Goal: Information Seeking & Learning: Learn about a topic

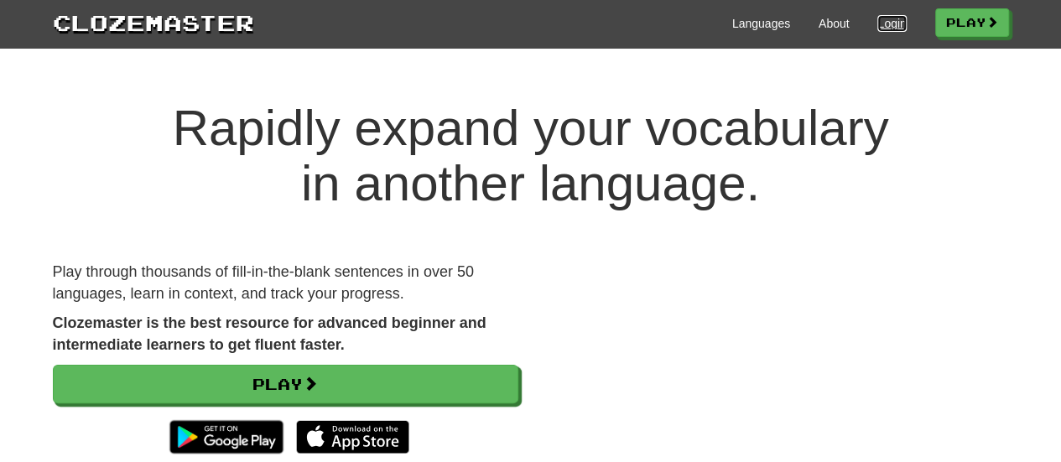
click at [897, 29] on link "Login" at bounding box center [891, 23] width 29 height 17
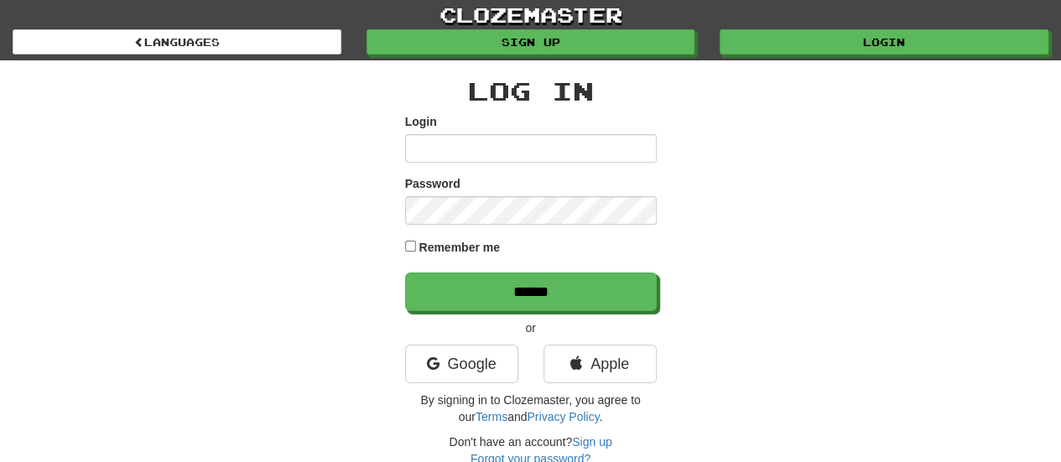
click at [517, 150] on input "Login" at bounding box center [531, 148] width 252 height 29
type input "****"
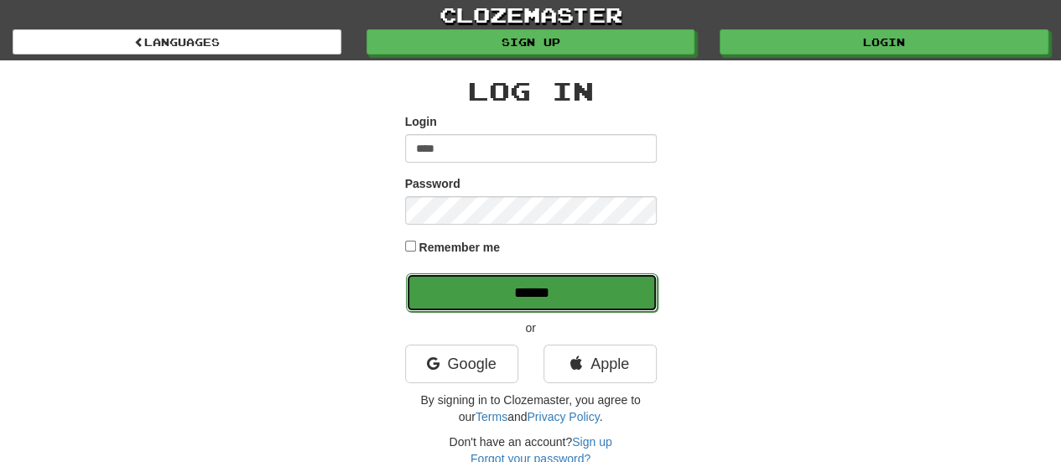
click at [535, 288] on input "******" at bounding box center [532, 292] width 252 height 39
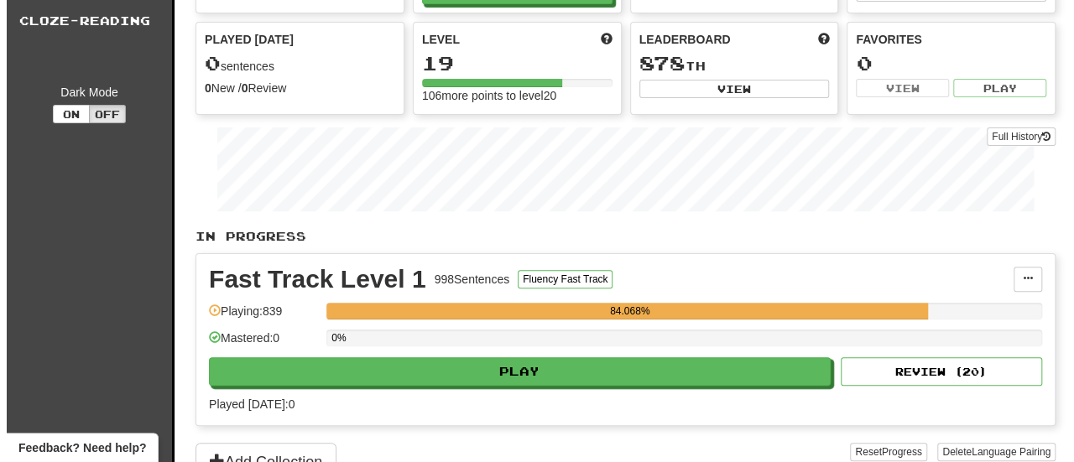
scroll to position [168, 0]
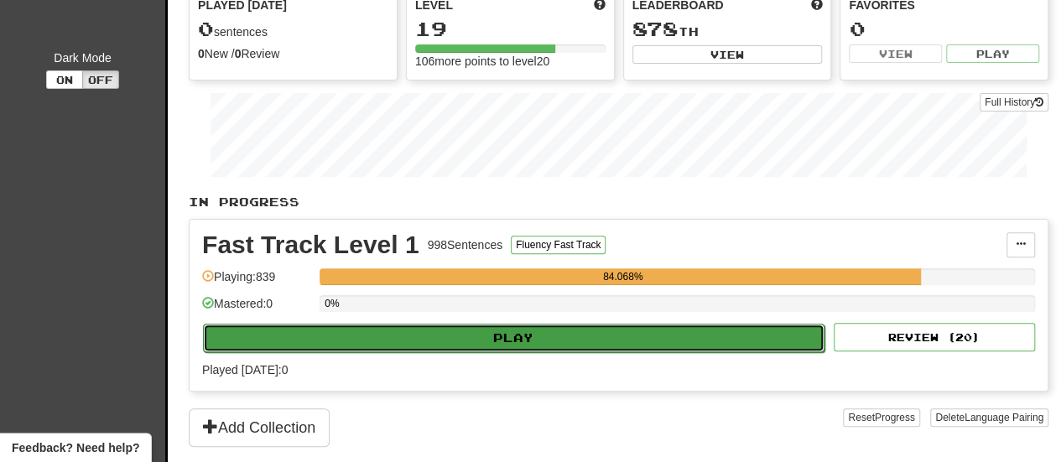
click at [632, 336] on button "Play" at bounding box center [514, 338] width 622 height 29
select select "**"
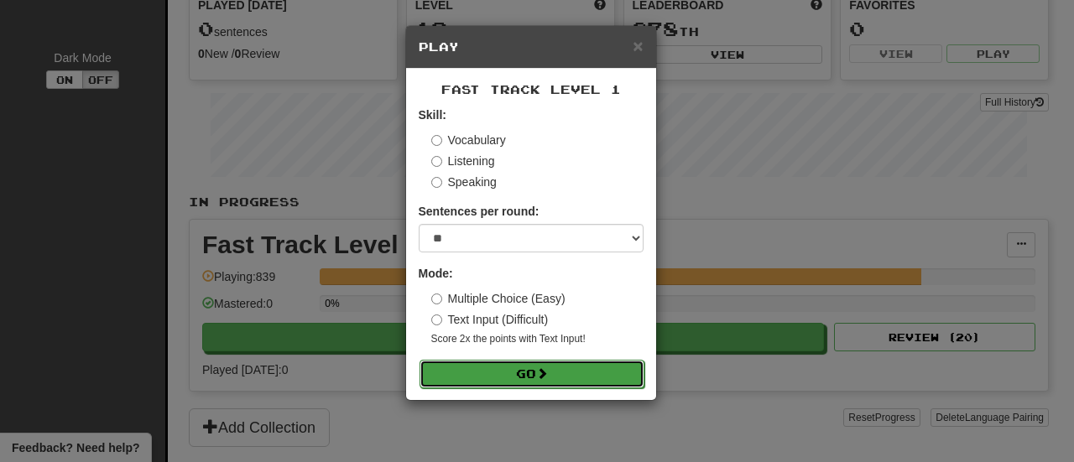
click at [525, 374] on button "Go" at bounding box center [531, 374] width 225 height 29
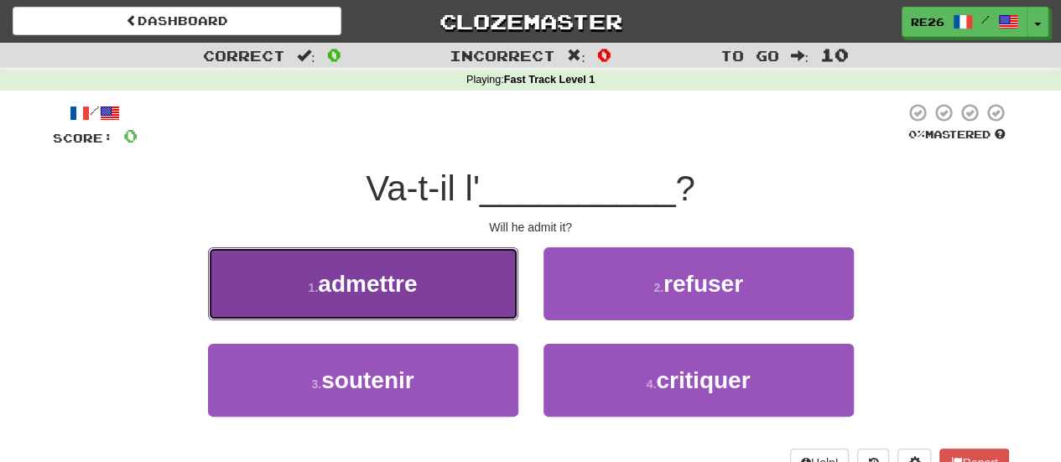
click at [394, 296] on span "admettre" at bounding box center [367, 284] width 99 height 26
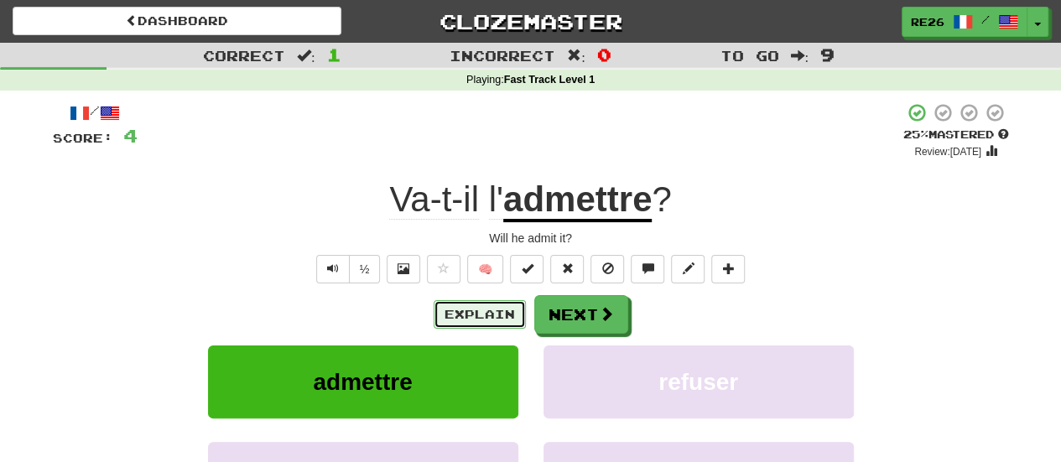
click at [468, 314] on button "Explain" at bounding box center [480, 314] width 92 height 29
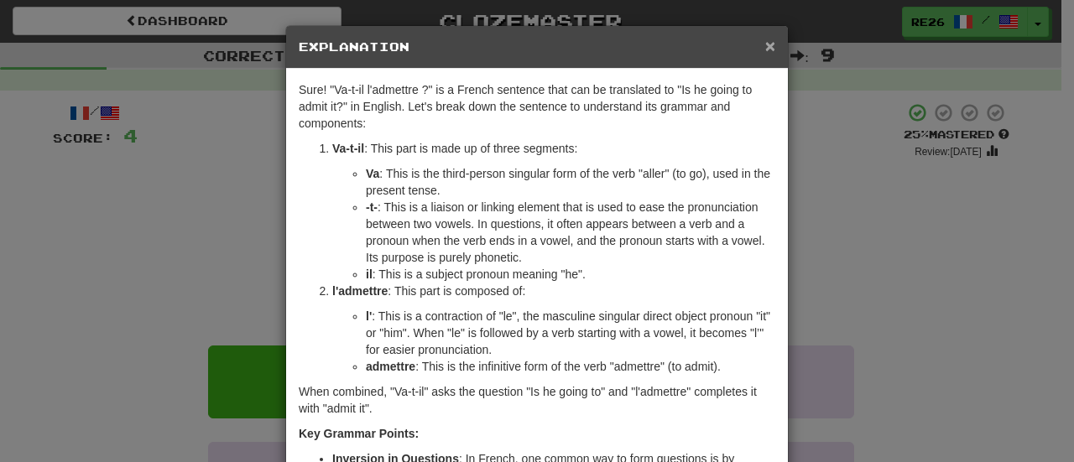
click at [767, 43] on span "×" at bounding box center [770, 45] width 10 height 19
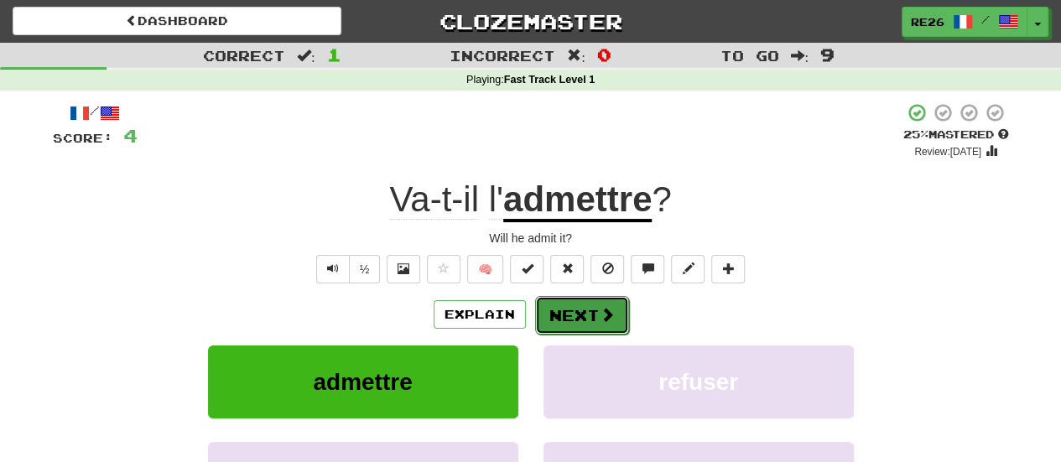
click at [568, 318] on button "Next" at bounding box center [582, 315] width 94 height 39
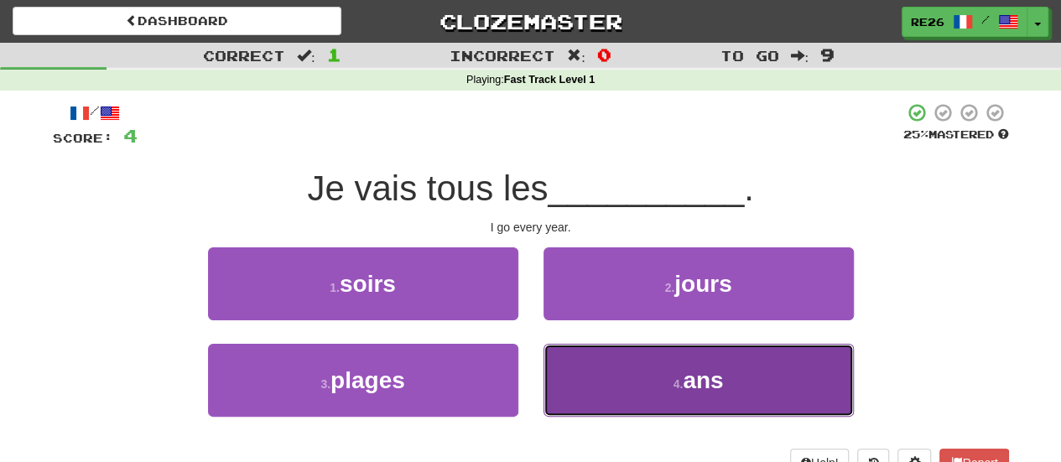
click at [598, 383] on button "4 . ans" at bounding box center [699, 380] width 310 height 73
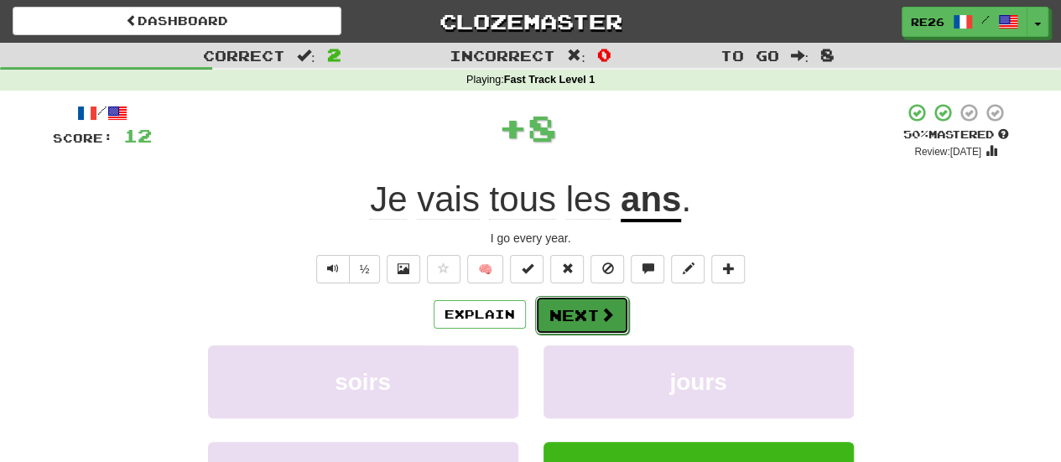
click at [573, 315] on button "Next" at bounding box center [582, 315] width 94 height 39
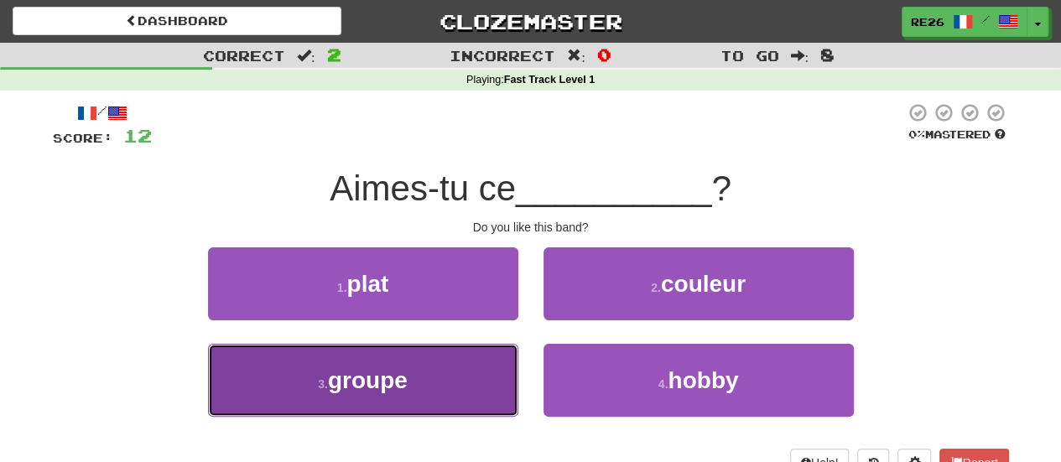
click at [492, 373] on button "3 . groupe" at bounding box center [363, 380] width 310 height 73
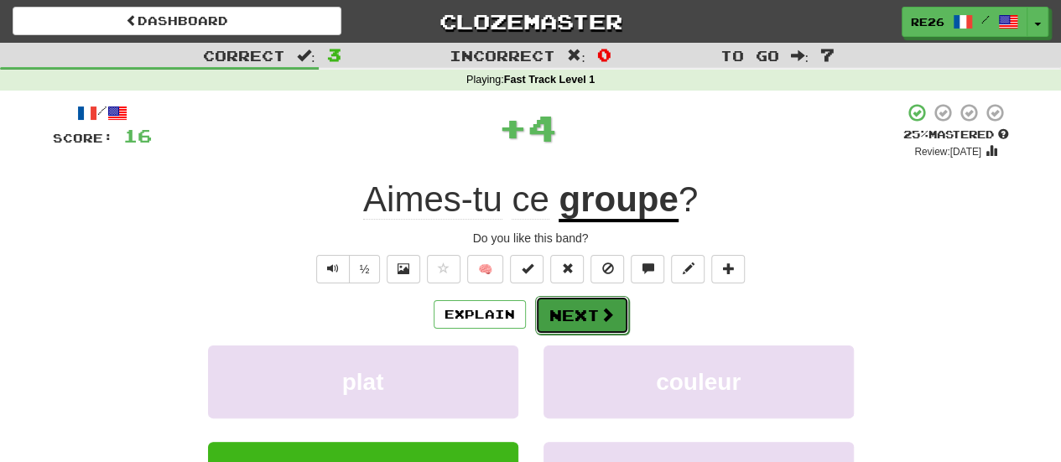
click at [566, 317] on button "Next" at bounding box center [582, 315] width 94 height 39
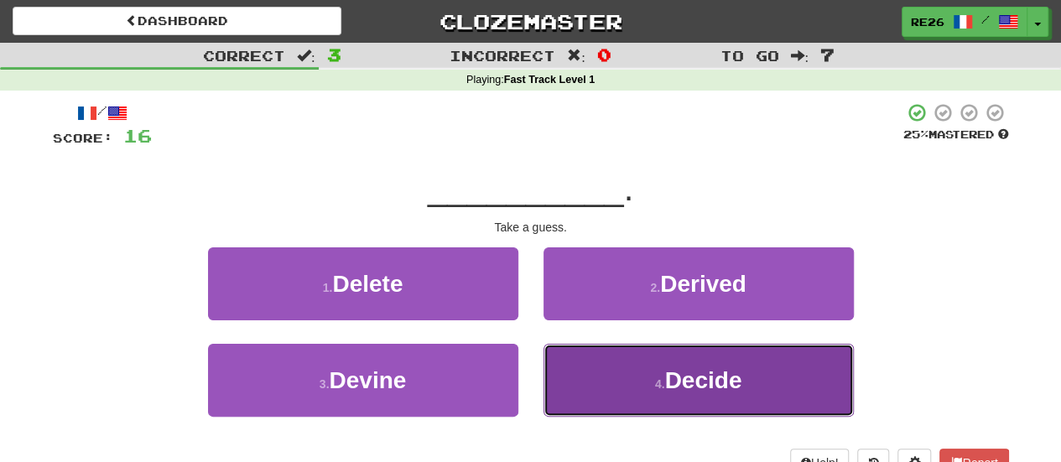
click at [624, 368] on button "4 . Decide" at bounding box center [699, 380] width 310 height 73
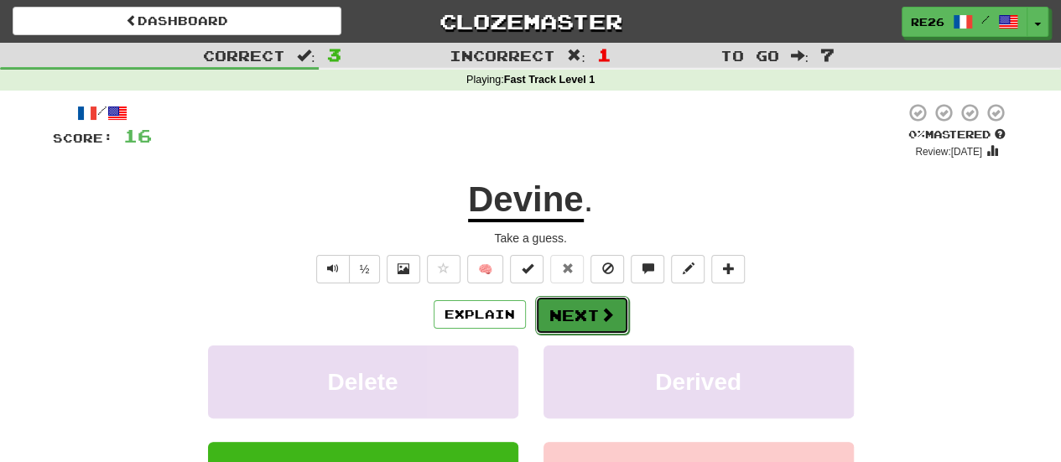
click at [579, 316] on button "Next" at bounding box center [582, 315] width 94 height 39
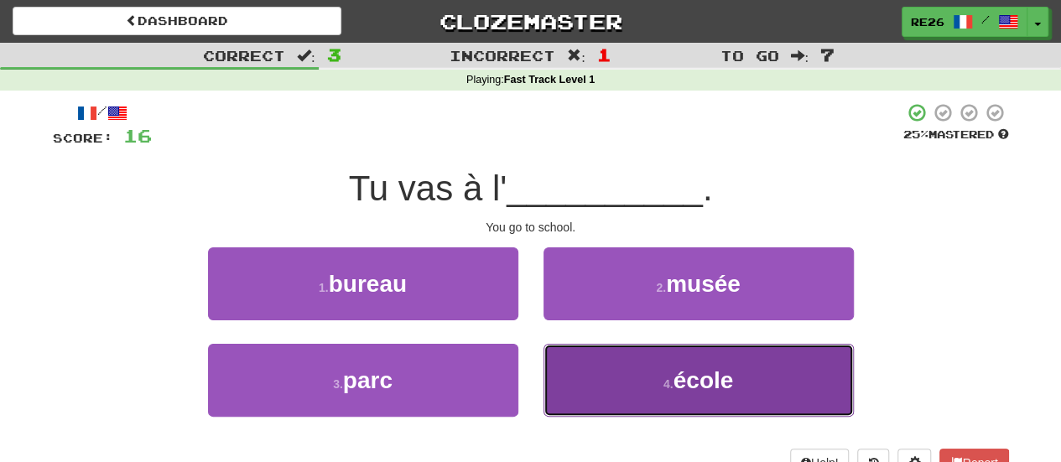
click at [712, 372] on span "école" at bounding box center [704, 380] width 60 height 26
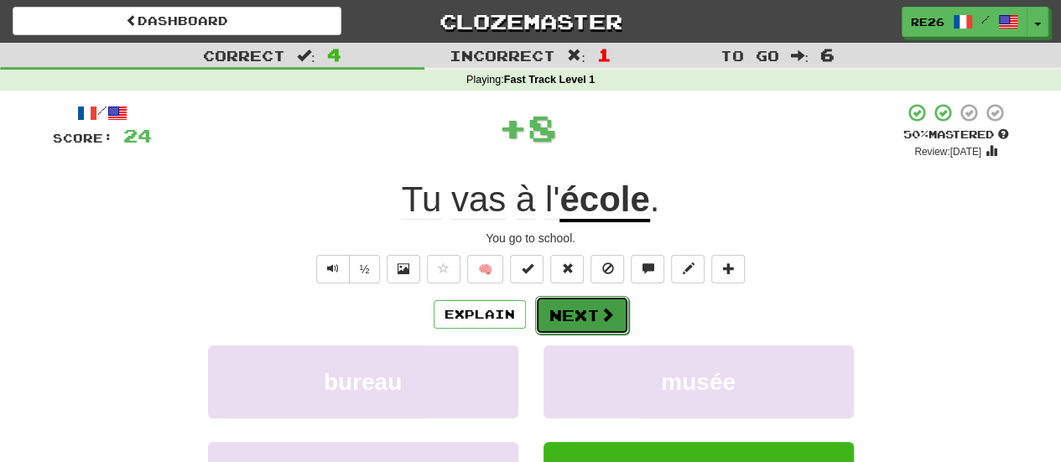
click at [580, 318] on button "Next" at bounding box center [582, 315] width 94 height 39
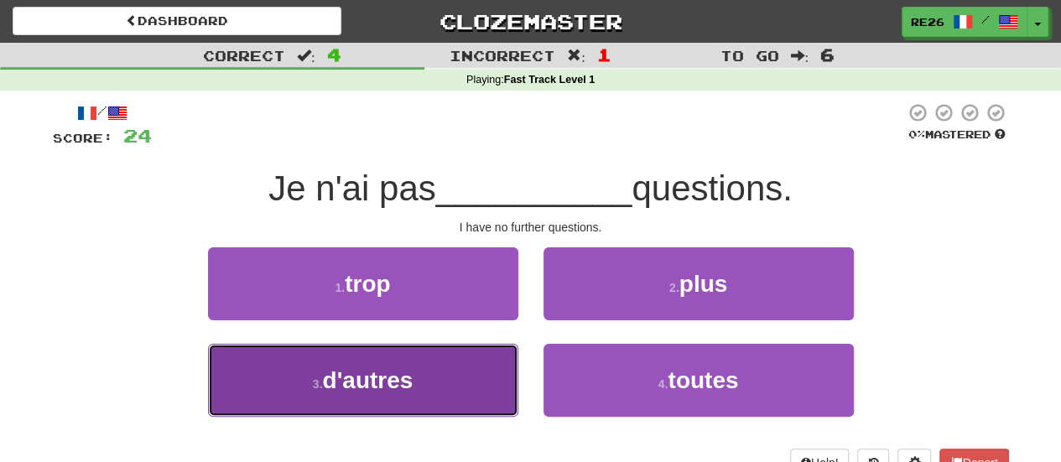
click at [423, 371] on button "3 . d'autres" at bounding box center [363, 380] width 310 height 73
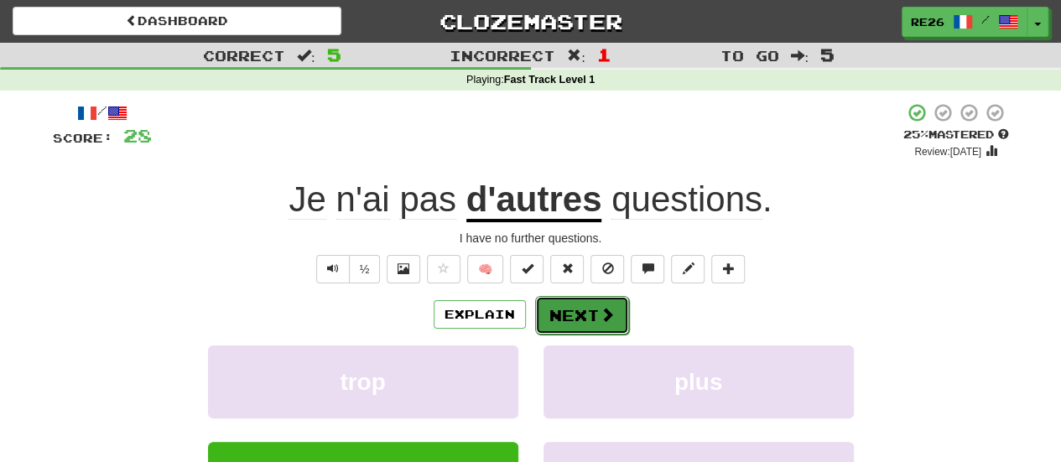
click at [562, 314] on button "Next" at bounding box center [582, 315] width 94 height 39
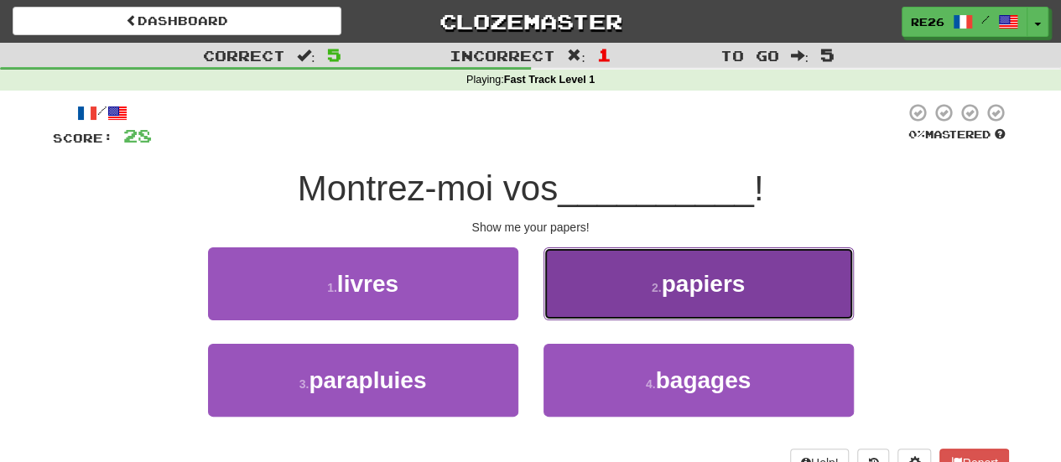
click at [616, 293] on button "2 . papiers" at bounding box center [699, 283] width 310 height 73
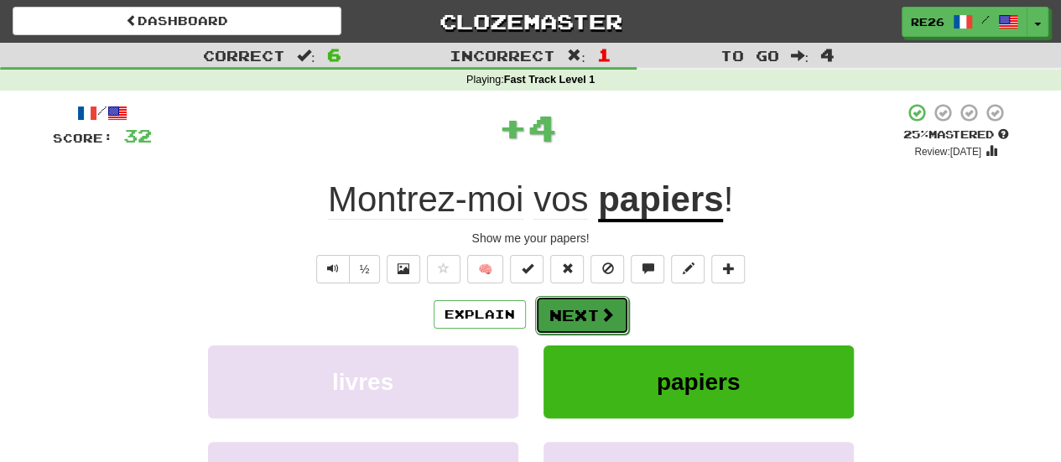
click at [570, 314] on button "Next" at bounding box center [582, 315] width 94 height 39
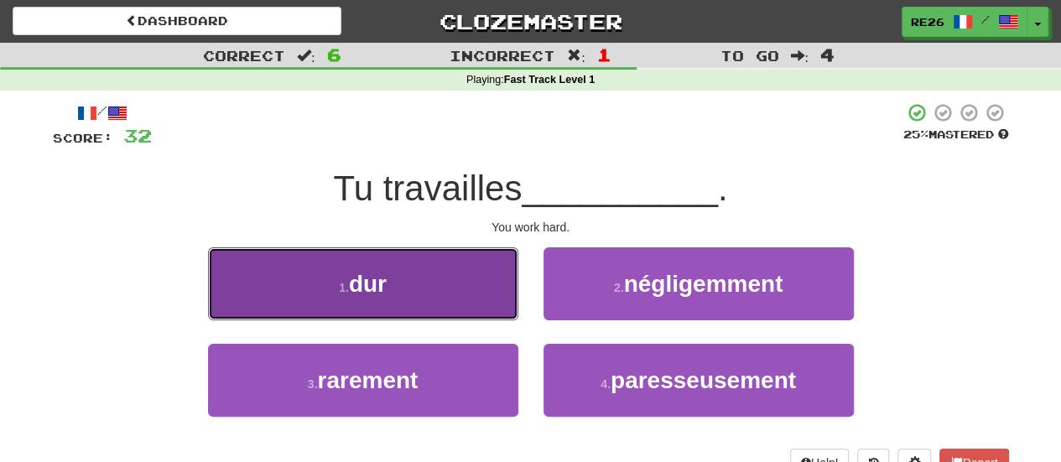
click at [481, 299] on button "1 . dur" at bounding box center [363, 283] width 310 height 73
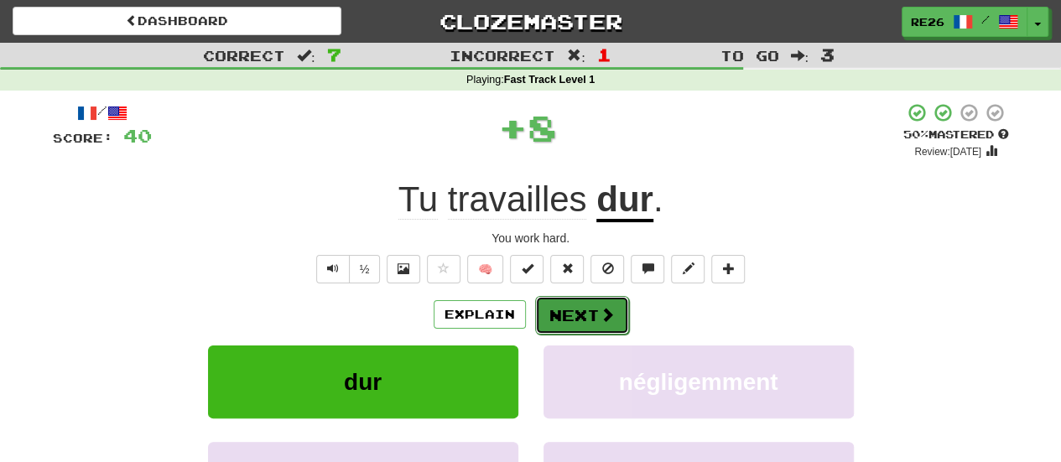
click at [549, 303] on button "Next" at bounding box center [582, 315] width 94 height 39
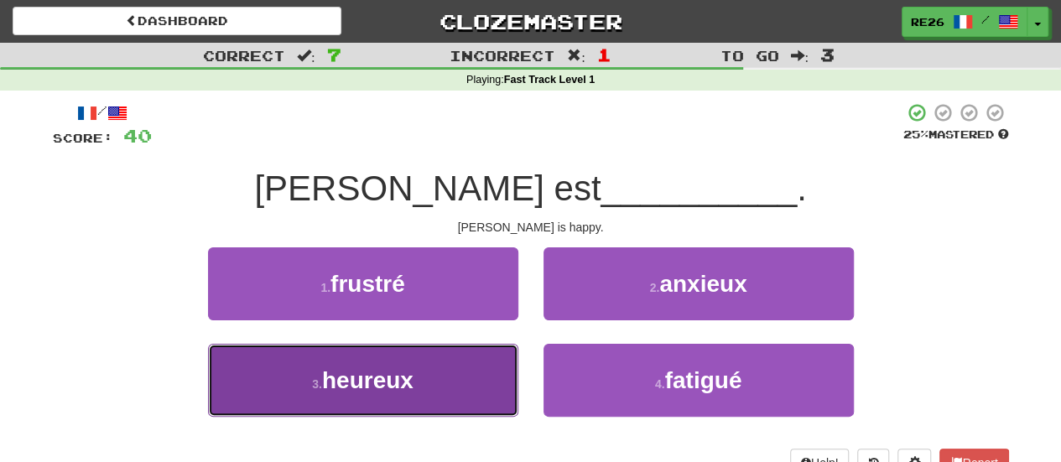
click at [455, 387] on button "3 . heureux" at bounding box center [363, 380] width 310 height 73
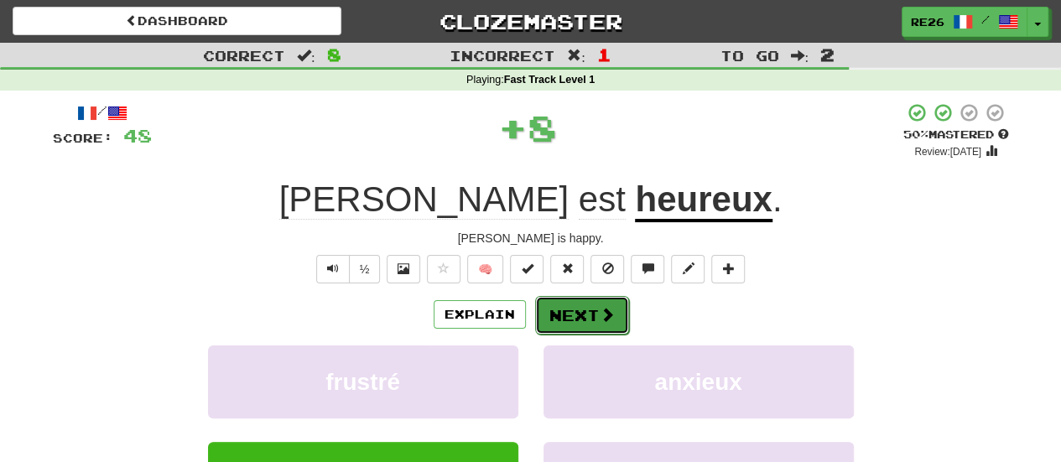
click at [546, 306] on button "Next" at bounding box center [582, 315] width 94 height 39
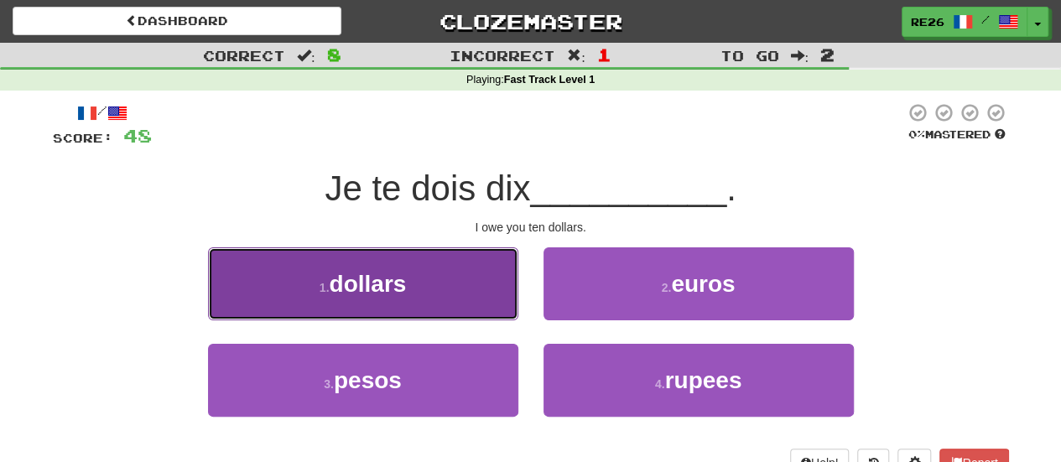
click at [494, 308] on button "1 . dollars" at bounding box center [363, 283] width 310 height 73
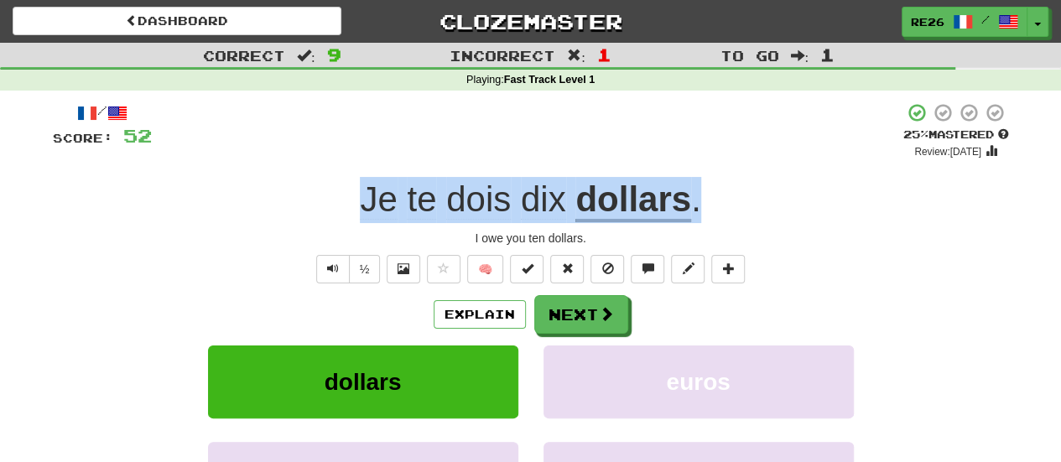
drag, startPoint x: 714, startPoint y: 204, endPoint x: 166, endPoint y: 203, distance: 547.8
click at [166, 203] on div "Je te dois dix dollars ." at bounding box center [531, 200] width 956 height 46
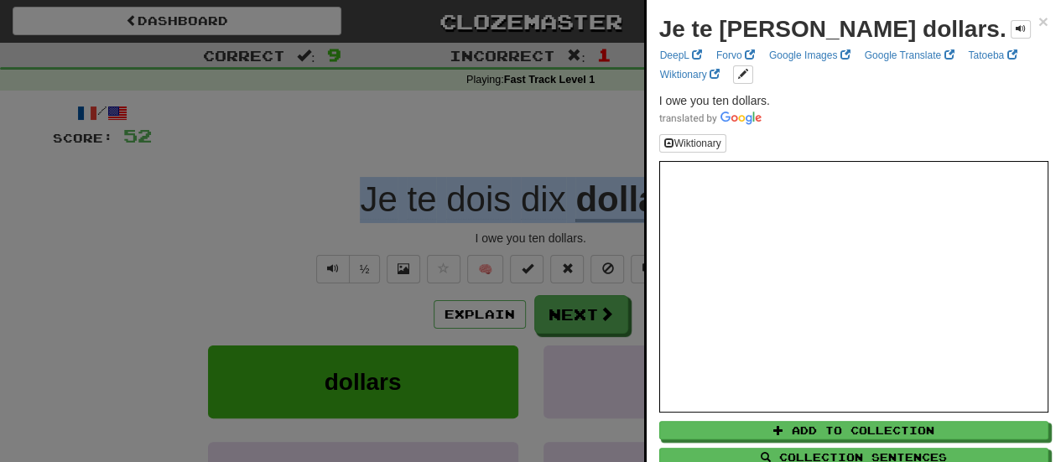
copy div "Je te dois dix dollars ."
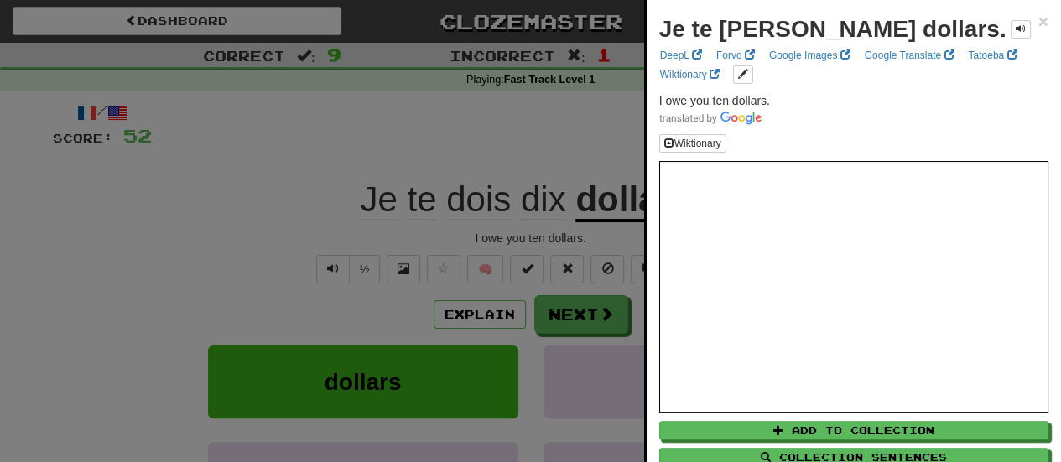
click at [1020, 18] on div "Je te dois dix dollars. ×" at bounding box center [853, 30] width 389 height 34
click at [1038, 23] on span "×" at bounding box center [1043, 21] width 10 height 19
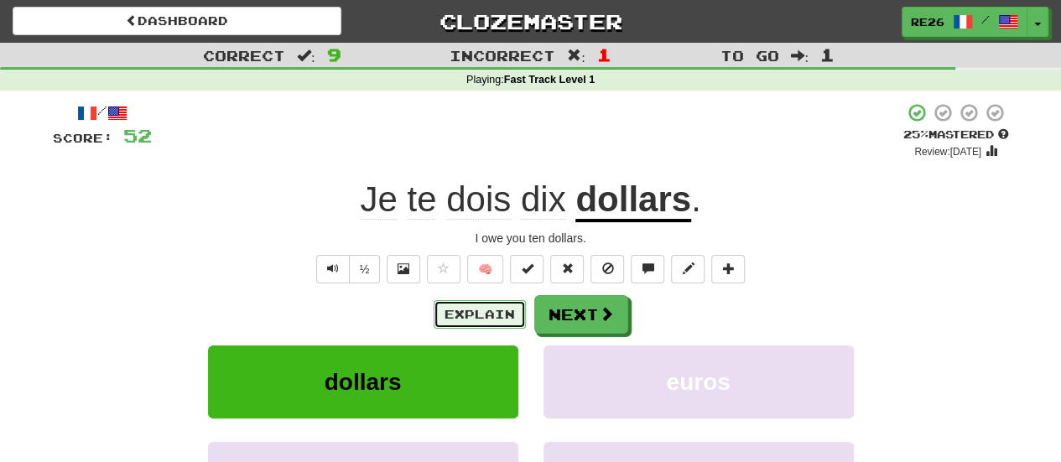
click at [470, 310] on button "Explain" at bounding box center [480, 314] width 92 height 29
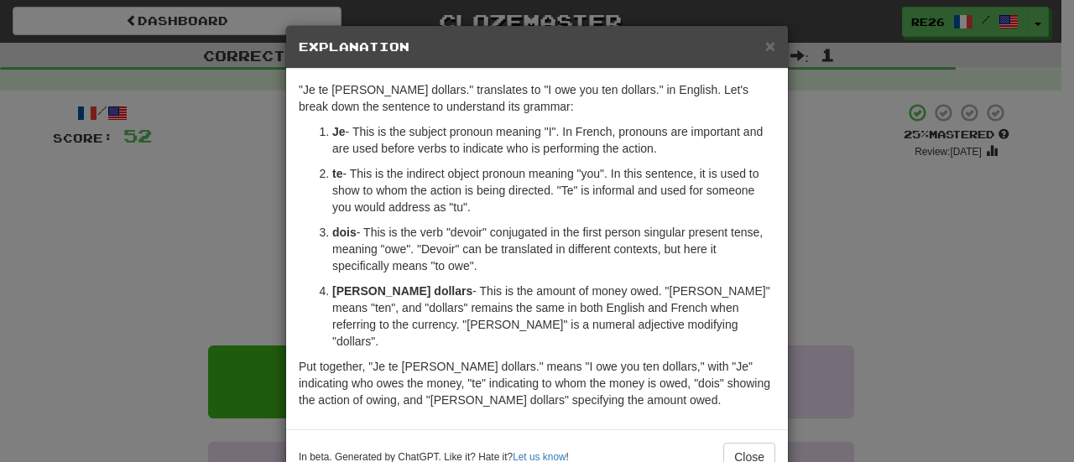
click at [771, 46] on div "× Explanation" at bounding box center [537, 47] width 502 height 43
click at [765, 38] on span "×" at bounding box center [770, 45] width 10 height 19
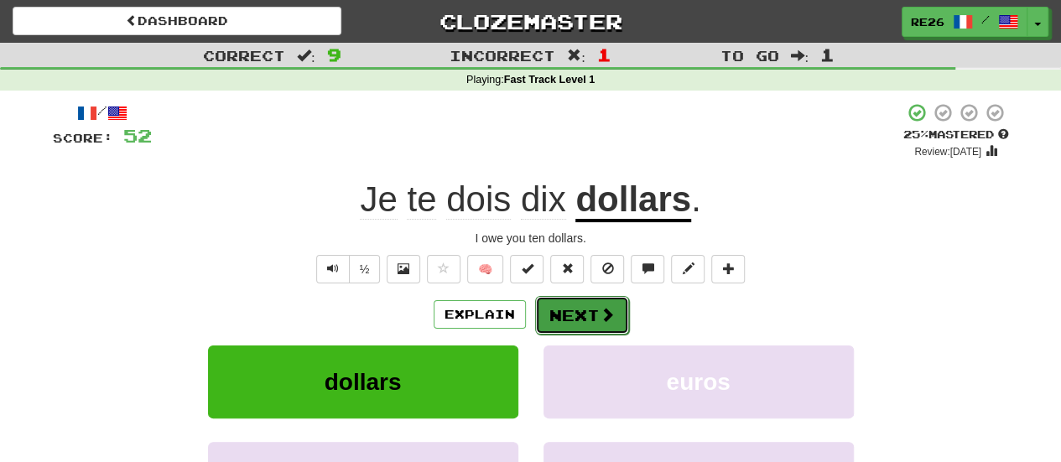
click at [584, 315] on button "Next" at bounding box center [582, 315] width 94 height 39
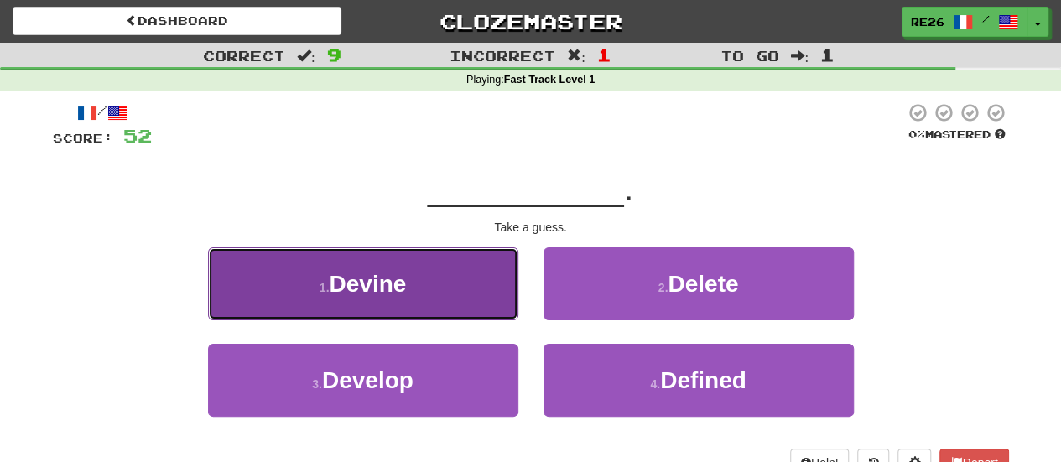
click at [387, 291] on span "Devine" at bounding box center [367, 284] width 77 height 26
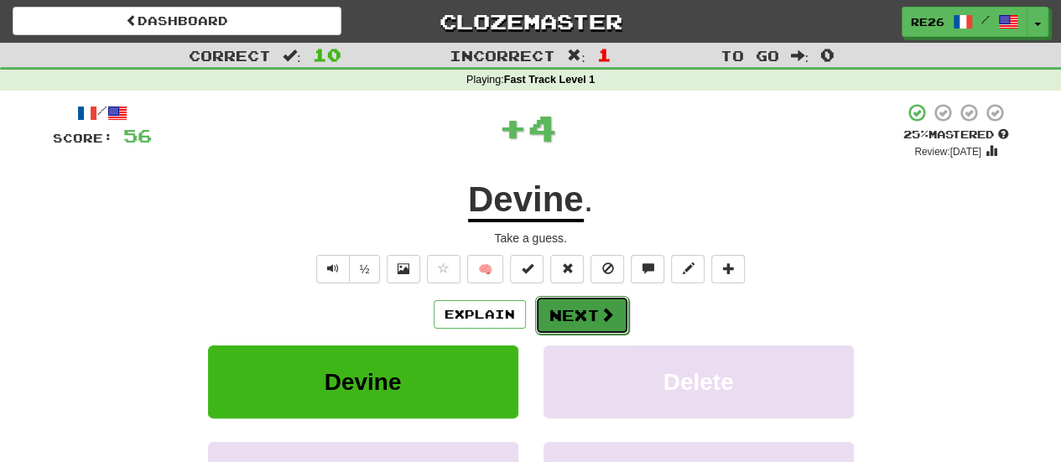
click at [553, 315] on button "Next" at bounding box center [582, 315] width 94 height 39
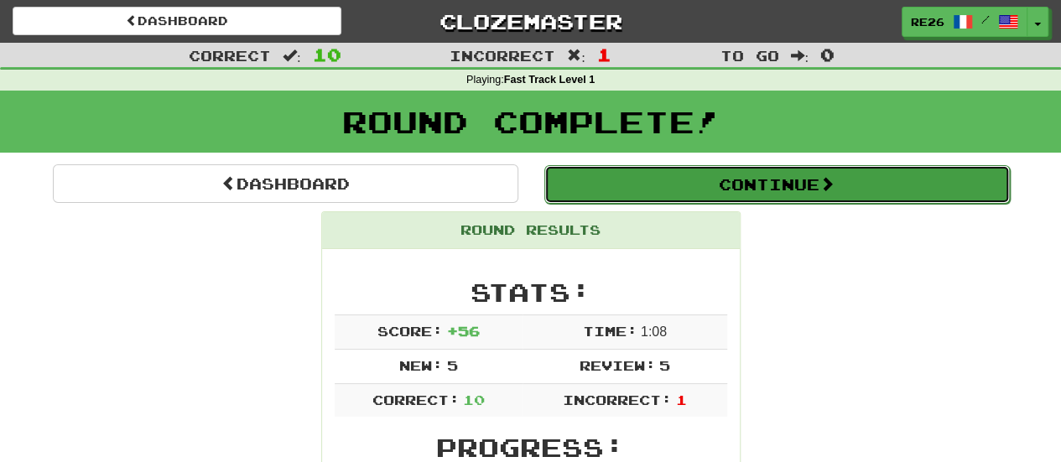
click at [738, 175] on button "Continue" at bounding box center [777, 184] width 466 height 39
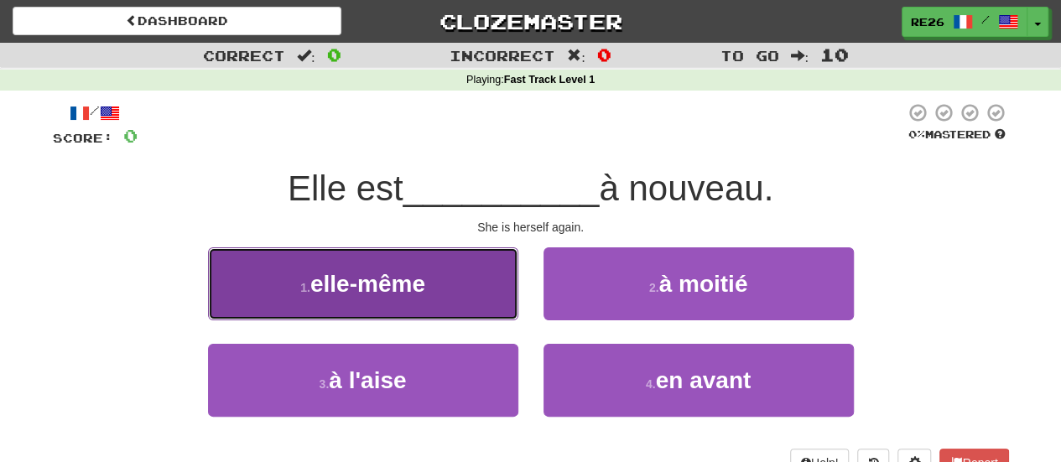
click at [489, 288] on button "1 . elle-même" at bounding box center [363, 283] width 310 height 73
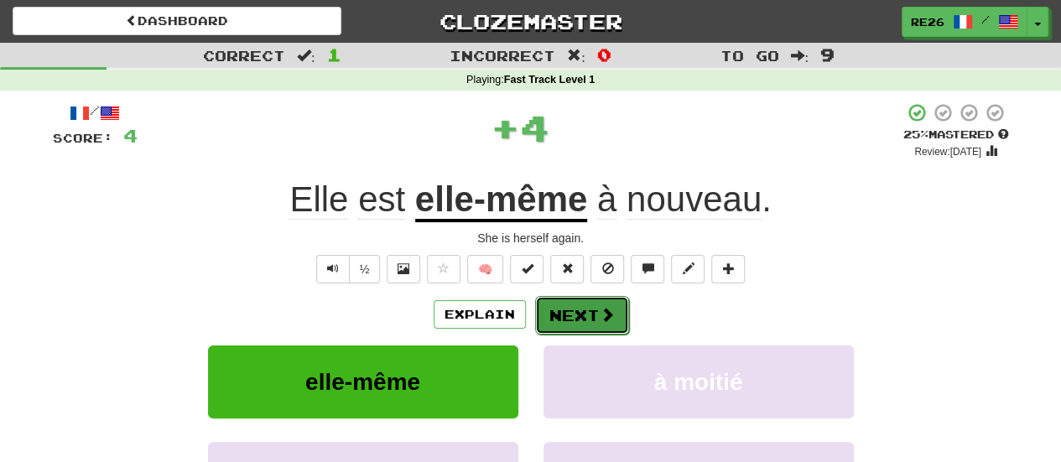
click at [552, 304] on button "Next" at bounding box center [582, 315] width 94 height 39
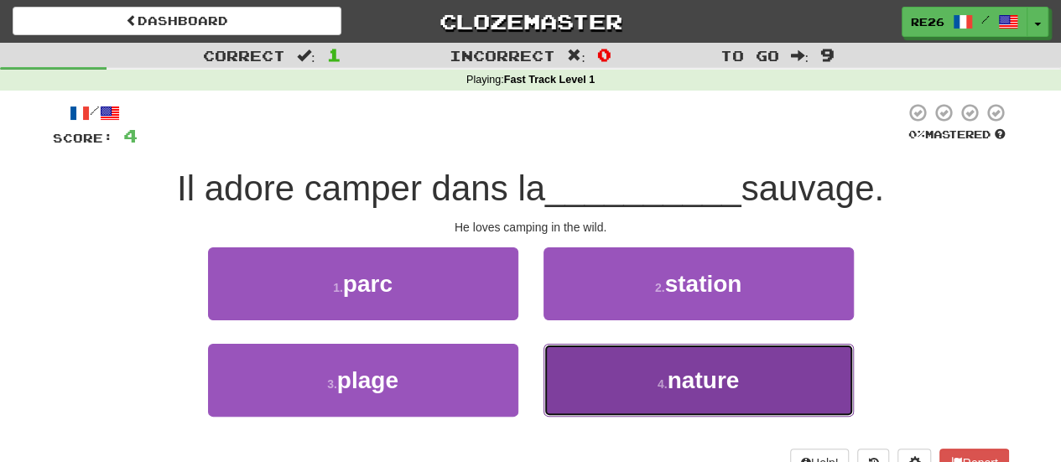
click at [638, 363] on button "4 . nature" at bounding box center [699, 380] width 310 height 73
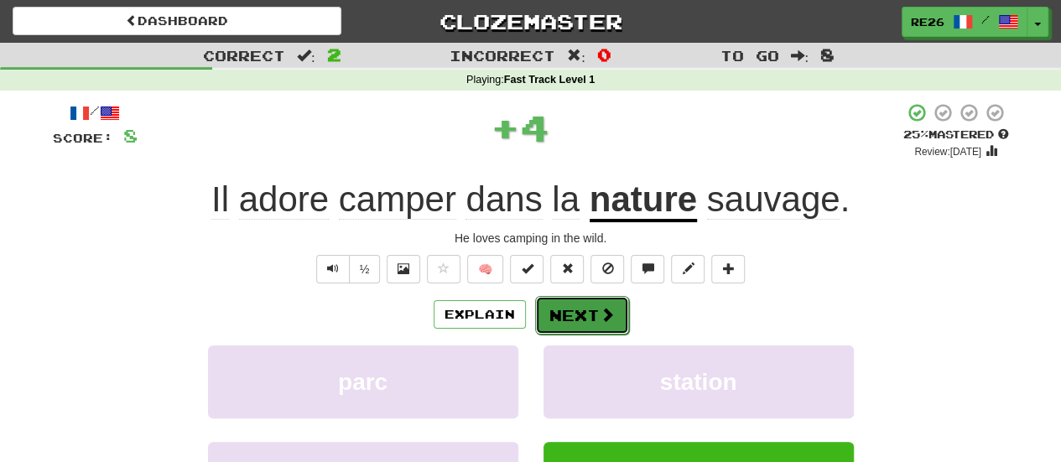
click at [586, 306] on button "Next" at bounding box center [582, 315] width 94 height 39
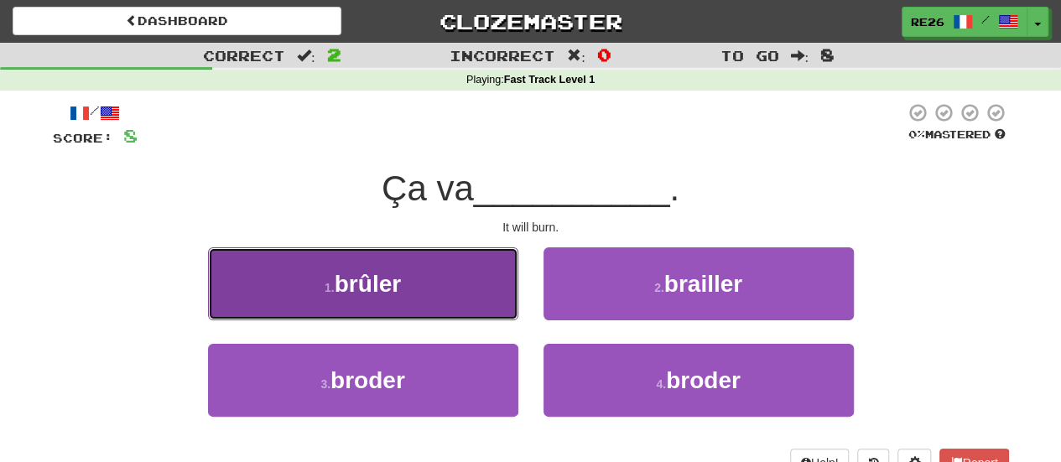
click at [450, 303] on button "1 . brûler" at bounding box center [363, 283] width 310 height 73
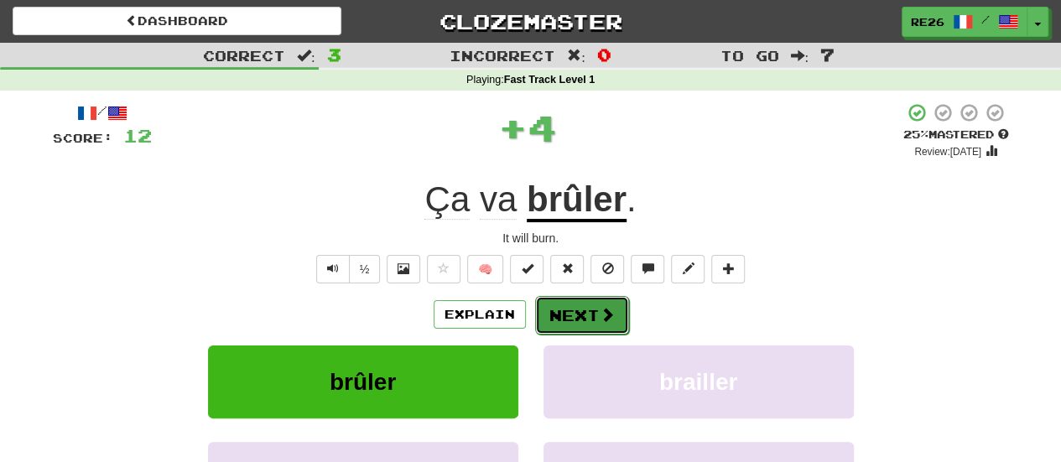
click at [575, 307] on button "Next" at bounding box center [582, 315] width 94 height 39
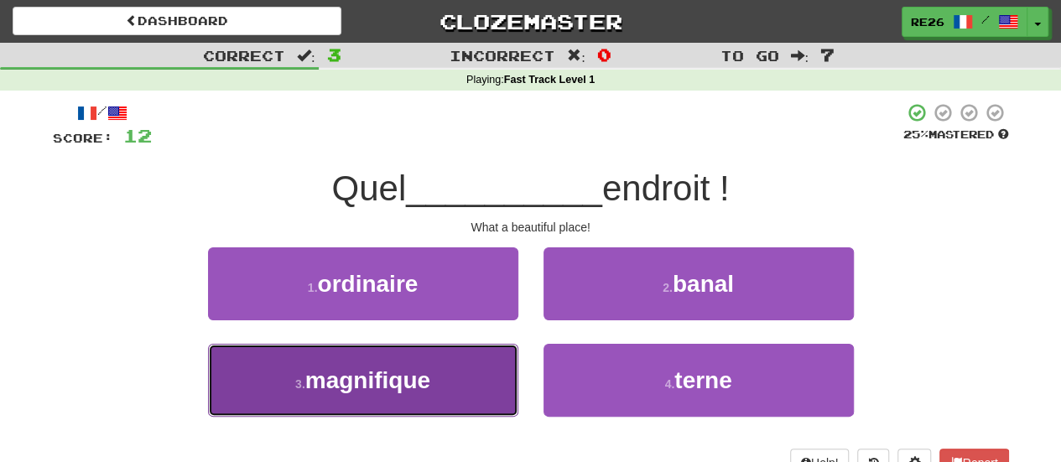
click at [453, 378] on button "3 . magnifique" at bounding box center [363, 380] width 310 height 73
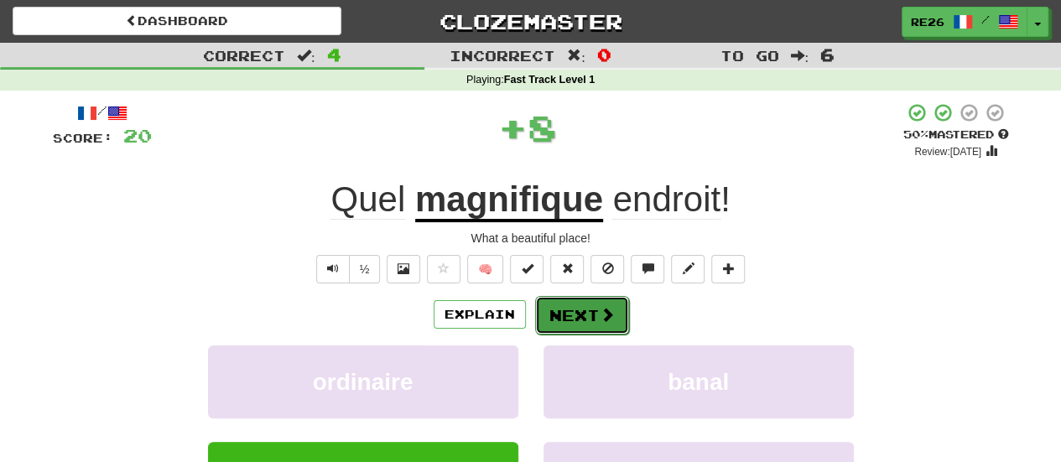
click at [562, 320] on button "Next" at bounding box center [582, 315] width 94 height 39
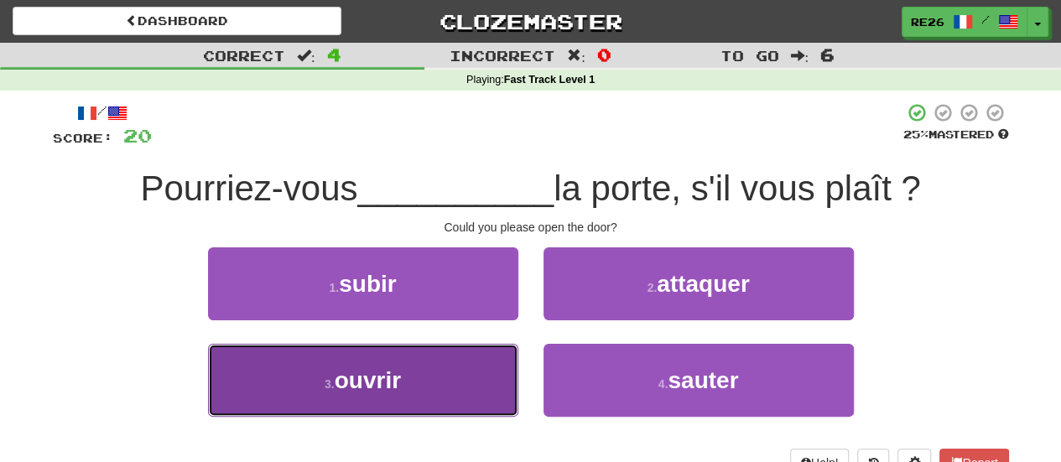
click at [470, 358] on button "3 . ouvrir" at bounding box center [363, 380] width 310 height 73
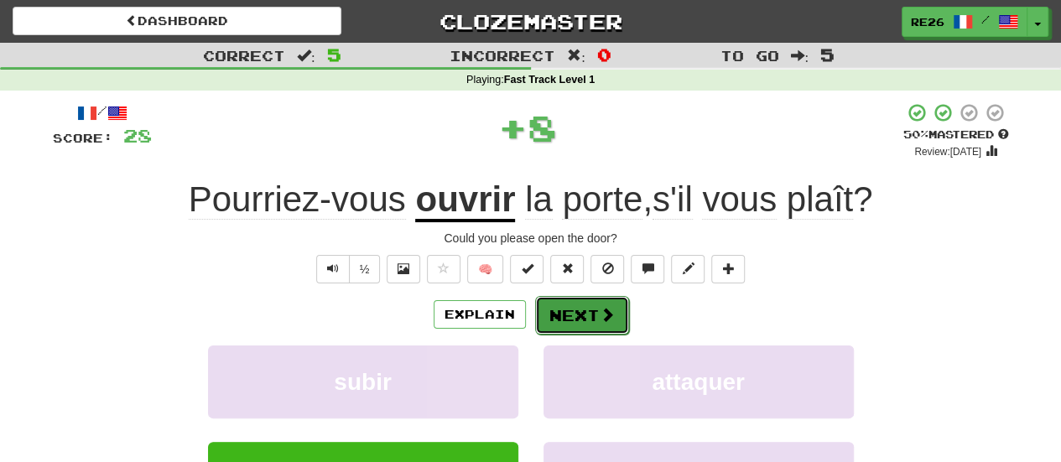
click at [550, 310] on button "Next" at bounding box center [582, 315] width 94 height 39
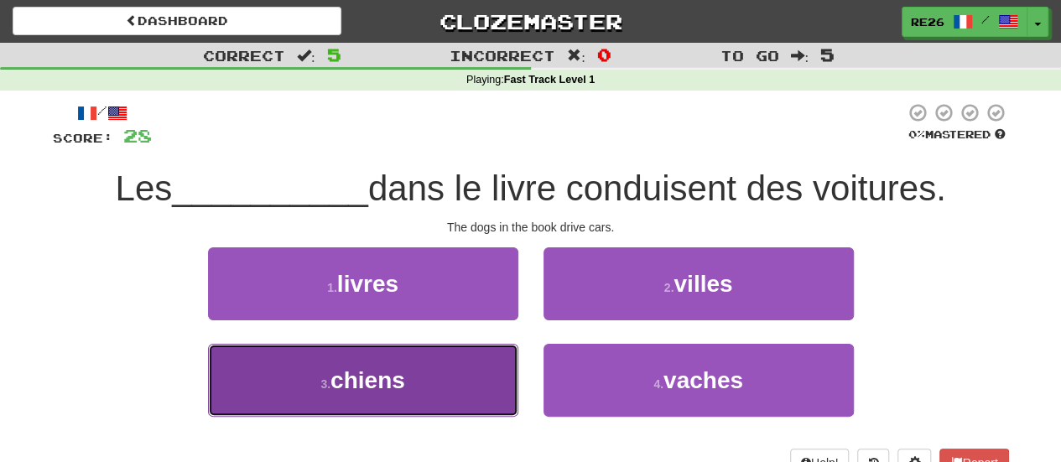
click at [411, 362] on button "3 . chiens" at bounding box center [363, 380] width 310 height 73
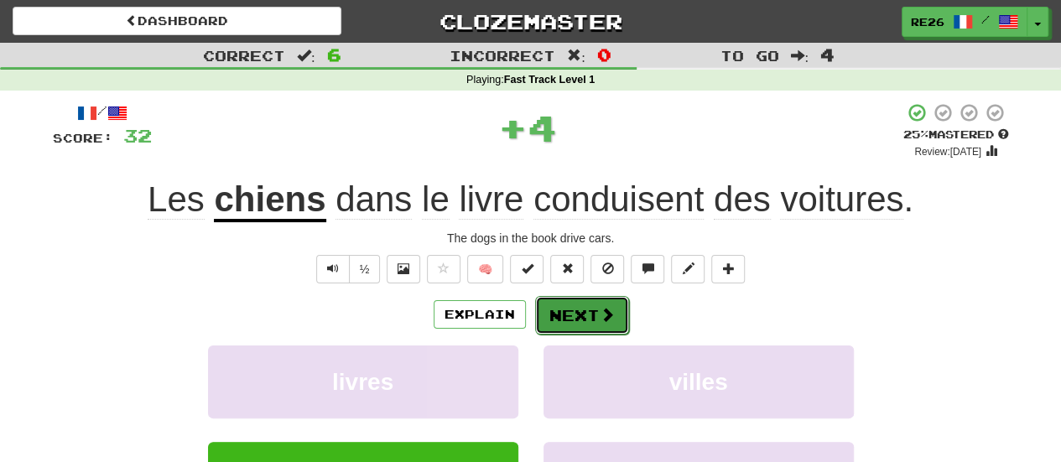
click at [561, 320] on button "Next" at bounding box center [582, 315] width 94 height 39
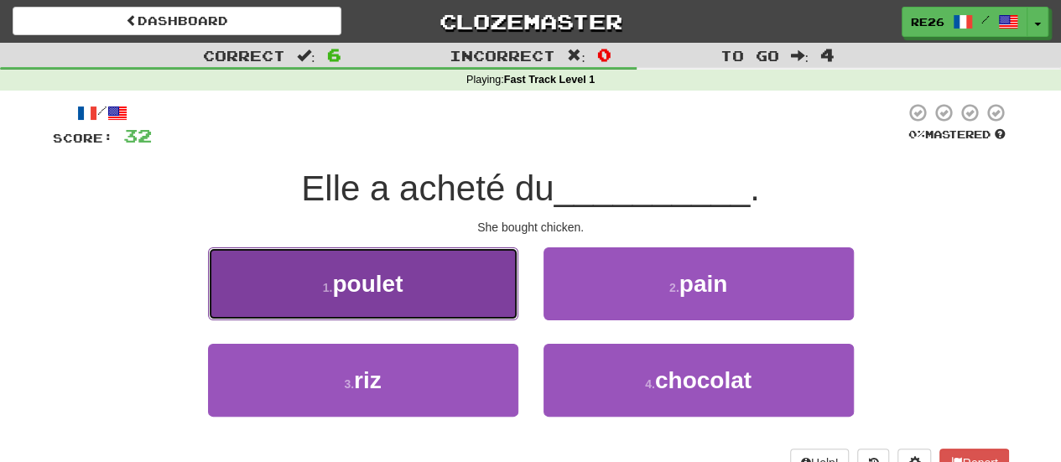
click at [460, 302] on button "1 . poulet" at bounding box center [363, 283] width 310 height 73
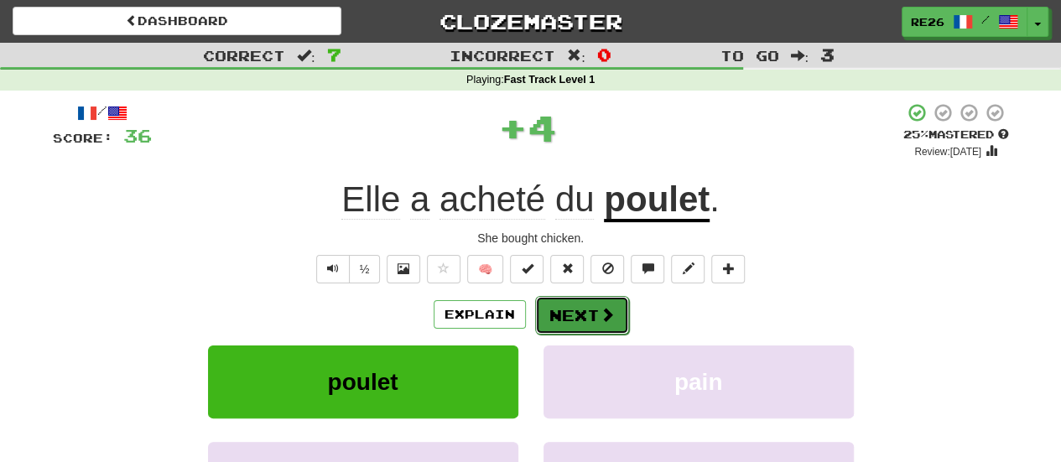
click at [580, 315] on button "Next" at bounding box center [582, 315] width 94 height 39
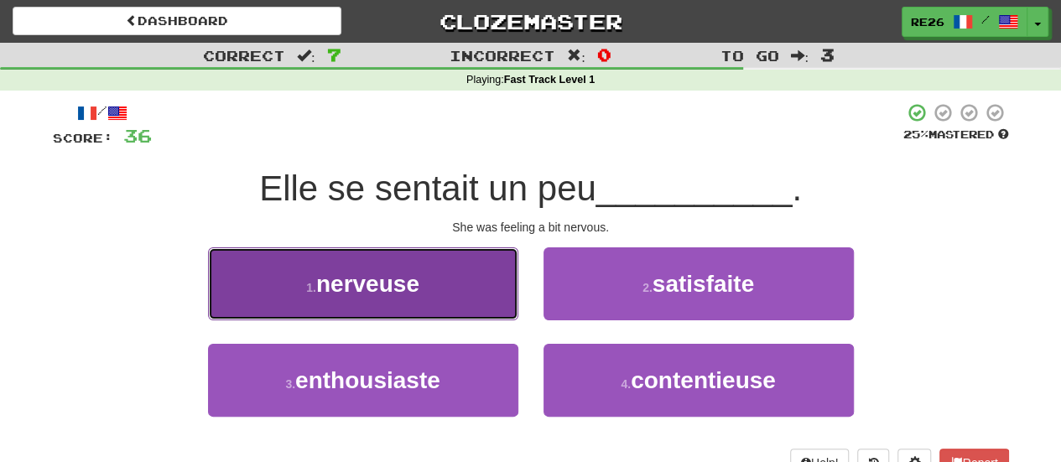
click at [448, 298] on button "1 . nerveuse" at bounding box center [363, 283] width 310 height 73
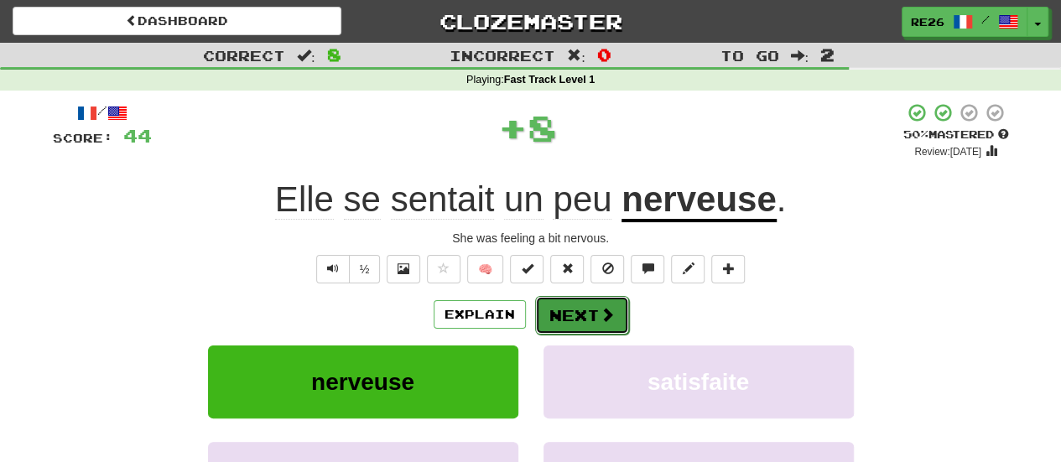
click at [565, 312] on button "Next" at bounding box center [582, 315] width 94 height 39
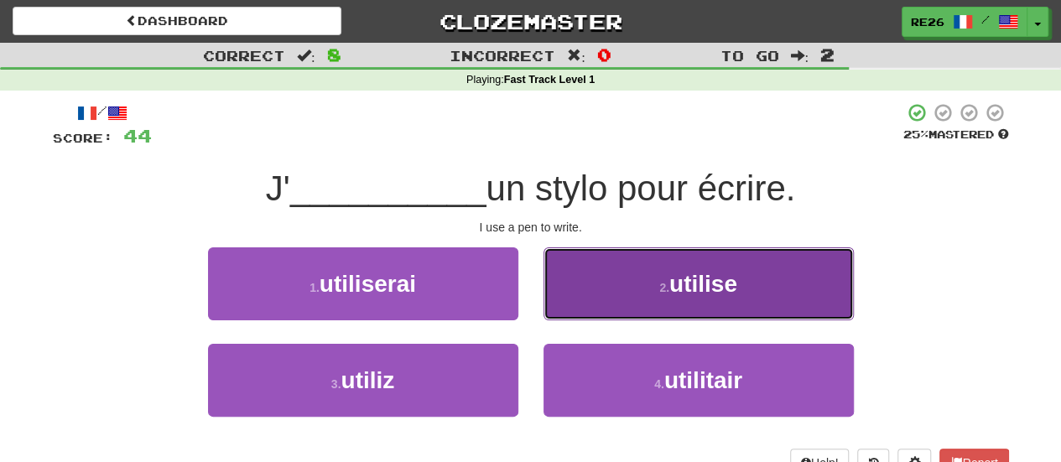
click at [732, 306] on button "2 . utilise" at bounding box center [699, 283] width 310 height 73
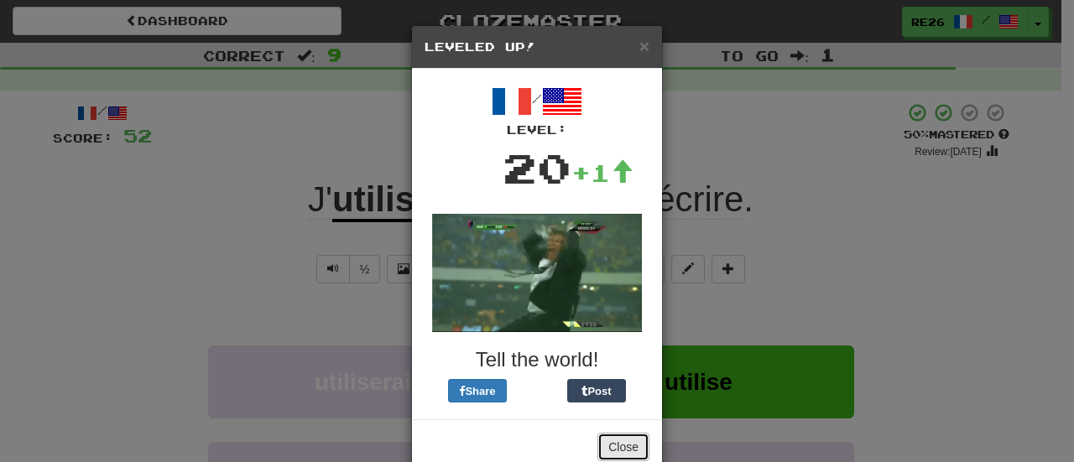
drag, startPoint x: 602, startPoint y: 439, endPoint x: 604, endPoint y: 321, distance: 117.4
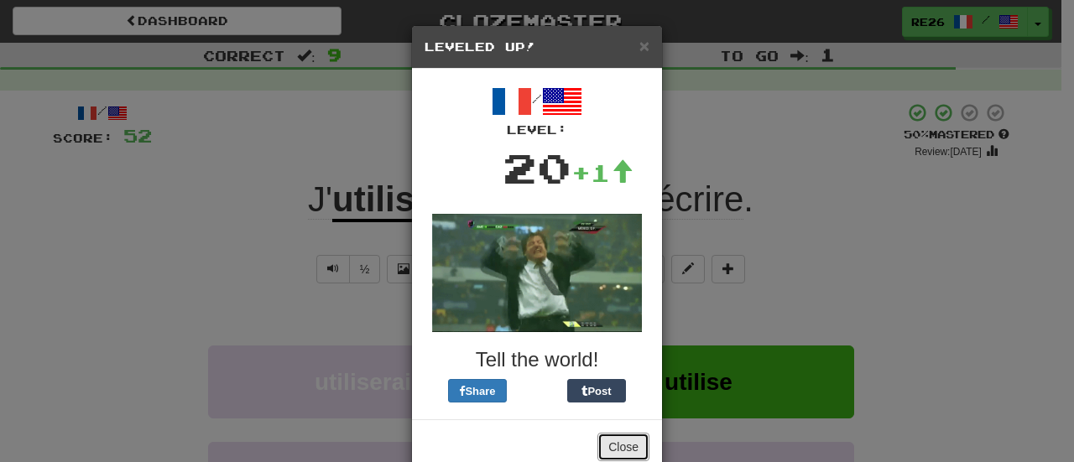
click at [603, 437] on button "Close" at bounding box center [623, 447] width 52 height 29
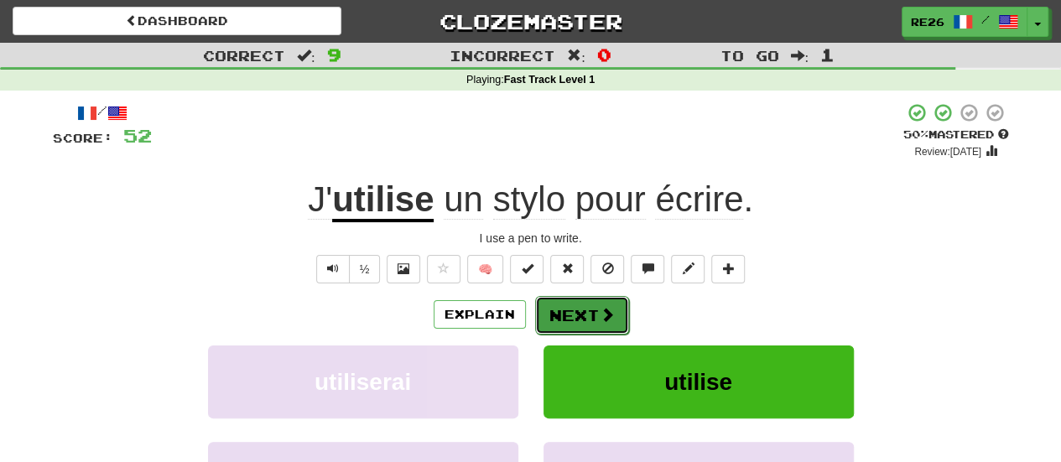
click at [581, 309] on button "Next" at bounding box center [582, 315] width 94 height 39
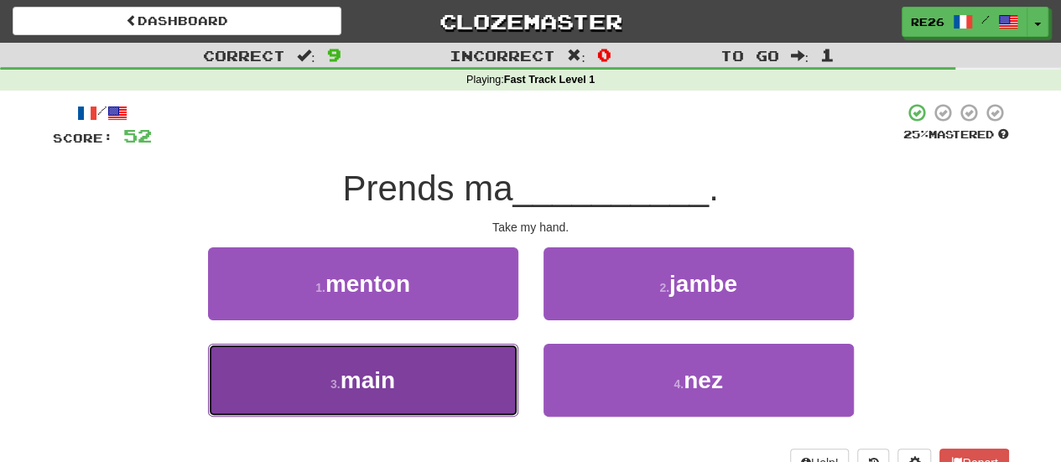
click at [415, 364] on button "3 . main" at bounding box center [363, 380] width 310 height 73
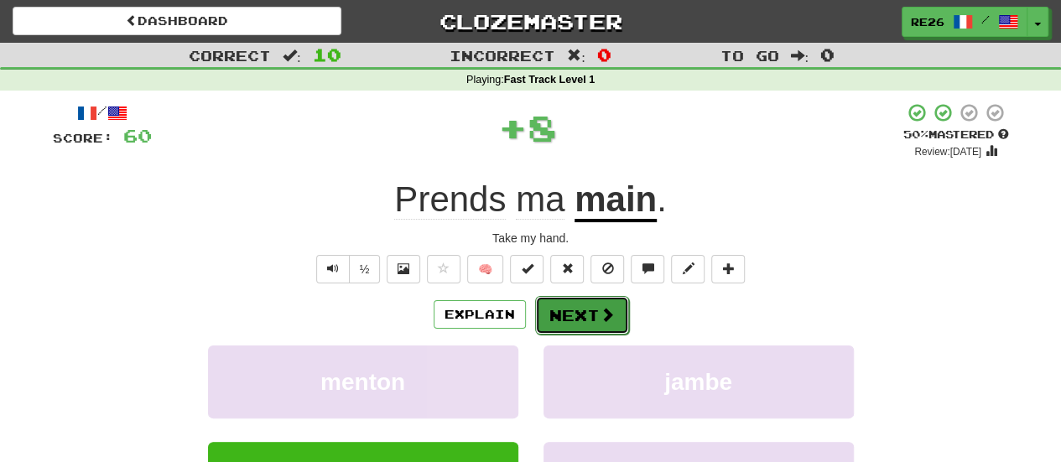
click at [556, 311] on button "Next" at bounding box center [582, 315] width 94 height 39
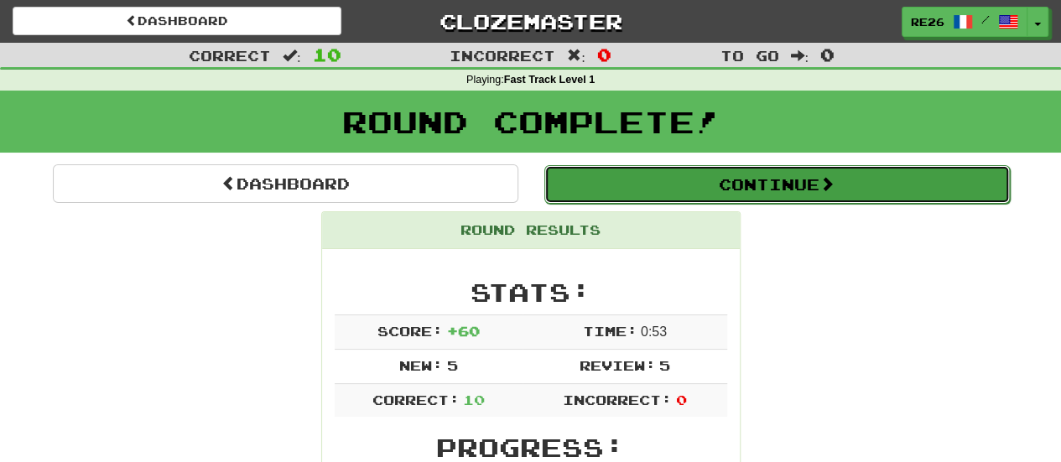
click at [745, 187] on button "Continue" at bounding box center [777, 184] width 466 height 39
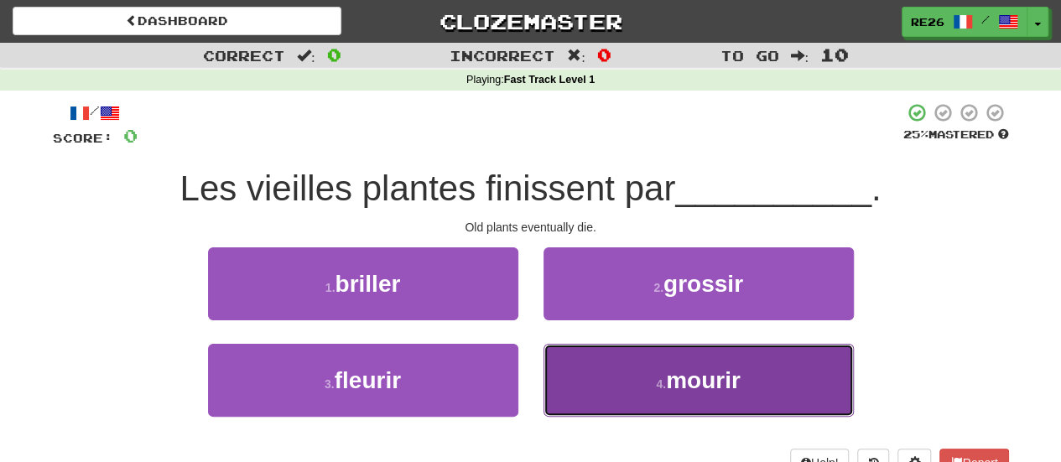
click at [689, 377] on span "mourir" at bounding box center [703, 380] width 75 height 26
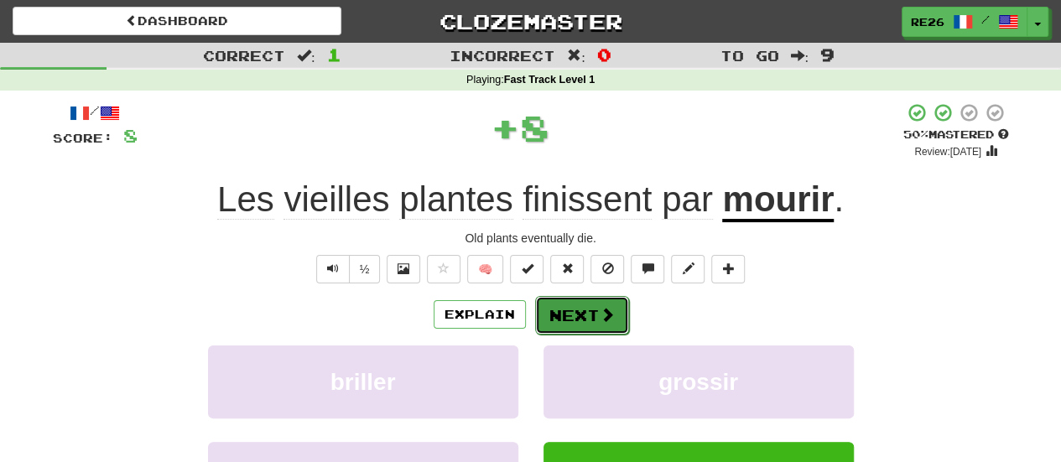
click at [577, 315] on button "Next" at bounding box center [582, 315] width 94 height 39
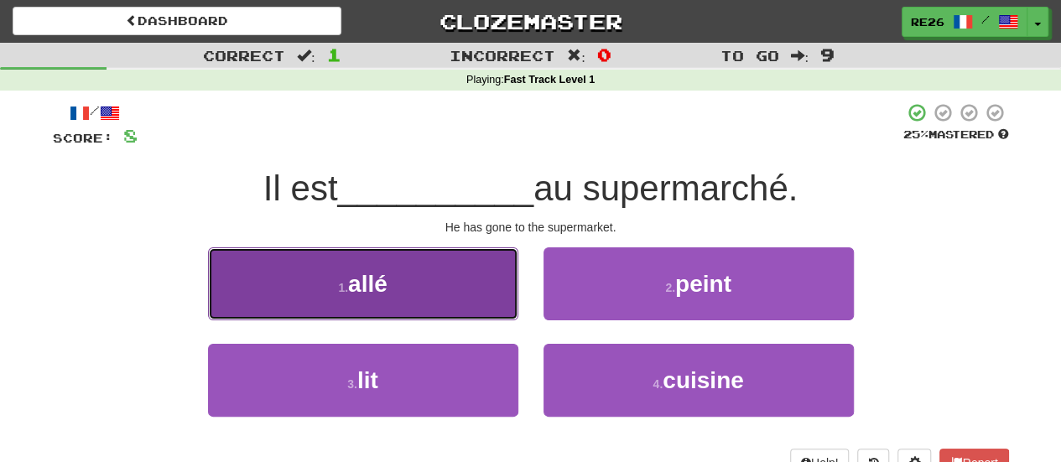
click at [414, 283] on button "1 . allé" at bounding box center [363, 283] width 310 height 73
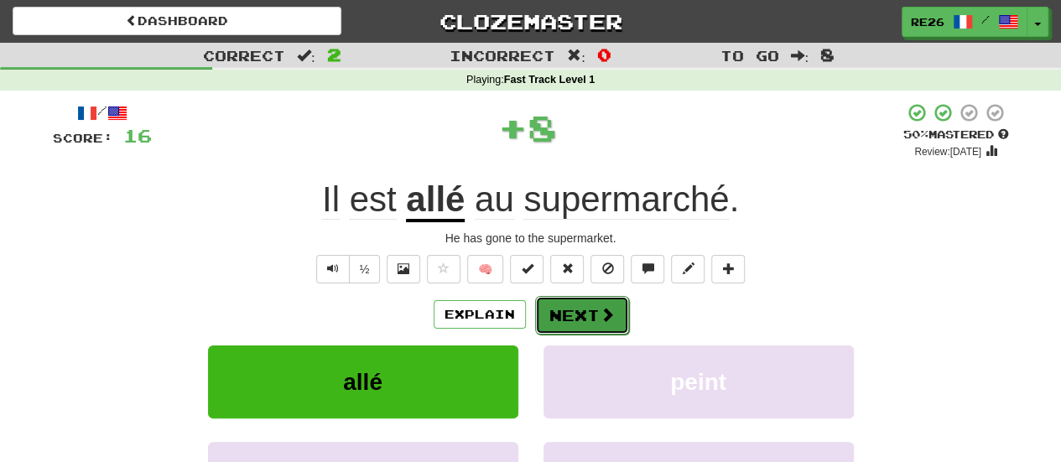
click at [569, 317] on button "Next" at bounding box center [582, 315] width 94 height 39
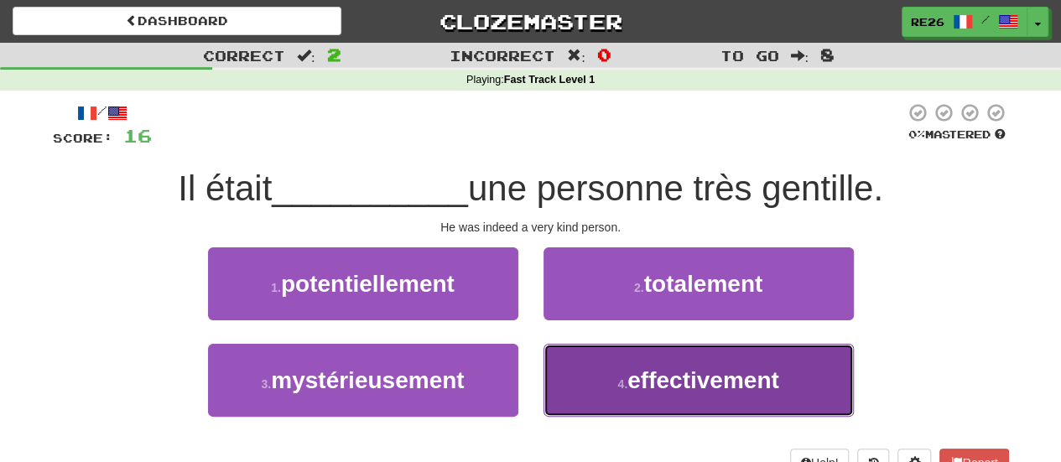
click at [579, 367] on button "4 . effectivement" at bounding box center [699, 380] width 310 height 73
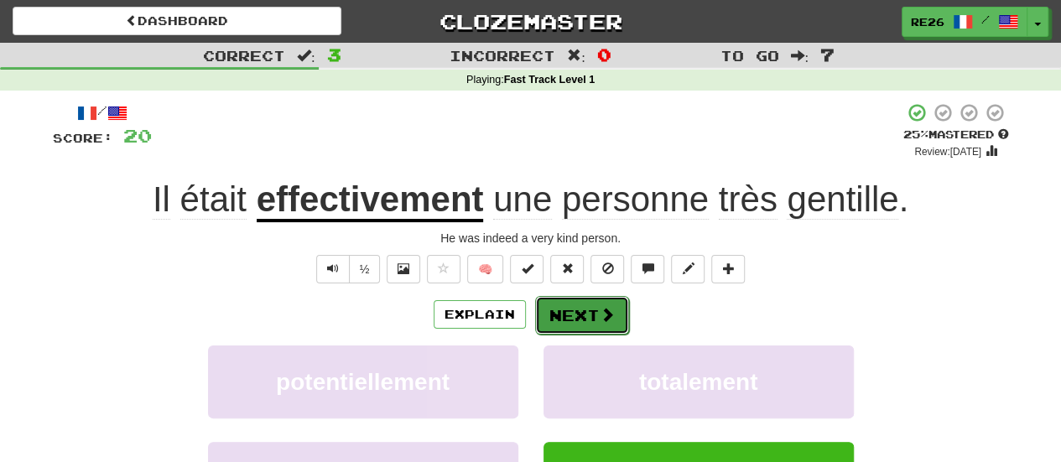
click at [576, 315] on button "Next" at bounding box center [582, 315] width 94 height 39
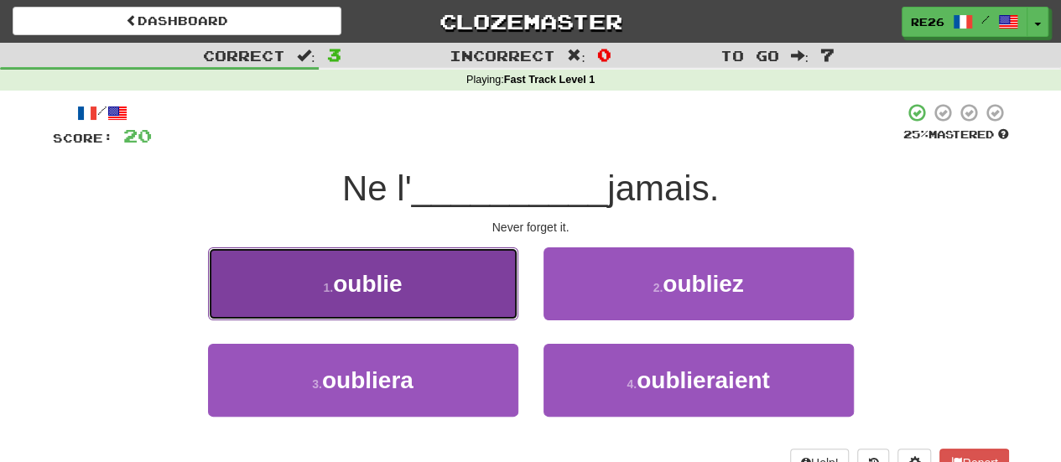
click at [461, 297] on button "1 . oublie" at bounding box center [363, 283] width 310 height 73
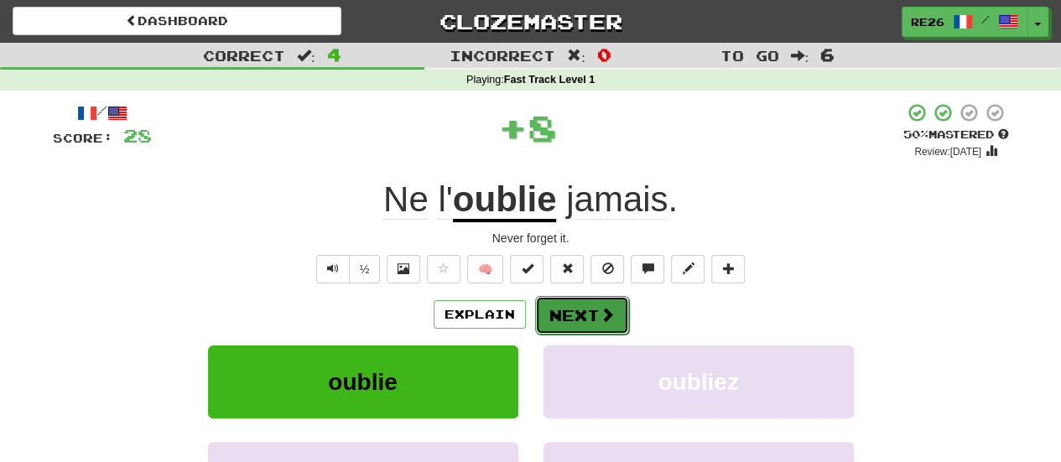
click at [549, 310] on button "Next" at bounding box center [582, 315] width 94 height 39
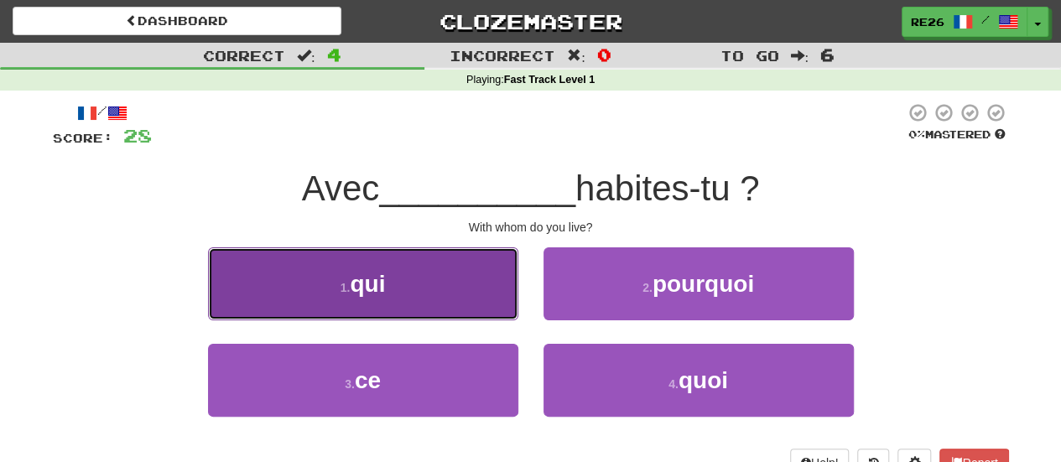
click at [492, 310] on button "1 . qui" at bounding box center [363, 283] width 310 height 73
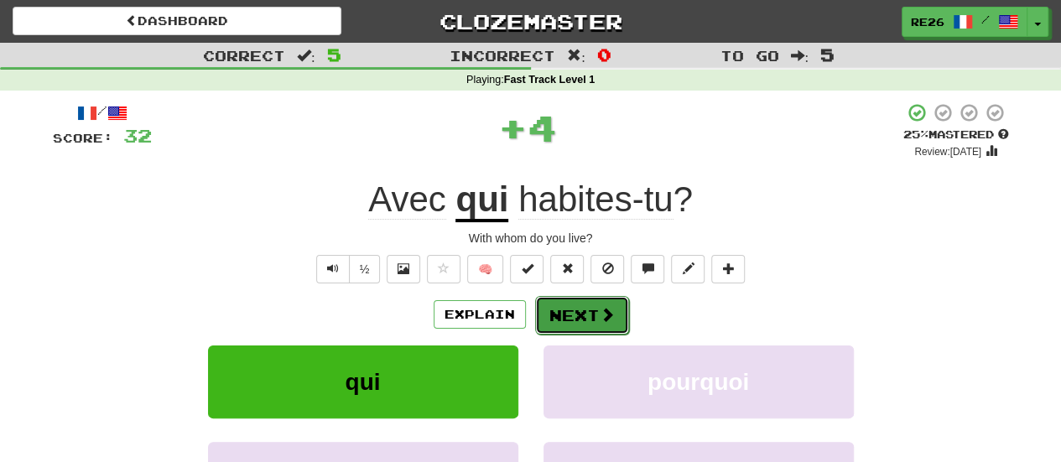
click at [564, 314] on button "Next" at bounding box center [582, 315] width 94 height 39
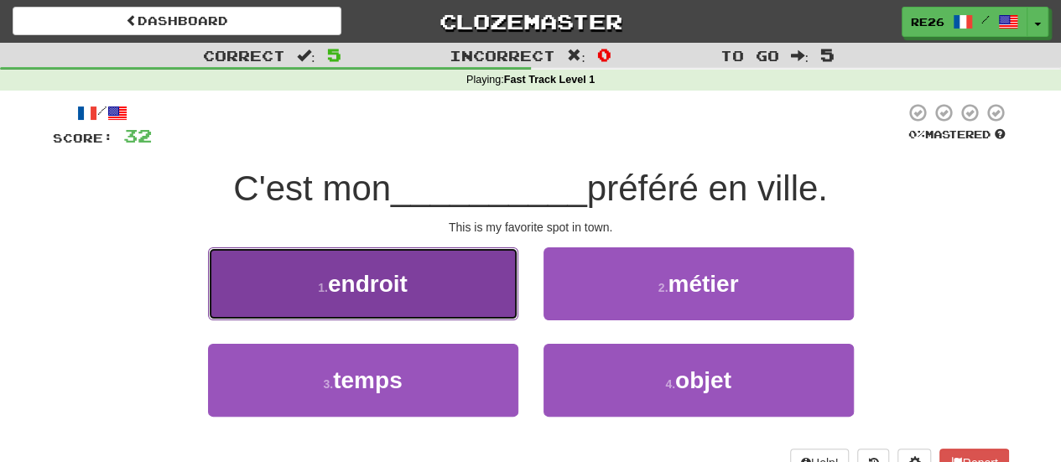
click at [431, 304] on button "1 . endroit" at bounding box center [363, 283] width 310 height 73
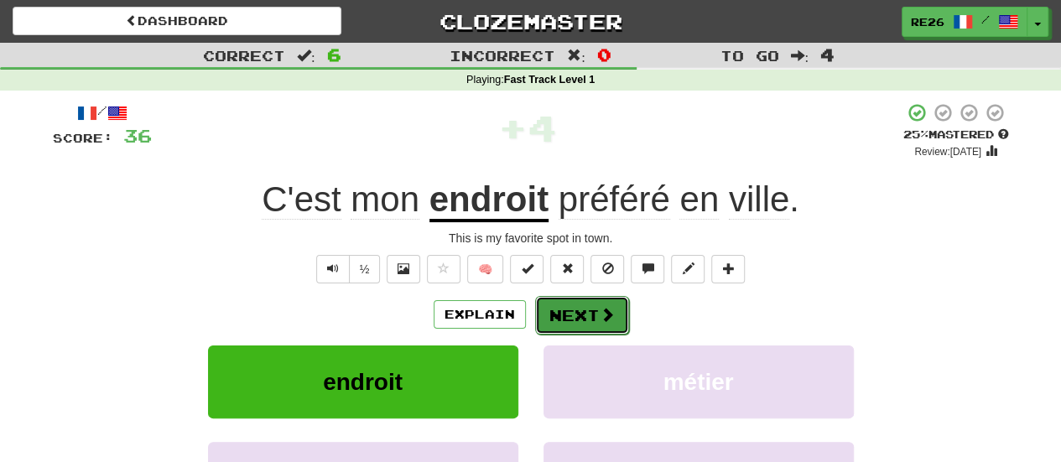
click at [567, 317] on button "Next" at bounding box center [582, 315] width 94 height 39
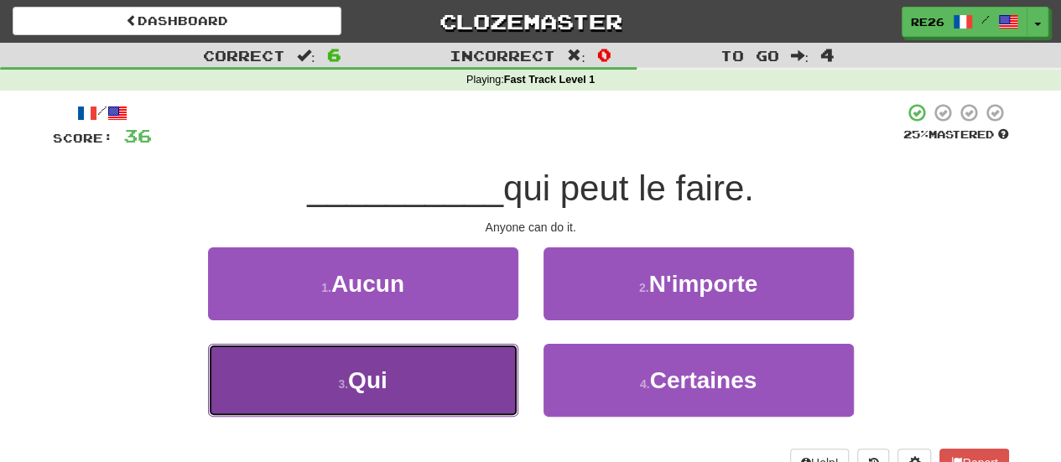
click at [481, 379] on button "3 . Qui" at bounding box center [363, 380] width 310 height 73
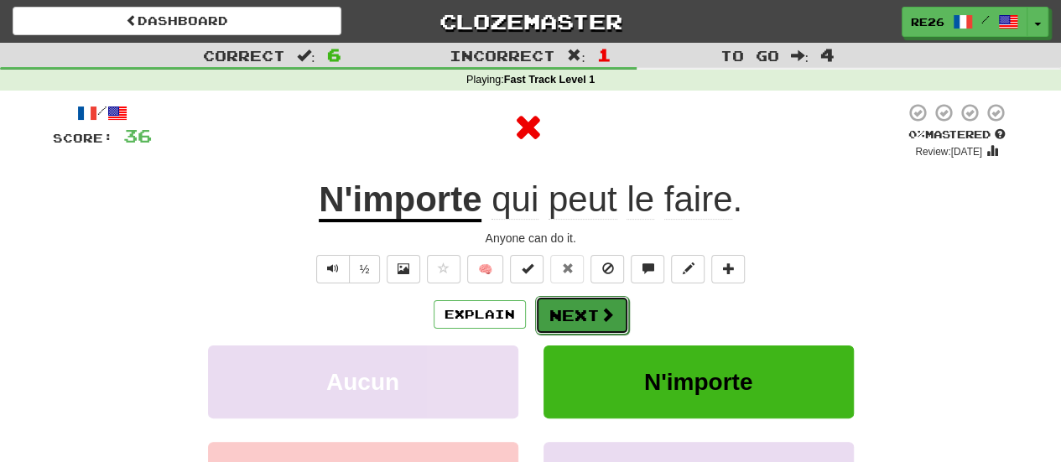
click at [554, 323] on button "Next" at bounding box center [582, 315] width 94 height 39
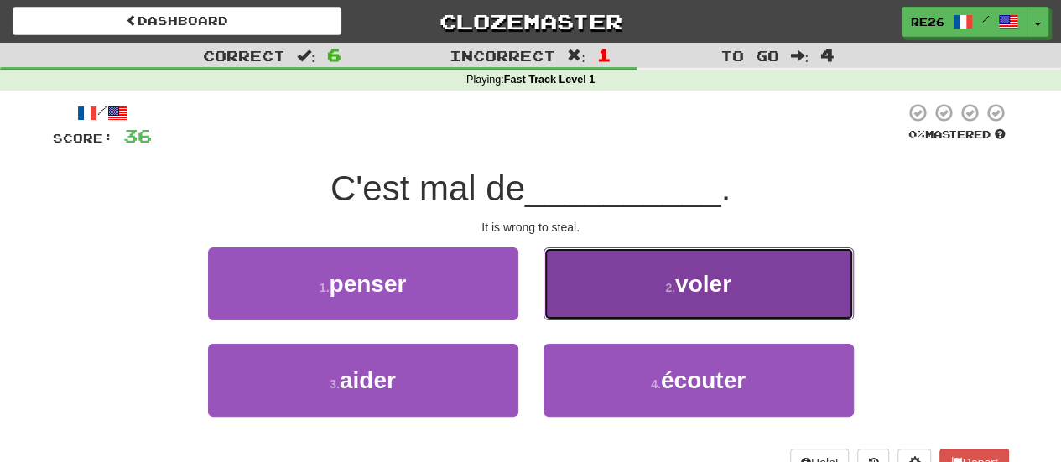
click at [596, 295] on button "2 . voler" at bounding box center [699, 283] width 310 height 73
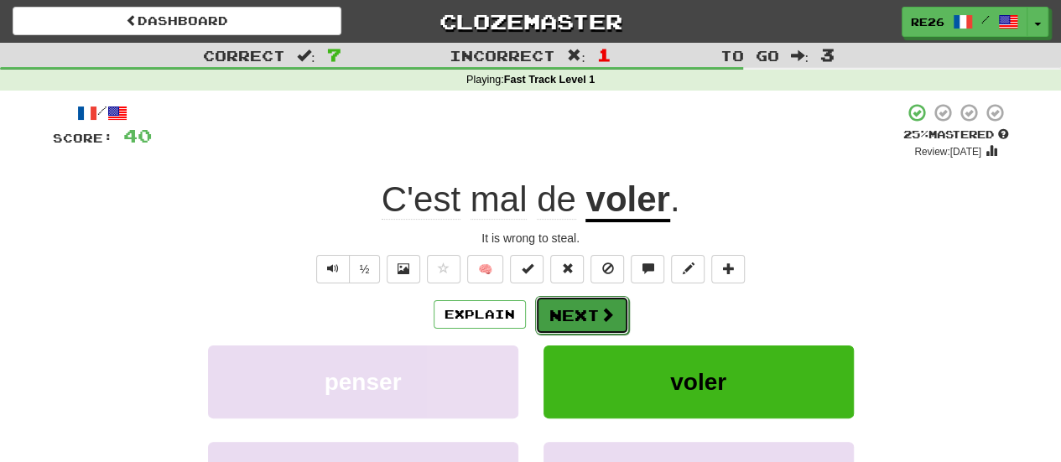
click at [563, 313] on button "Next" at bounding box center [582, 315] width 94 height 39
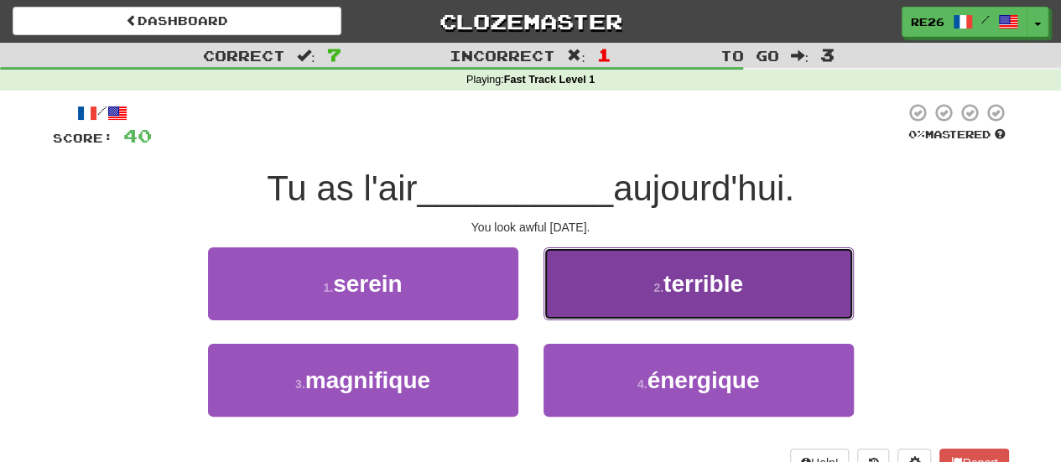
click at [574, 304] on button "2 . terrible" at bounding box center [699, 283] width 310 height 73
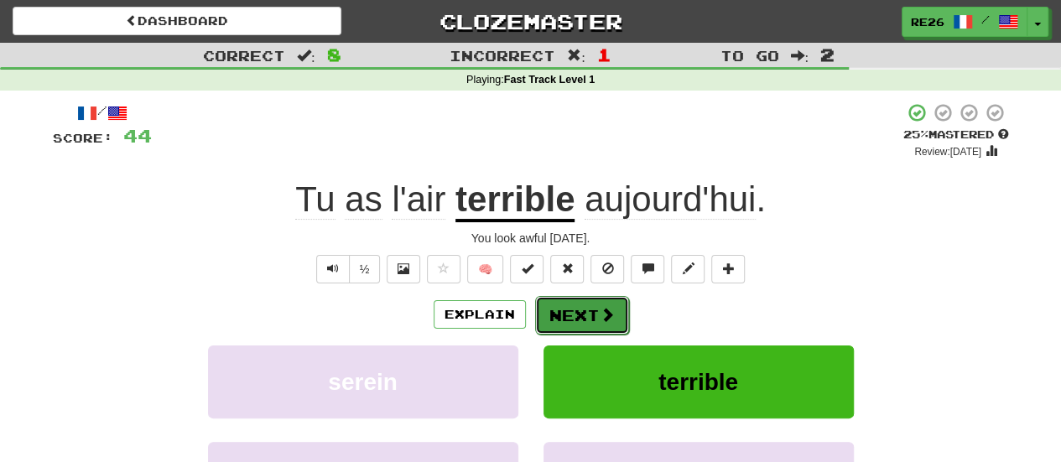
click at [570, 318] on button "Next" at bounding box center [582, 315] width 94 height 39
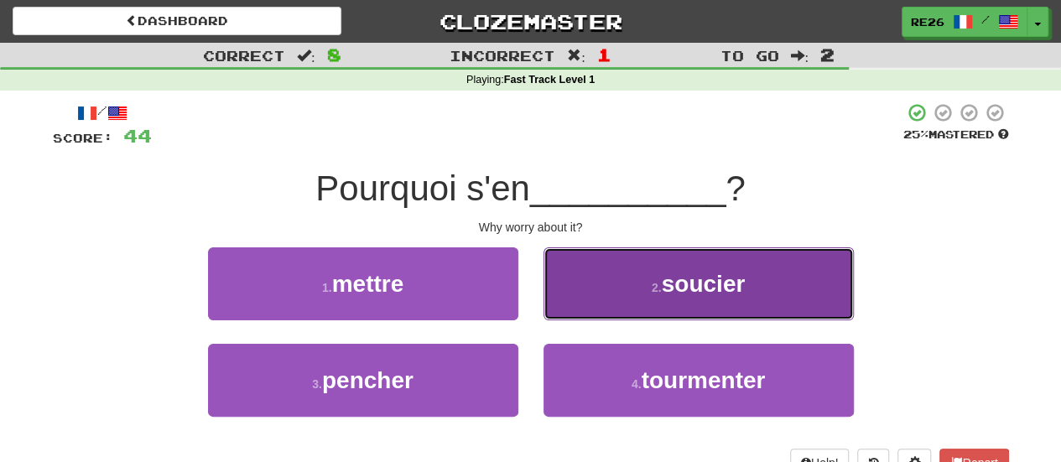
click at [580, 304] on button "2 . soucier" at bounding box center [699, 283] width 310 height 73
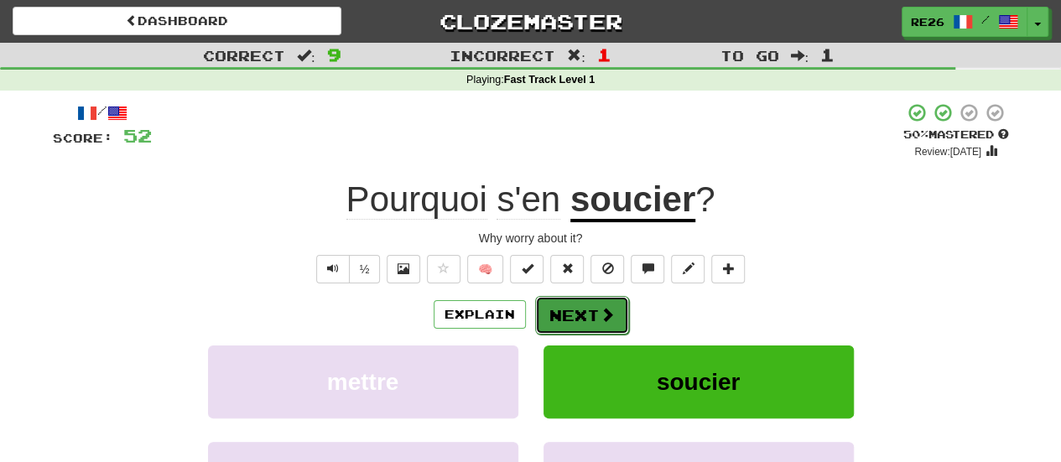
click at [575, 313] on button "Next" at bounding box center [582, 315] width 94 height 39
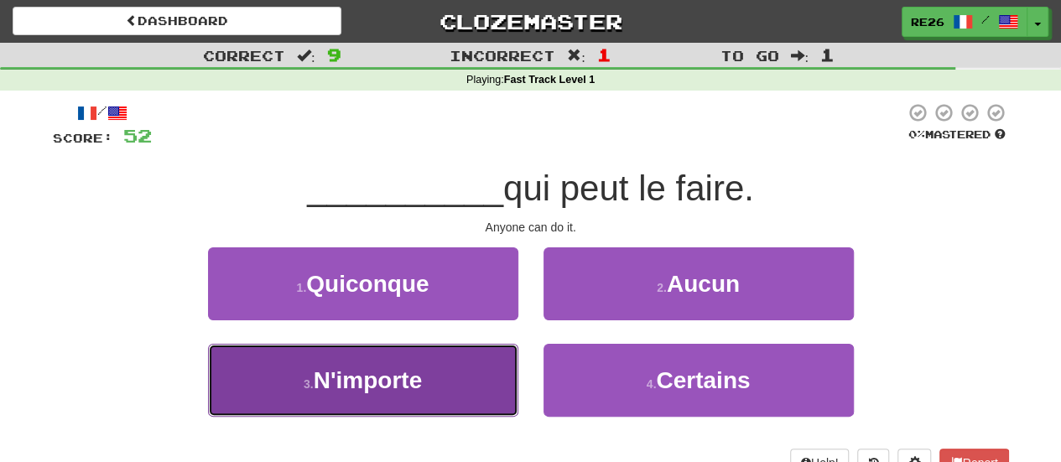
click at [367, 357] on button "3 . N'importe" at bounding box center [363, 380] width 310 height 73
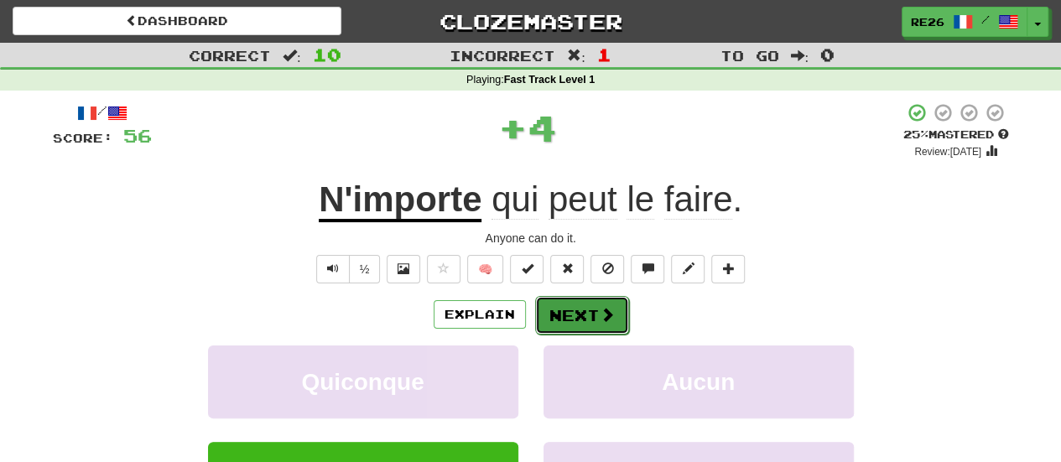
click at [557, 309] on button "Next" at bounding box center [582, 315] width 94 height 39
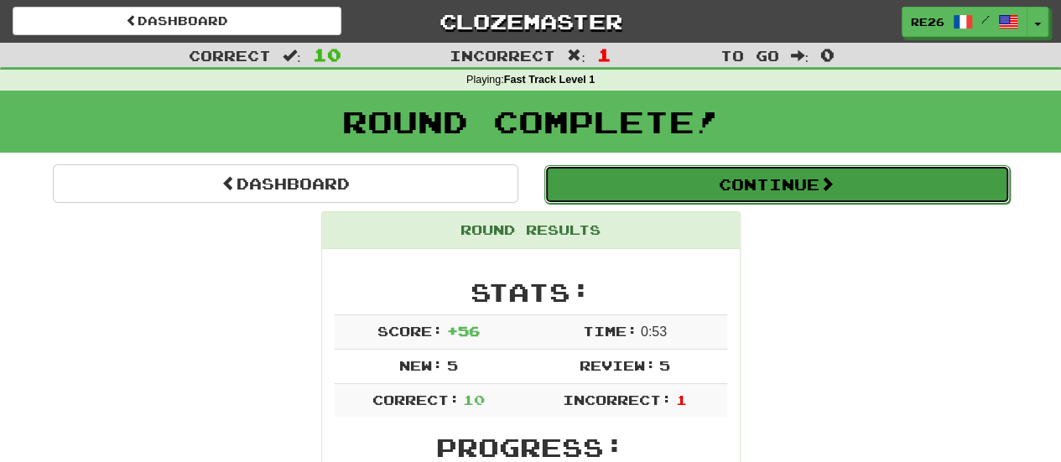
click at [701, 195] on button "Continue" at bounding box center [777, 184] width 466 height 39
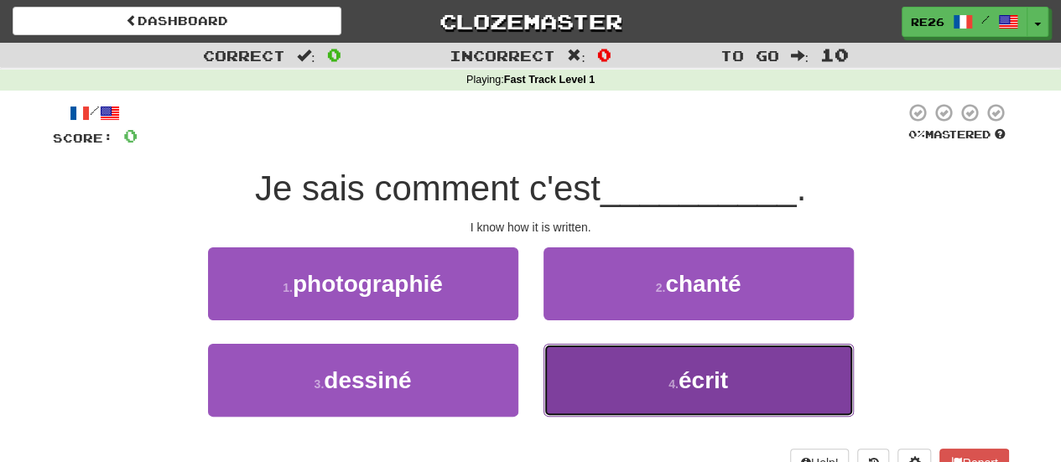
click at [653, 393] on button "4 . écrit" at bounding box center [699, 380] width 310 height 73
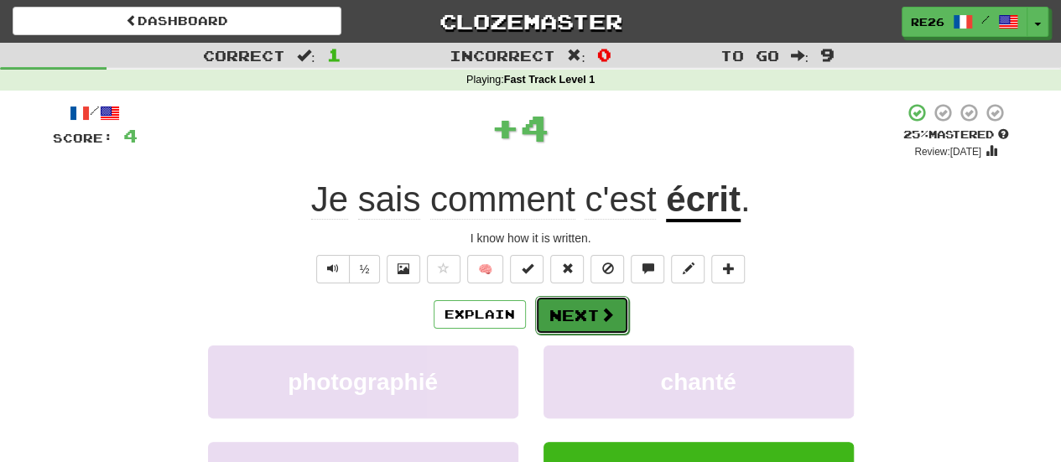
click at [557, 304] on button "Next" at bounding box center [582, 315] width 94 height 39
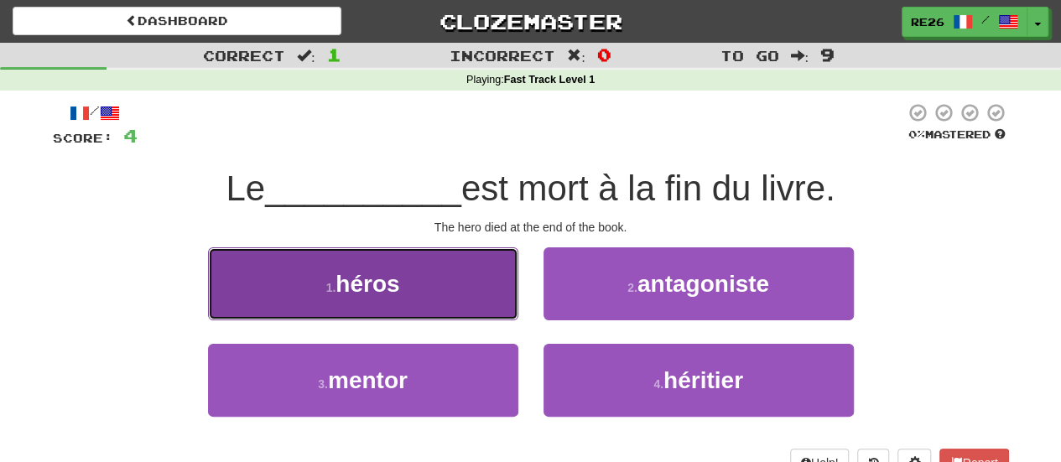
click at [399, 289] on span "héros" at bounding box center [368, 284] width 64 height 26
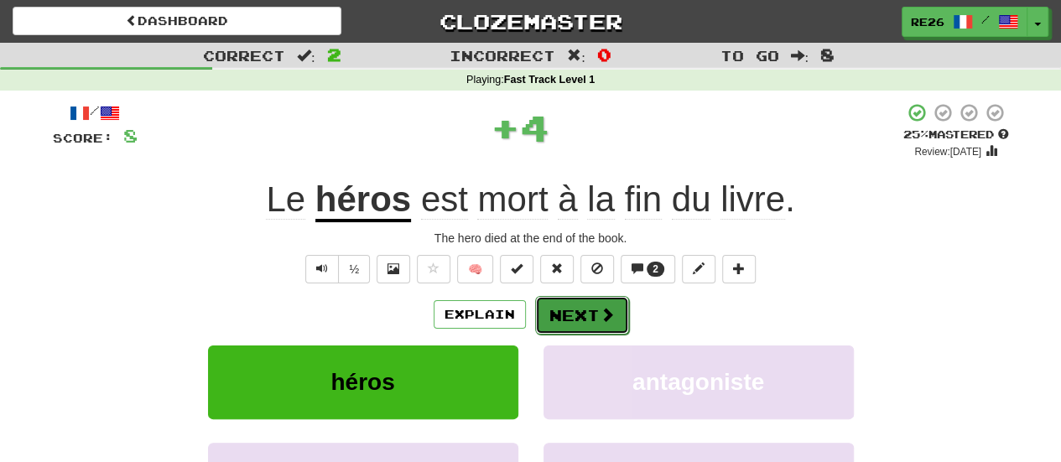
click at [567, 320] on button "Next" at bounding box center [582, 315] width 94 height 39
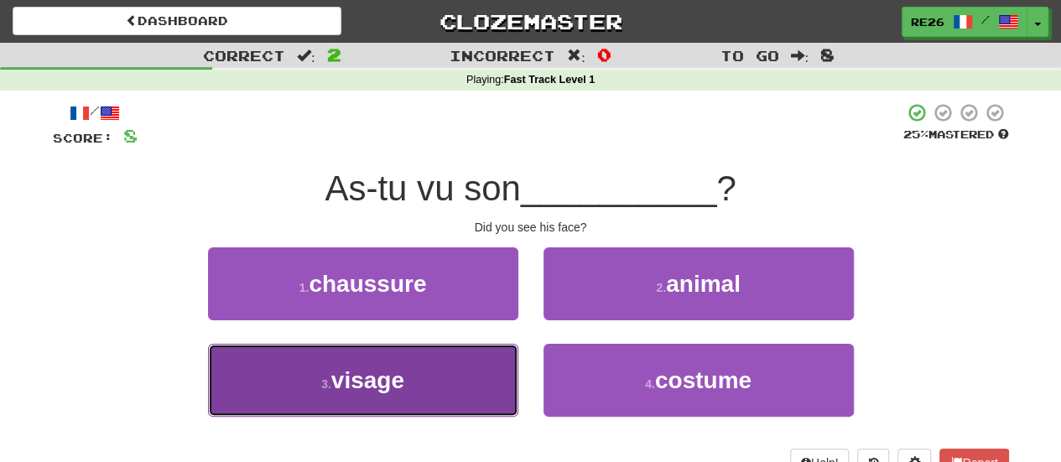
click at [445, 376] on button "3 . visage" at bounding box center [363, 380] width 310 height 73
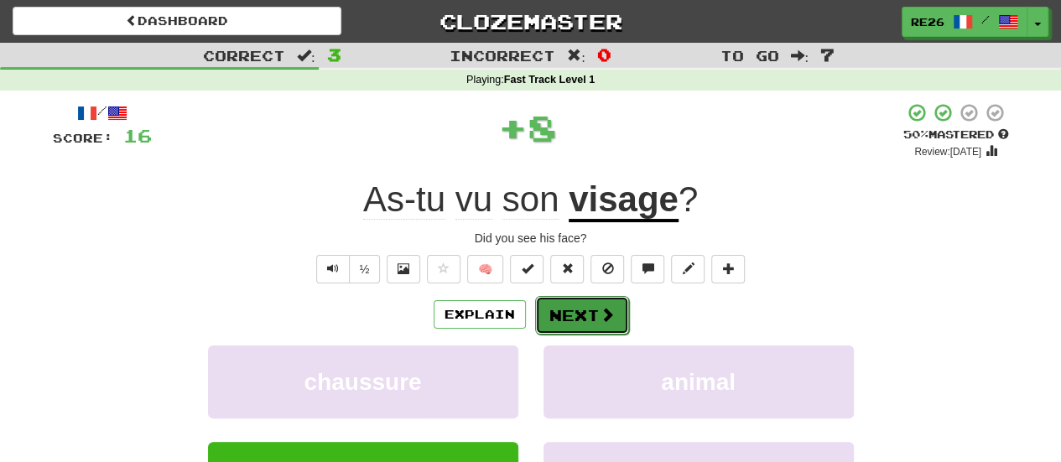
click at [564, 317] on button "Next" at bounding box center [582, 315] width 94 height 39
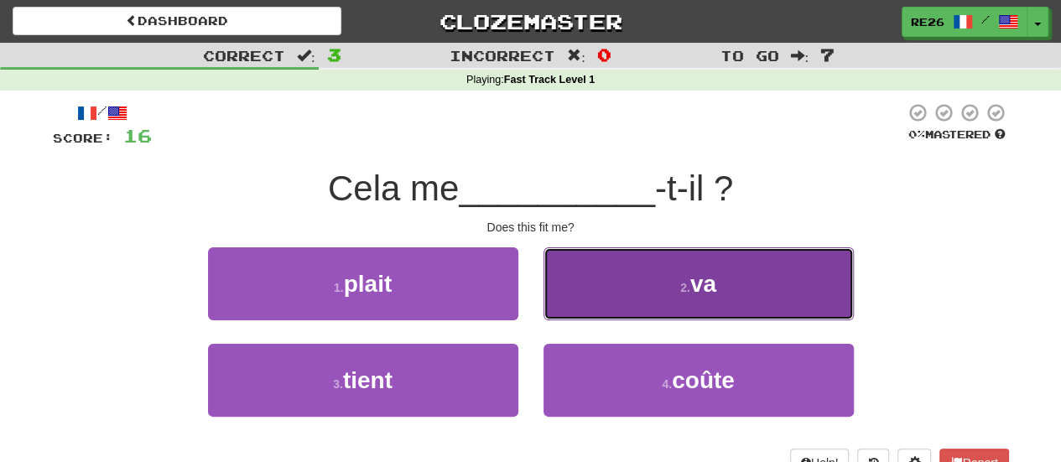
click at [607, 281] on button "2 . va" at bounding box center [699, 283] width 310 height 73
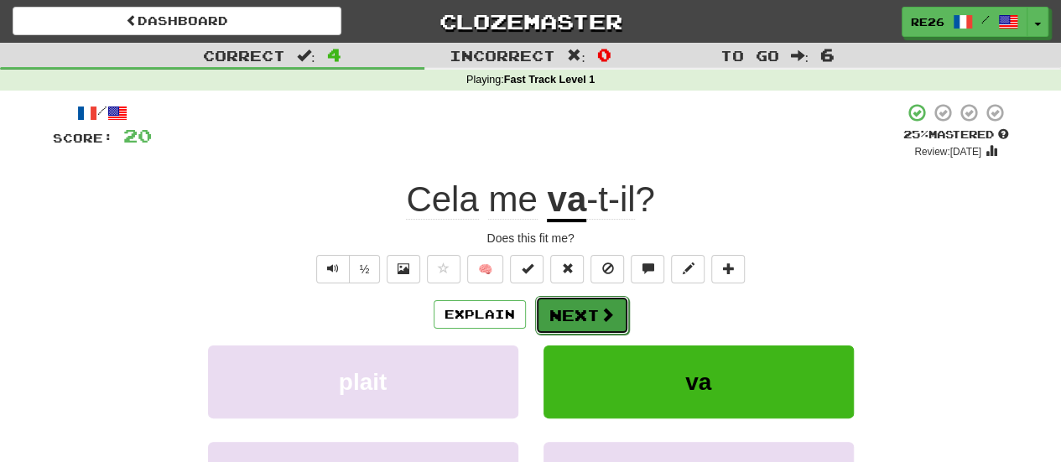
click at [572, 313] on button "Next" at bounding box center [582, 315] width 94 height 39
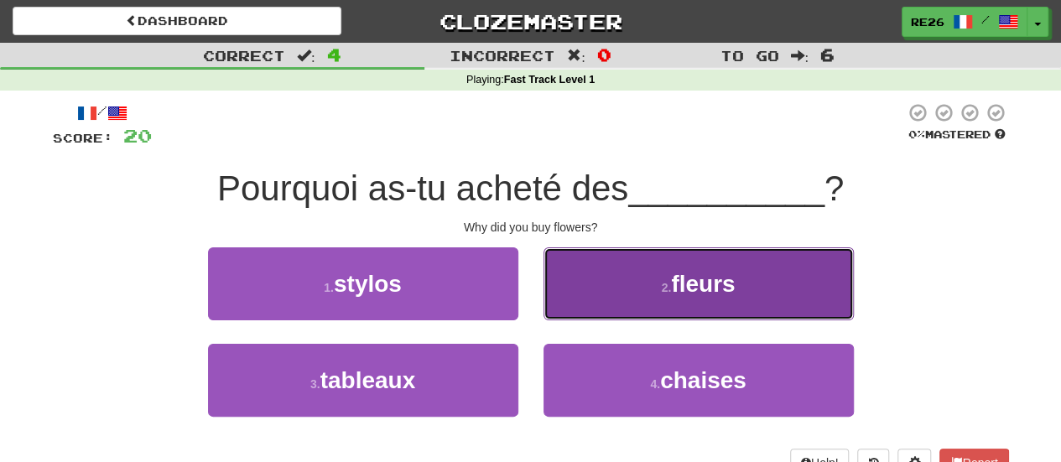
click at [579, 303] on button "2 . fleurs" at bounding box center [699, 283] width 310 height 73
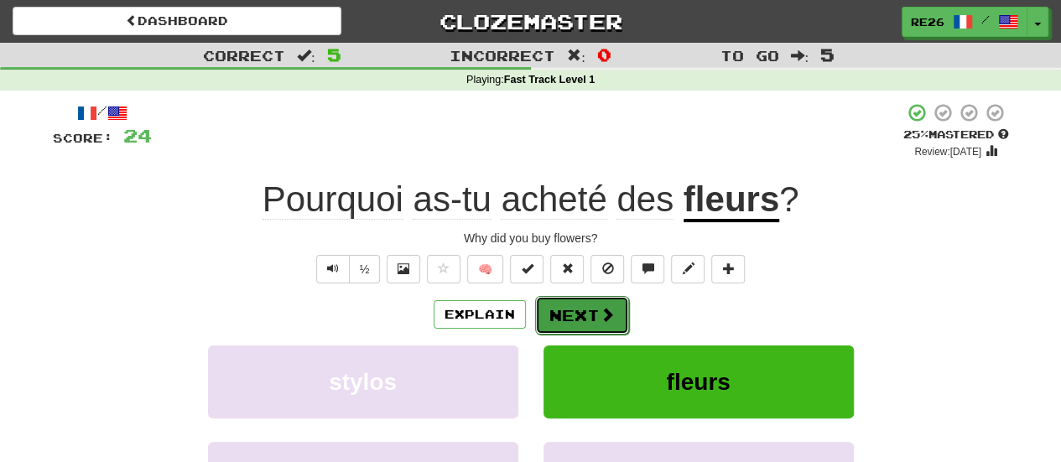
click at [568, 310] on button "Next" at bounding box center [582, 315] width 94 height 39
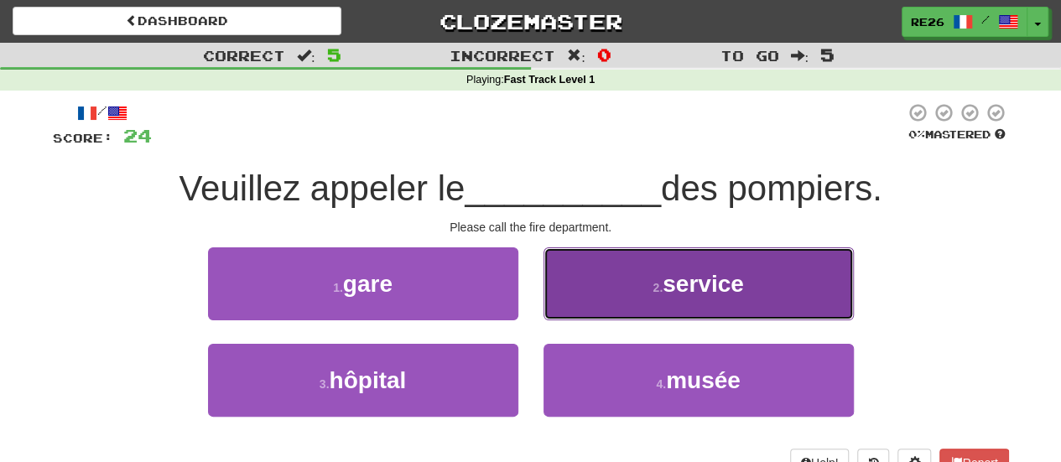
click at [578, 306] on button "2 . service" at bounding box center [699, 283] width 310 height 73
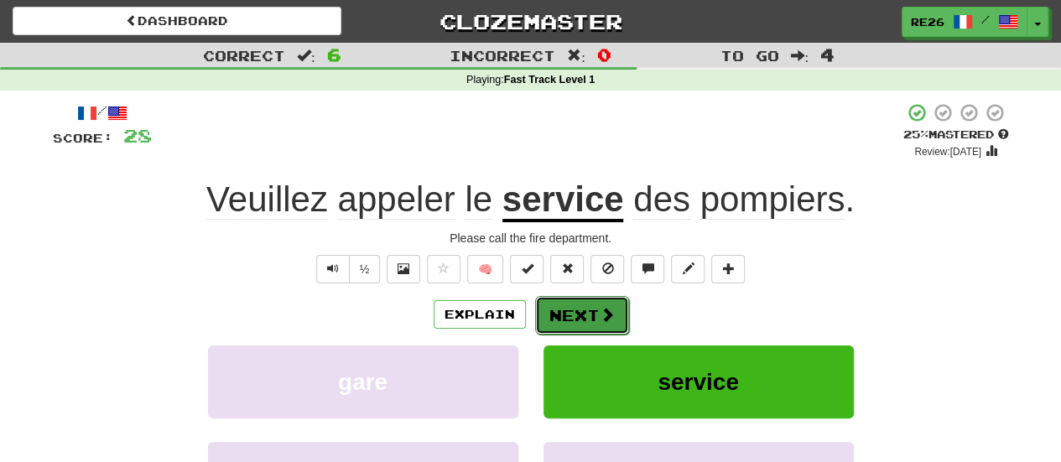
click at [576, 310] on button "Next" at bounding box center [582, 315] width 94 height 39
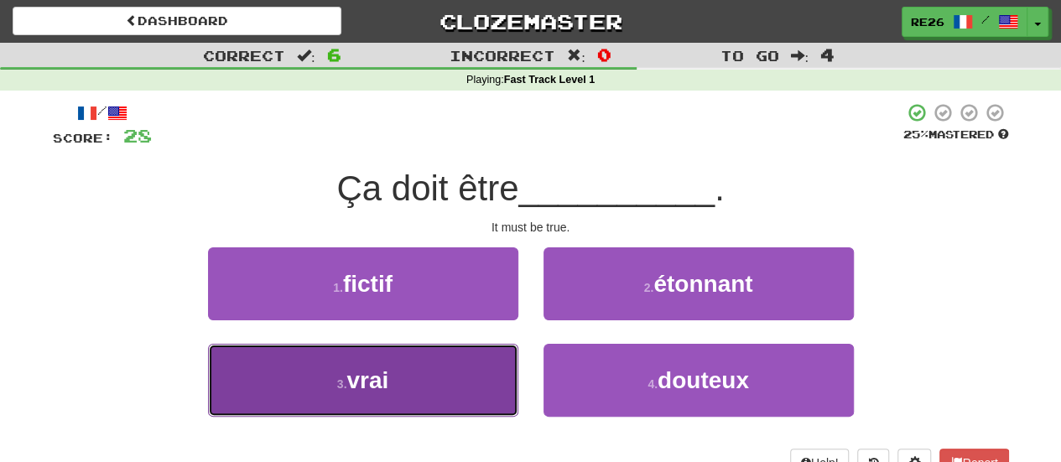
click at [455, 359] on button "3 . vrai" at bounding box center [363, 380] width 310 height 73
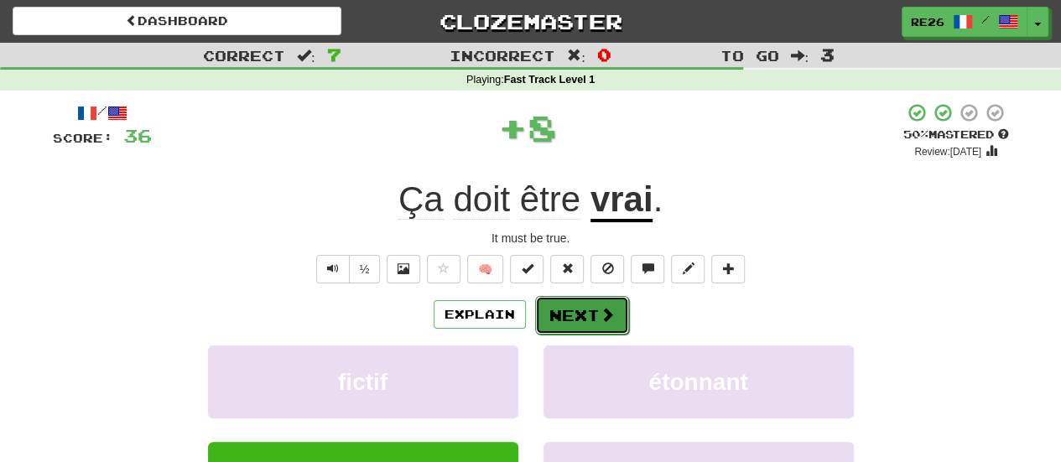
click at [567, 320] on button "Next" at bounding box center [582, 315] width 94 height 39
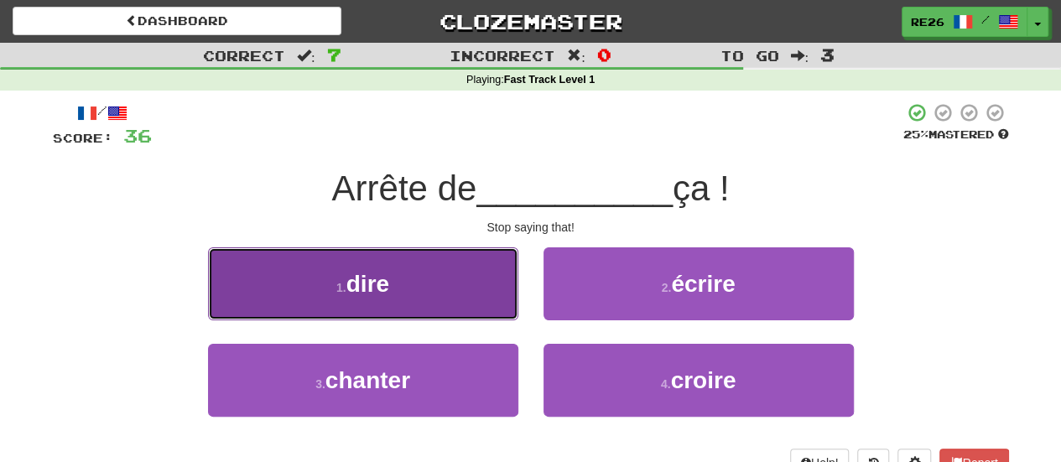
click at [471, 304] on button "1 . dire" at bounding box center [363, 283] width 310 height 73
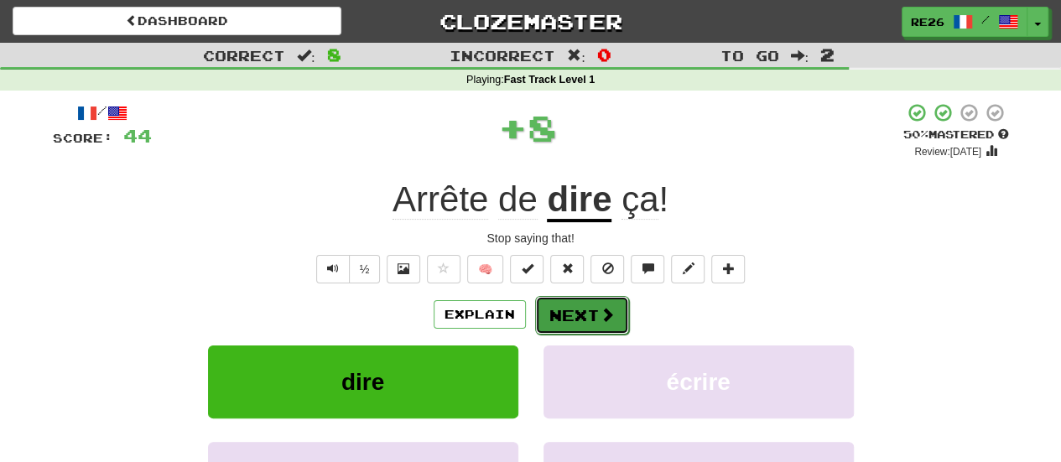
click at [565, 321] on button "Next" at bounding box center [582, 315] width 94 height 39
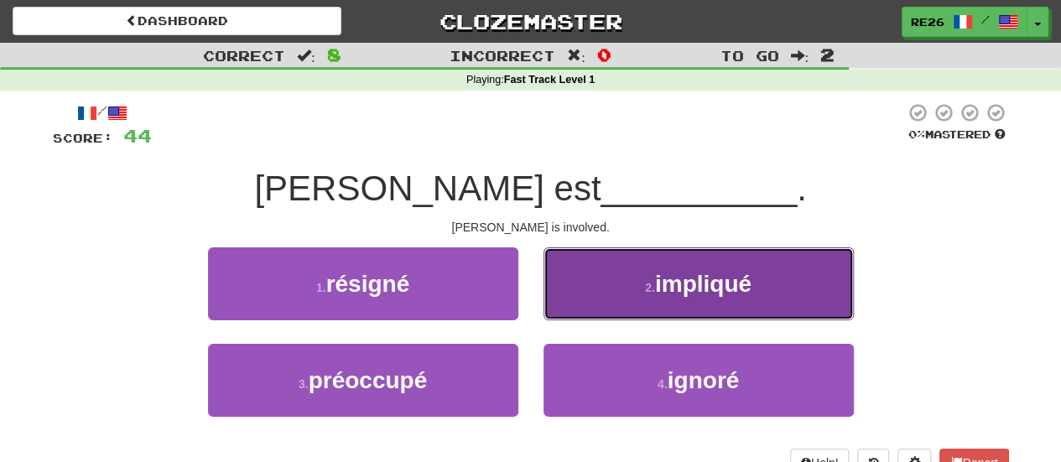
click at [589, 303] on button "2 . impliqué" at bounding box center [699, 283] width 310 height 73
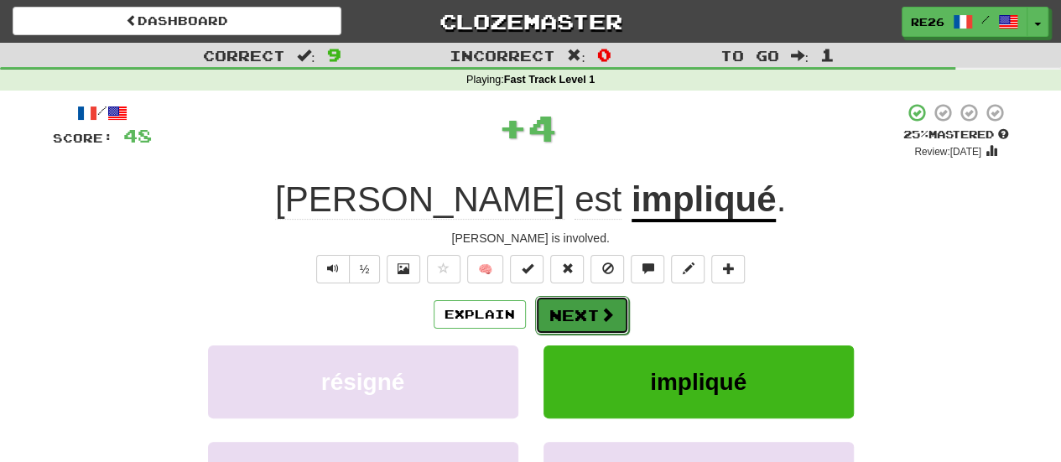
click at [577, 317] on button "Next" at bounding box center [582, 315] width 94 height 39
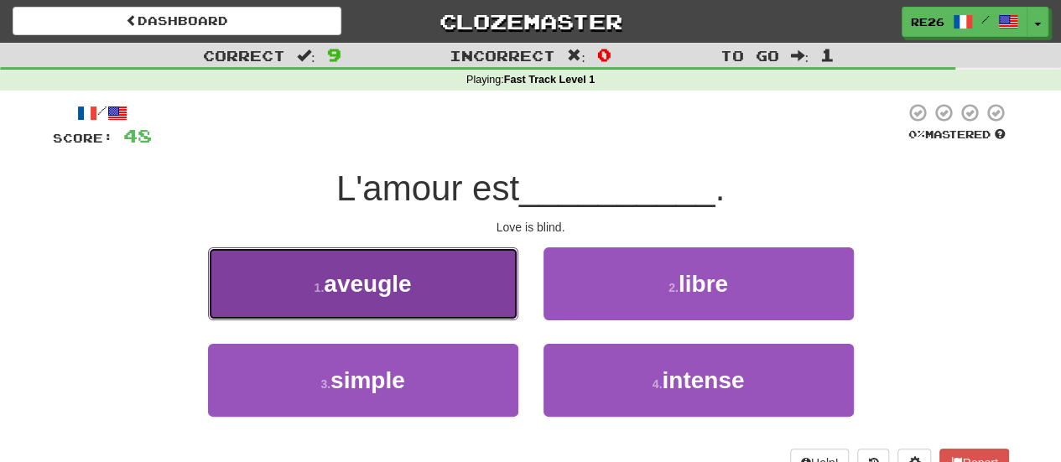
click at [497, 294] on button "1 . aveugle" at bounding box center [363, 283] width 310 height 73
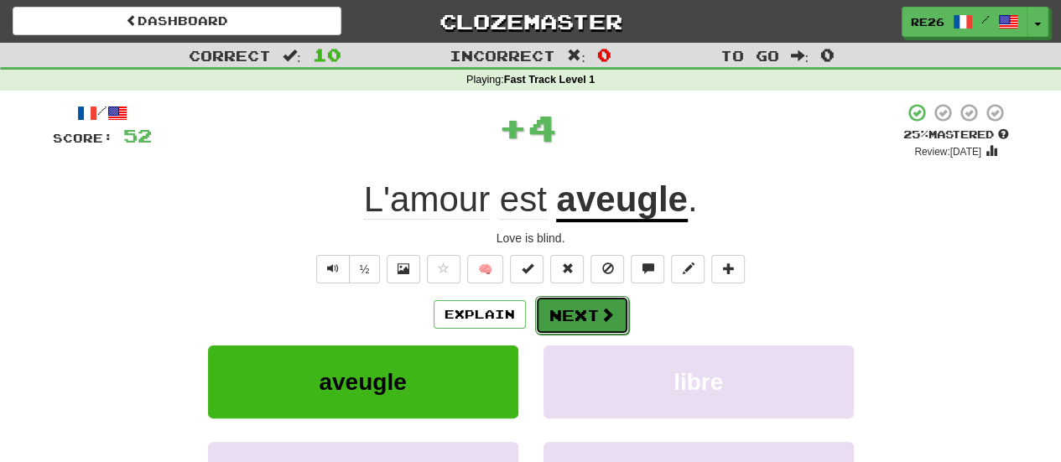
click at [559, 312] on button "Next" at bounding box center [582, 315] width 94 height 39
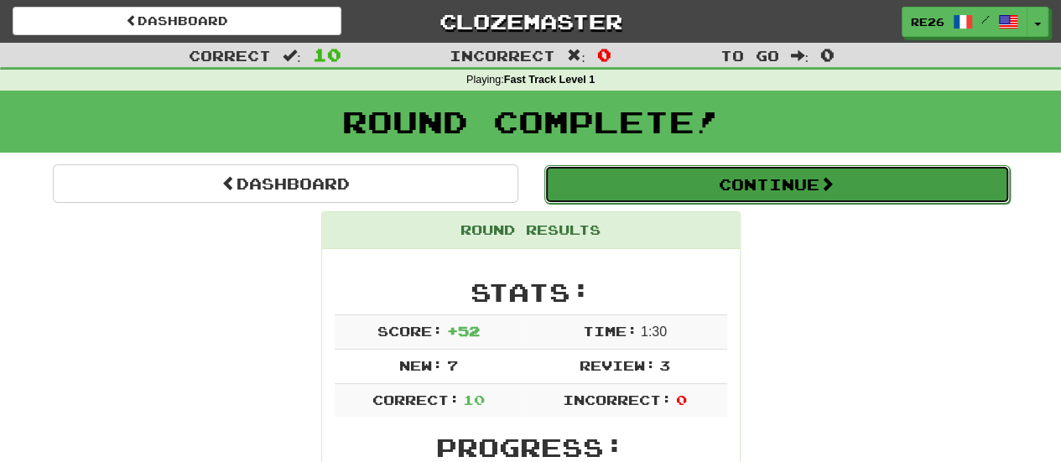
click at [690, 182] on button "Continue" at bounding box center [777, 184] width 466 height 39
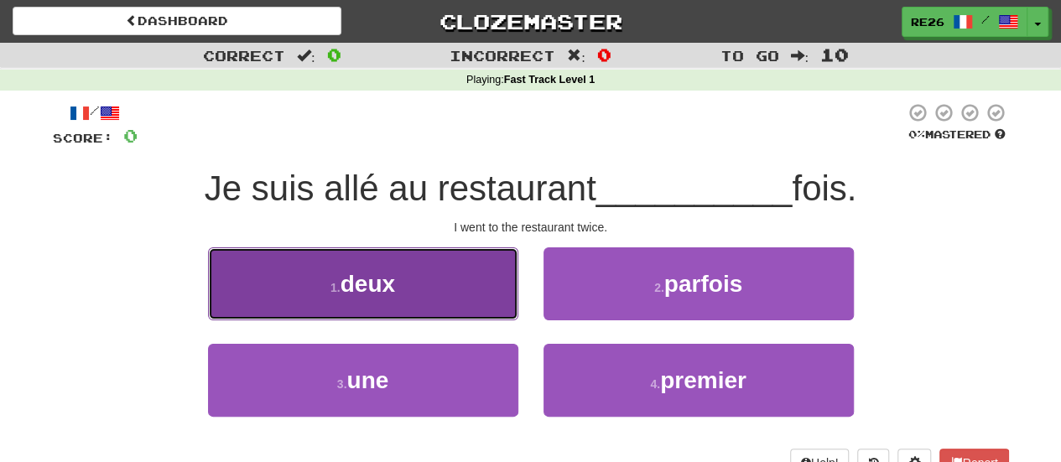
click at [450, 294] on button "1 . deux" at bounding box center [363, 283] width 310 height 73
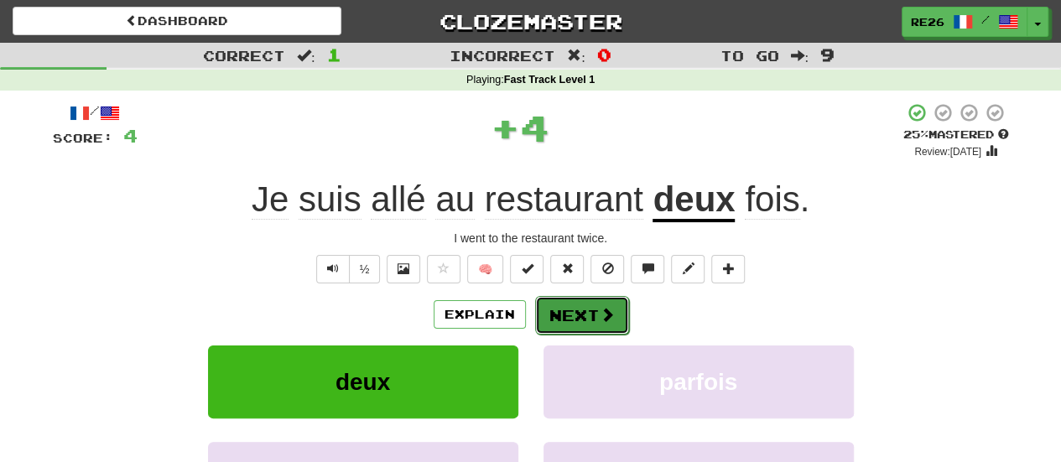
click at [557, 308] on button "Next" at bounding box center [582, 315] width 94 height 39
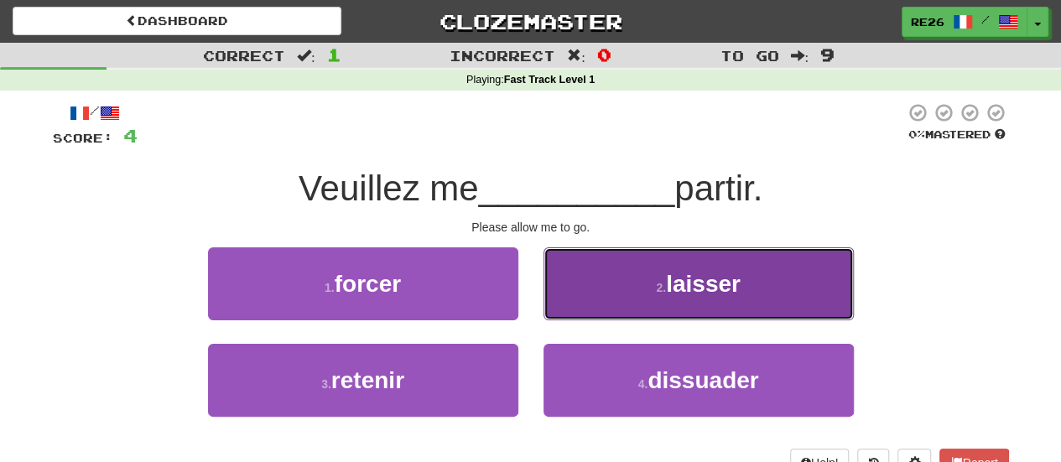
click at [560, 295] on button "2 . laisser" at bounding box center [699, 283] width 310 height 73
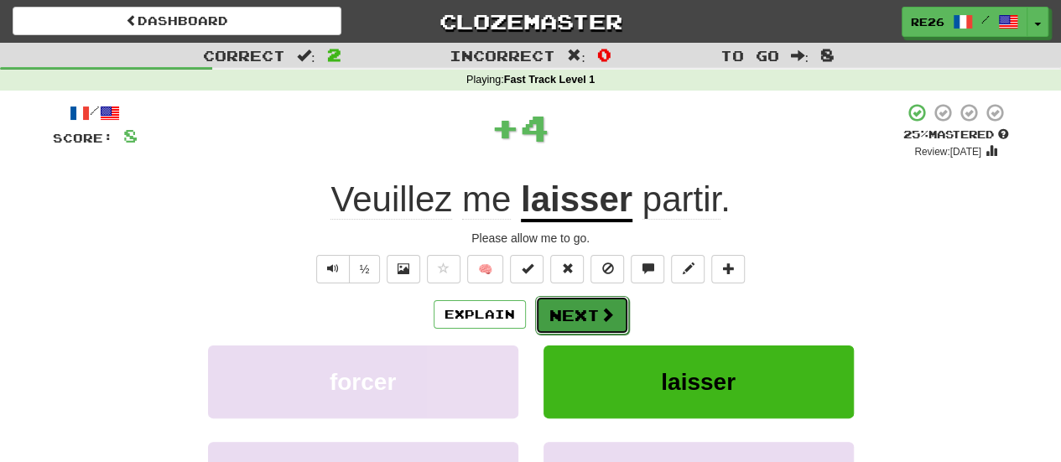
click at [560, 308] on button "Next" at bounding box center [582, 315] width 94 height 39
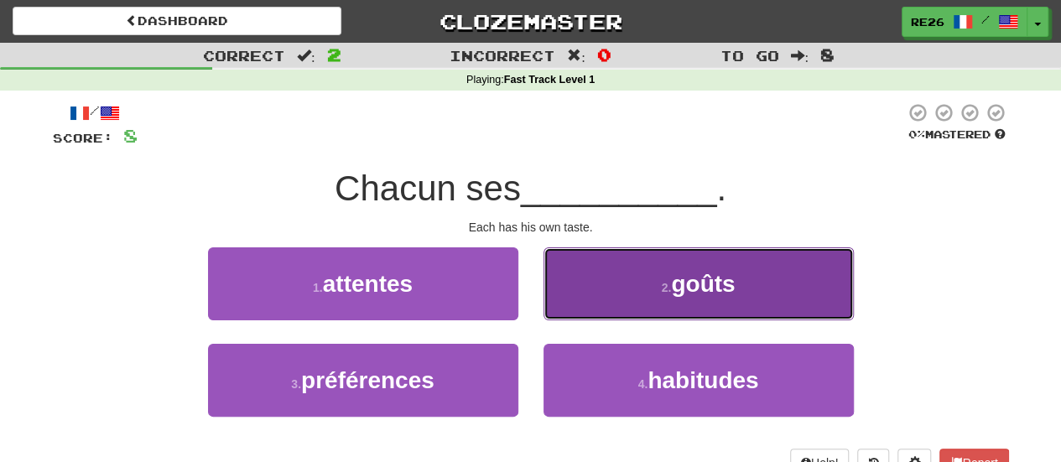
click at [565, 300] on button "2 . goûts" at bounding box center [699, 283] width 310 height 73
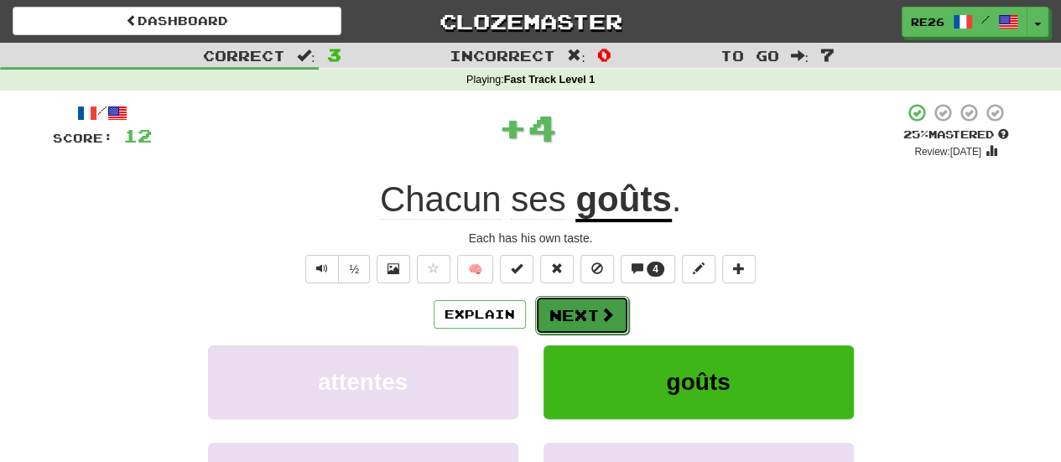
click at [554, 307] on button "Next" at bounding box center [582, 315] width 94 height 39
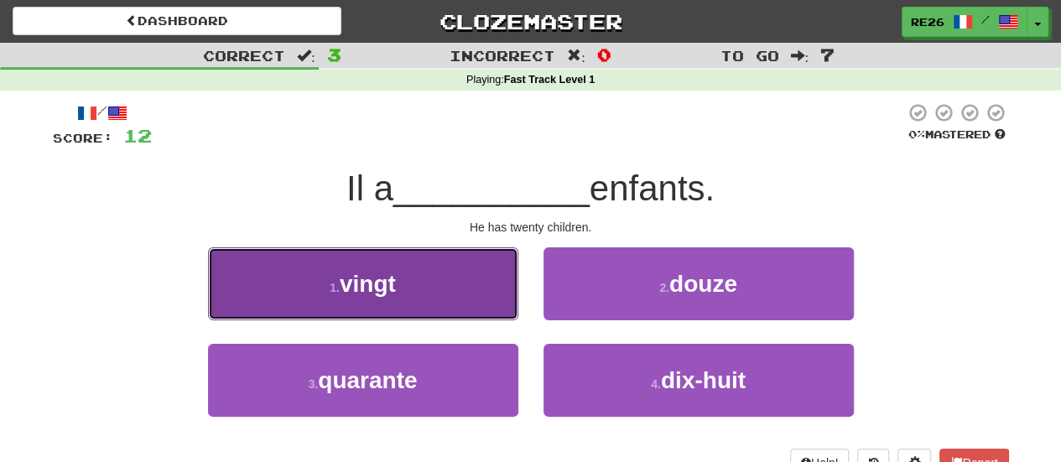
click at [476, 291] on button "1 . vingt" at bounding box center [363, 283] width 310 height 73
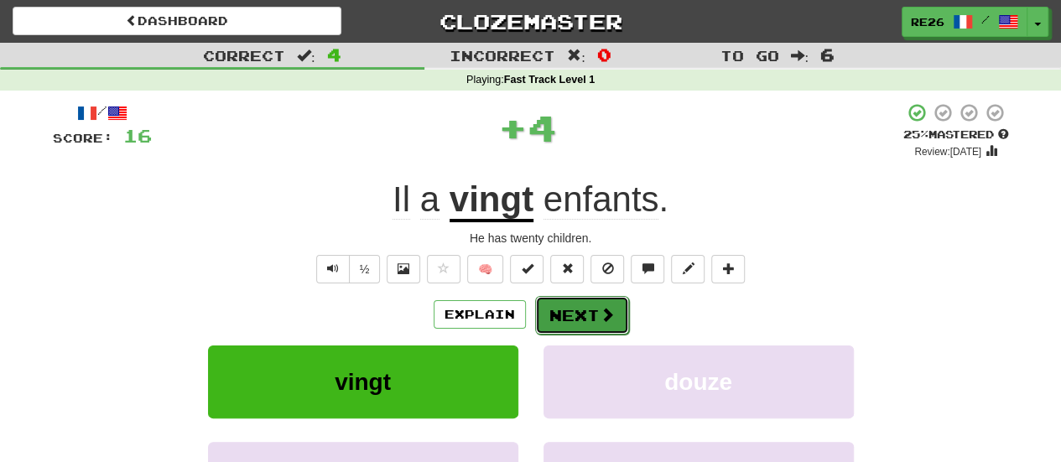
click at [559, 307] on button "Next" at bounding box center [582, 315] width 94 height 39
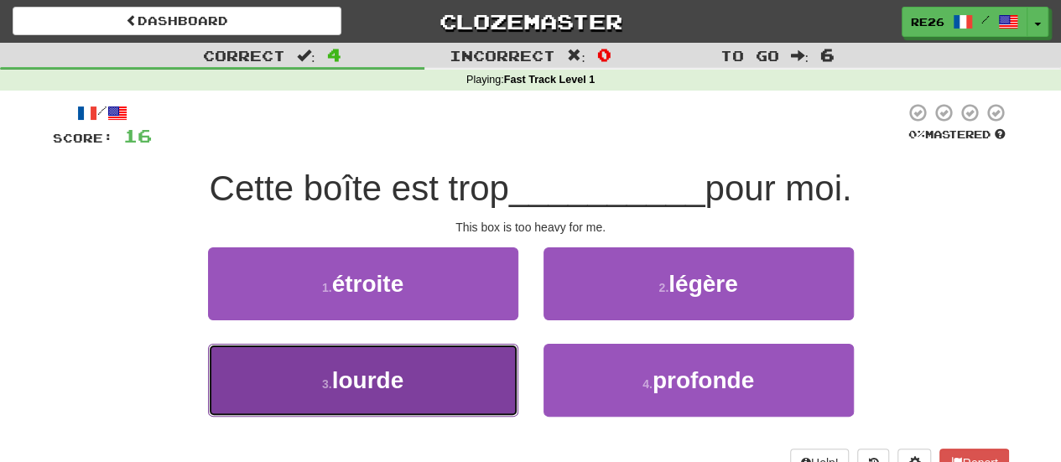
click at [393, 385] on span "lourde" at bounding box center [368, 380] width 72 height 26
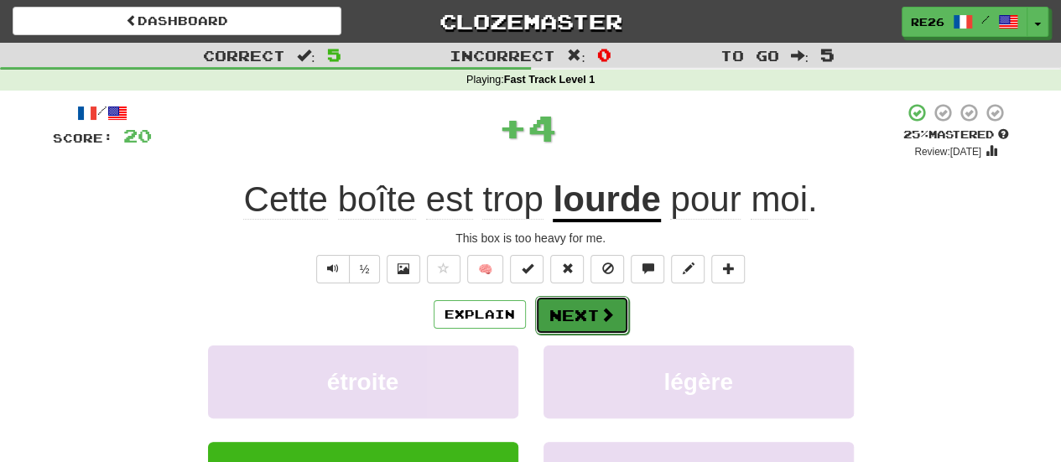
click at [553, 313] on button "Next" at bounding box center [582, 315] width 94 height 39
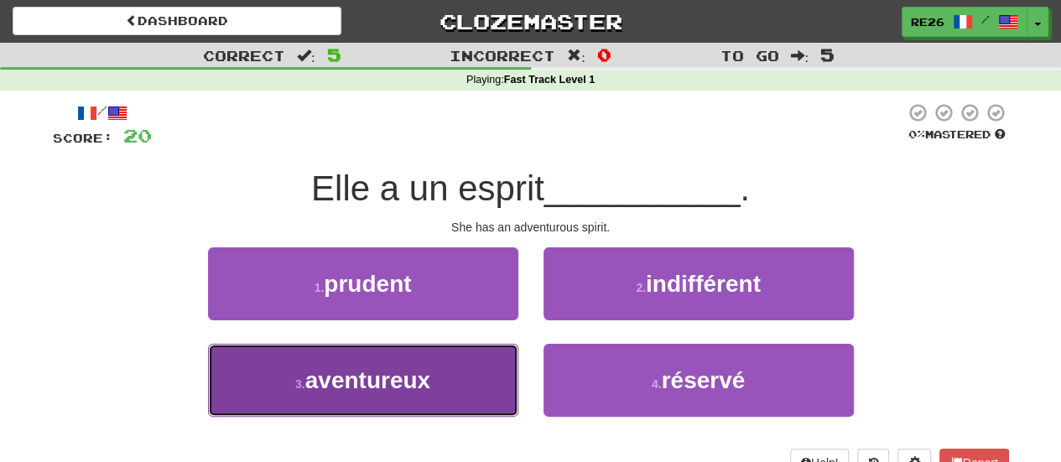
click at [481, 382] on button "3 . aventureux" at bounding box center [363, 380] width 310 height 73
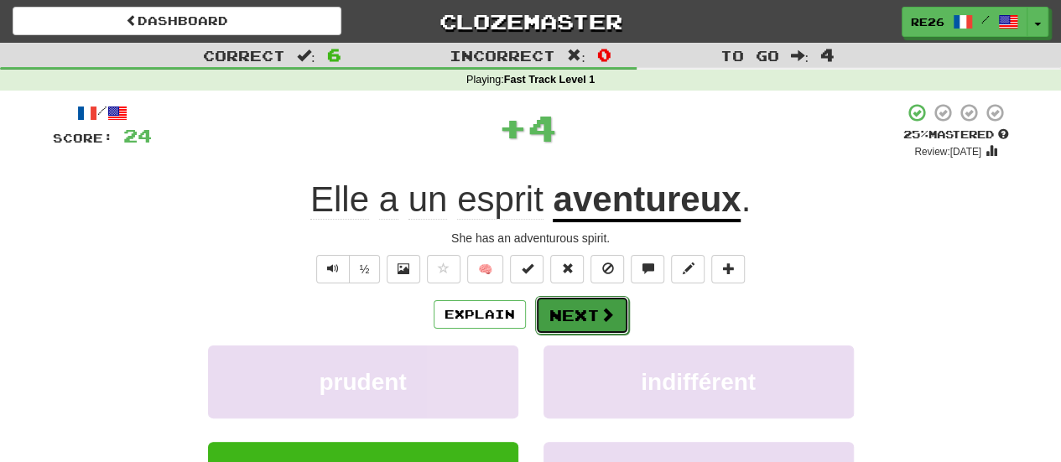
click at [550, 316] on button "Next" at bounding box center [582, 315] width 94 height 39
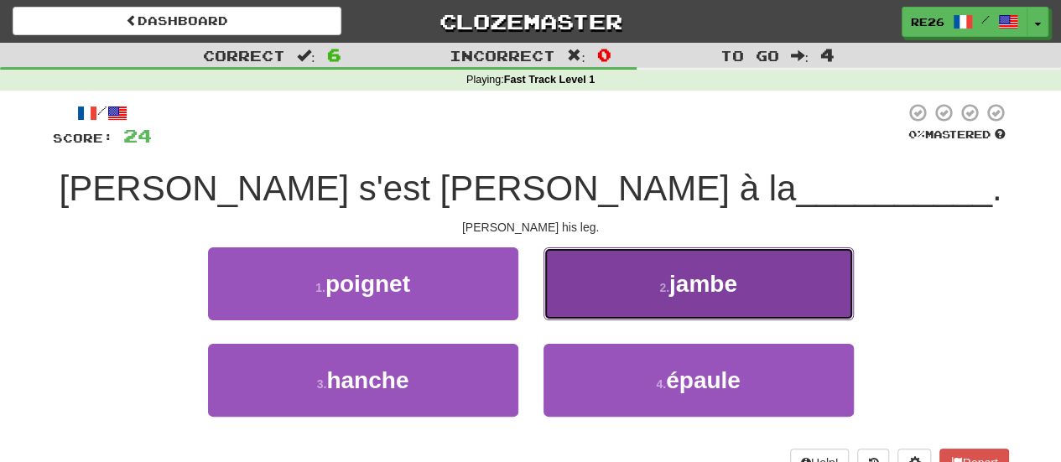
click at [576, 298] on button "2 . jambe" at bounding box center [699, 283] width 310 height 73
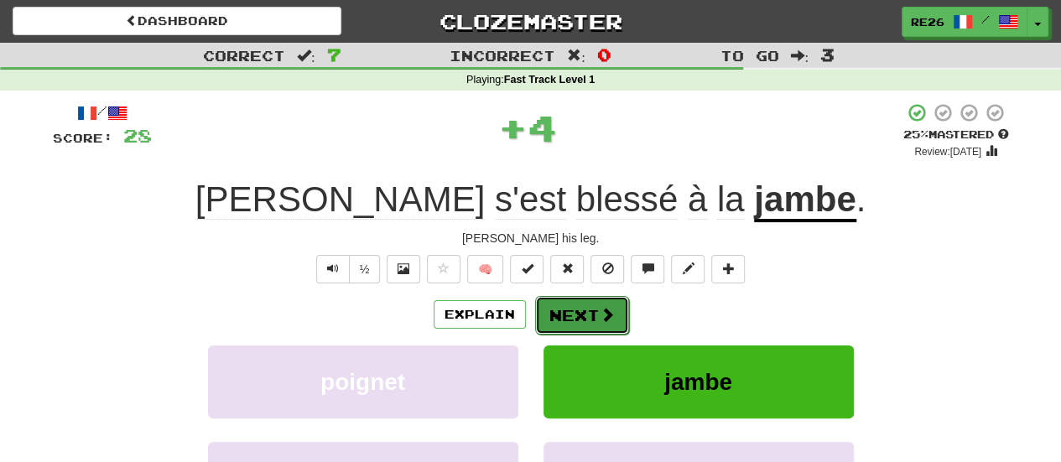
click at [555, 320] on button "Next" at bounding box center [582, 315] width 94 height 39
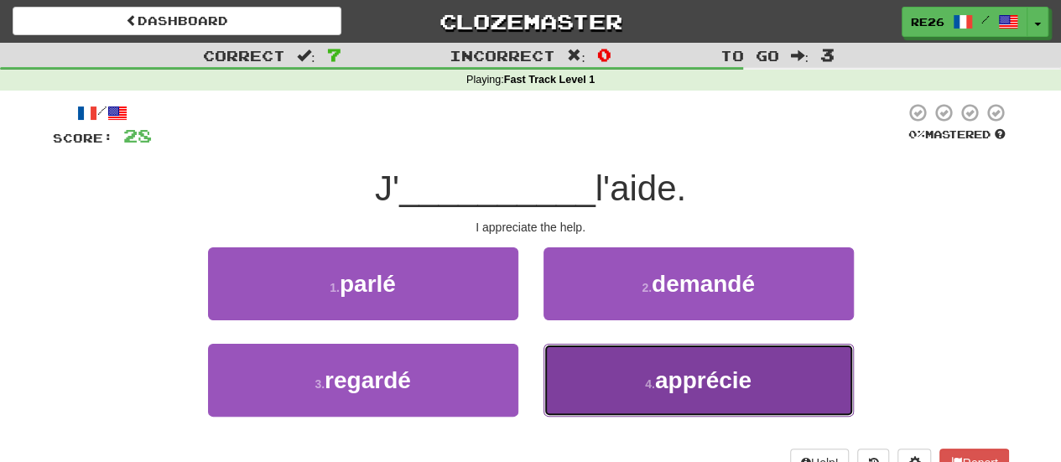
click at [585, 374] on button "4 . apprécie" at bounding box center [699, 380] width 310 height 73
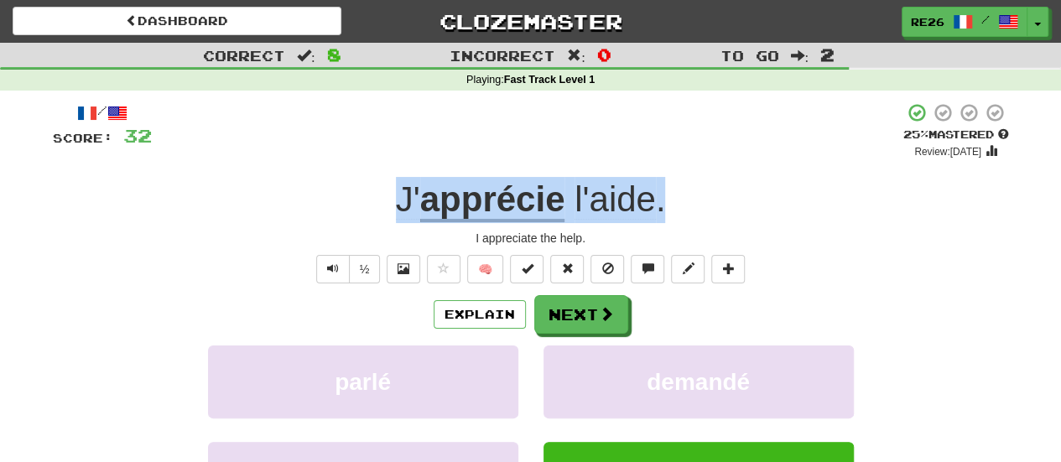
drag, startPoint x: 508, startPoint y: 254, endPoint x: 357, endPoint y: 206, distance: 158.6
click at [357, 206] on div "J' apprécie l'aide ." at bounding box center [531, 200] width 956 height 46
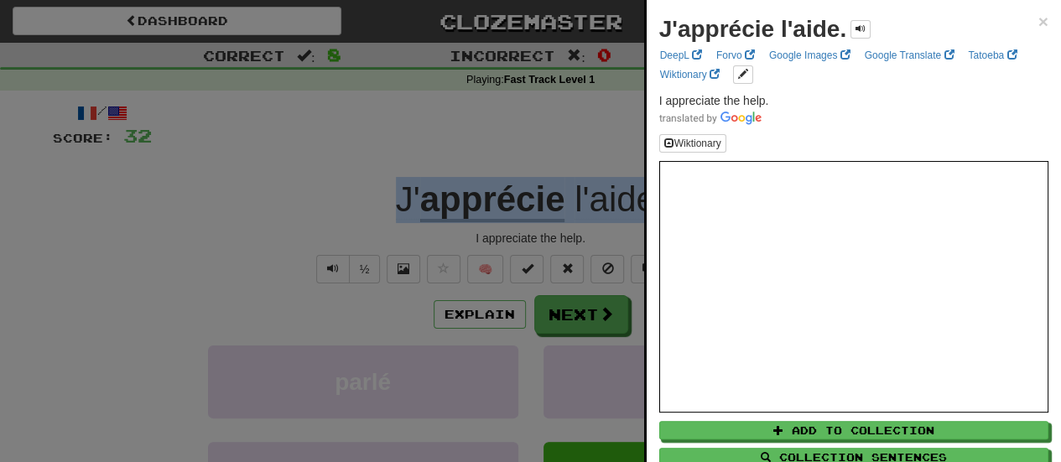
copy div "J' apprécie l'aide ."
drag, startPoint x: 1028, startPoint y: 18, endPoint x: 1023, endPoint y: 25, distance: 9.1
click at [1038, 18] on span "×" at bounding box center [1043, 21] width 10 height 19
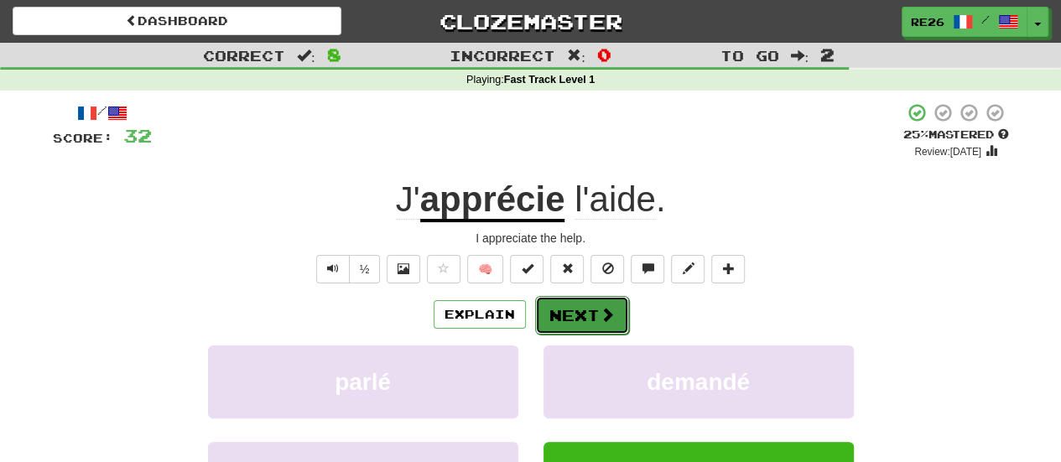
click at [565, 315] on button "Next" at bounding box center [582, 315] width 94 height 39
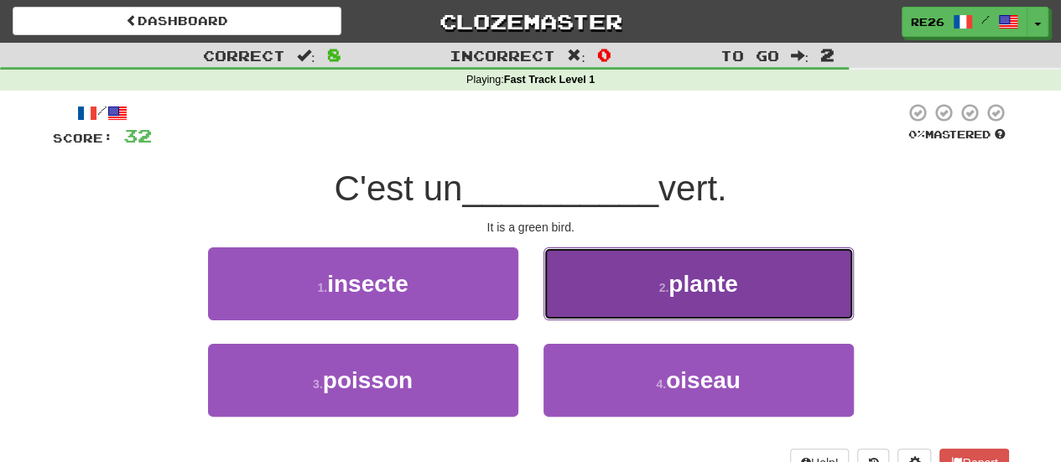
click at [637, 289] on button "2 . plante" at bounding box center [699, 283] width 310 height 73
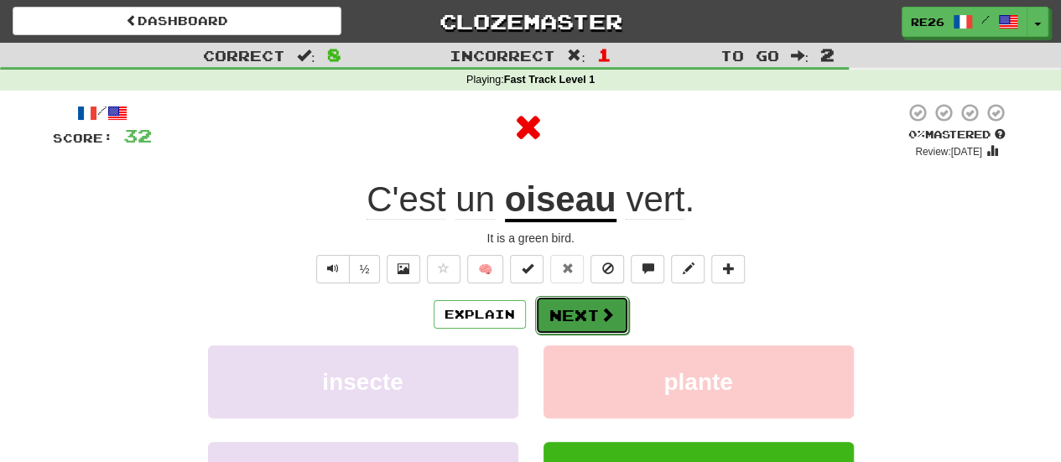
click at [575, 316] on button "Next" at bounding box center [582, 315] width 94 height 39
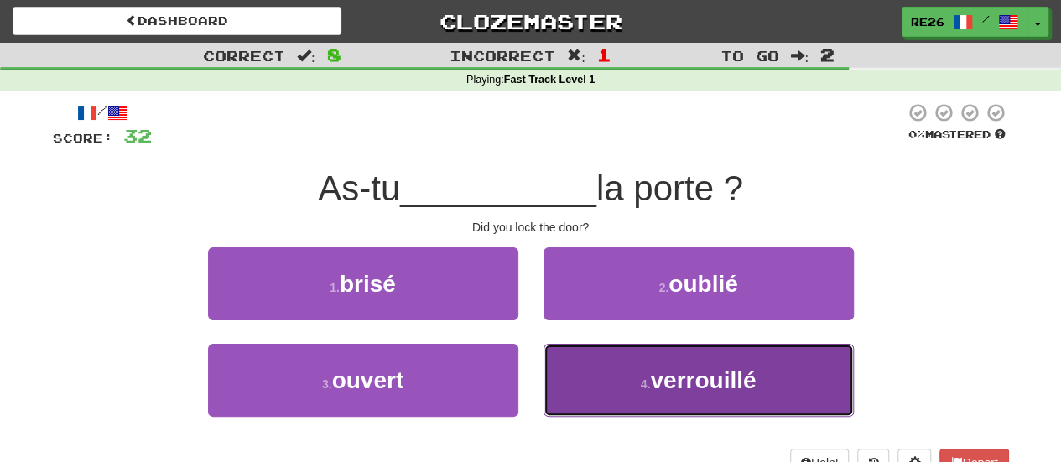
click at [607, 373] on button "4 . verrouillé" at bounding box center [699, 380] width 310 height 73
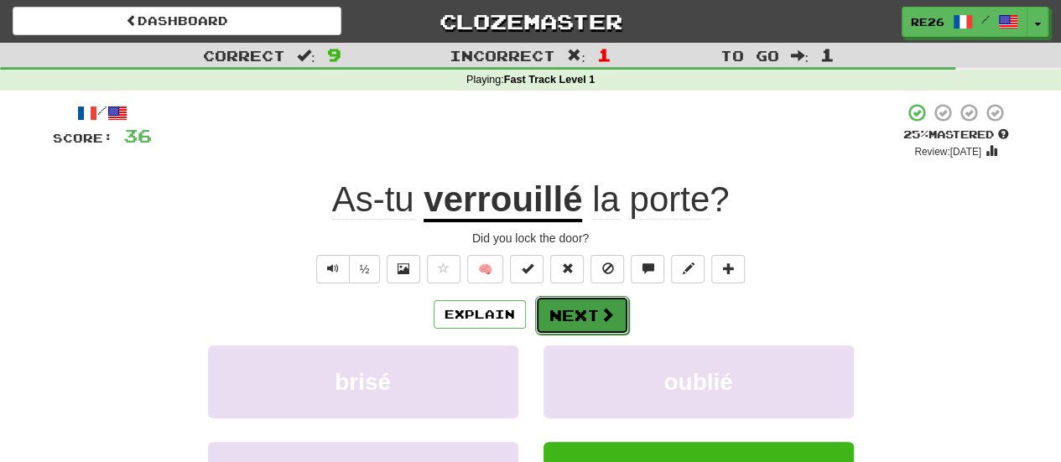
click at [579, 320] on button "Next" at bounding box center [582, 315] width 94 height 39
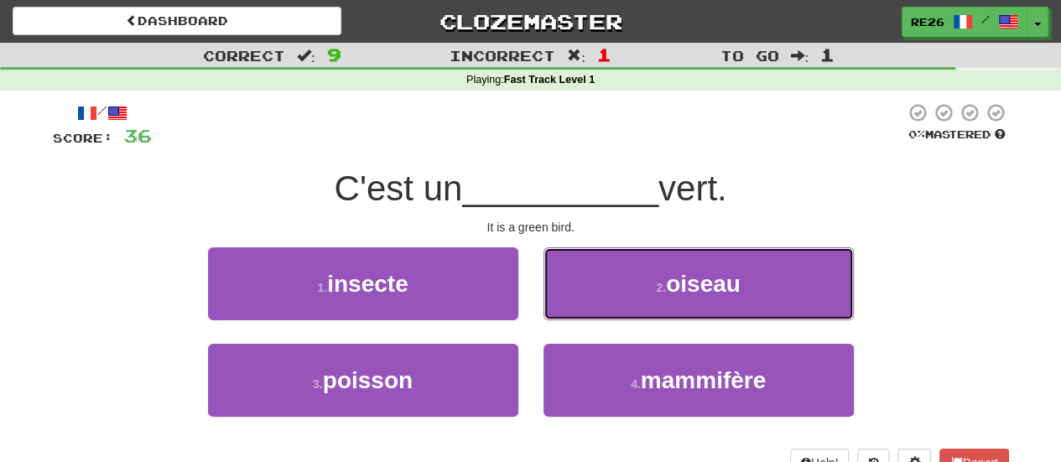
drag, startPoint x: 748, startPoint y: 284, endPoint x: 740, endPoint y: 288, distance: 9.0
click at [747, 285] on button "2 . oiseau" at bounding box center [699, 283] width 310 height 73
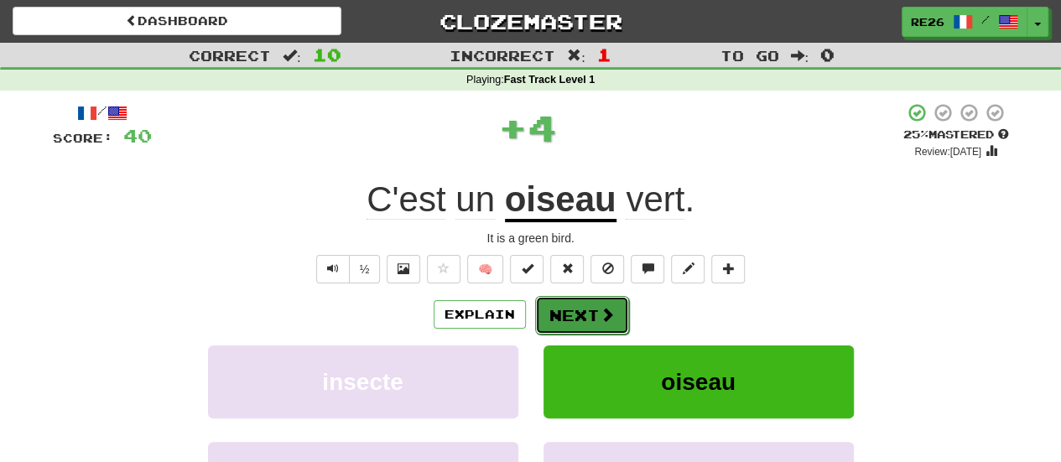
click at [589, 315] on button "Next" at bounding box center [582, 315] width 94 height 39
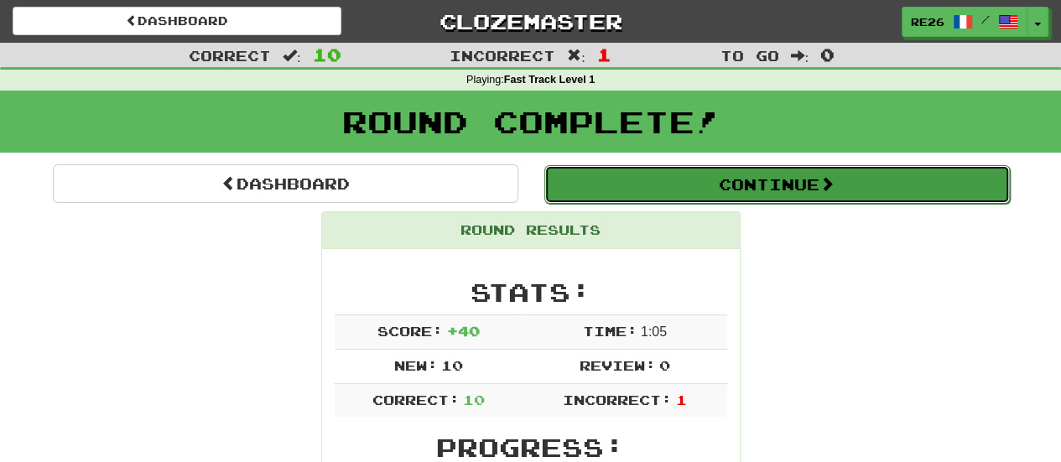
click at [735, 192] on button "Continue" at bounding box center [777, 184] width 466 height 39
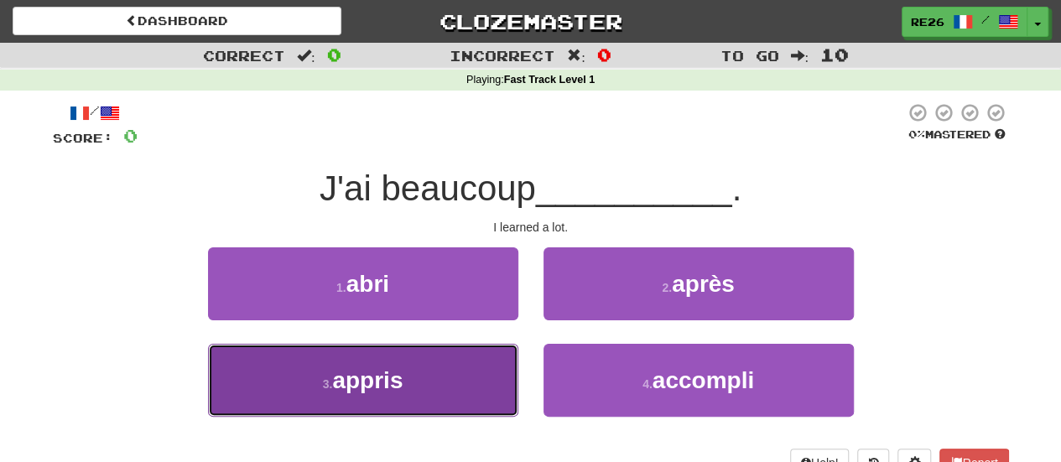
click at [440, 373] on button "3 . appris" at bounding box center [363, 380] width 310 height 73
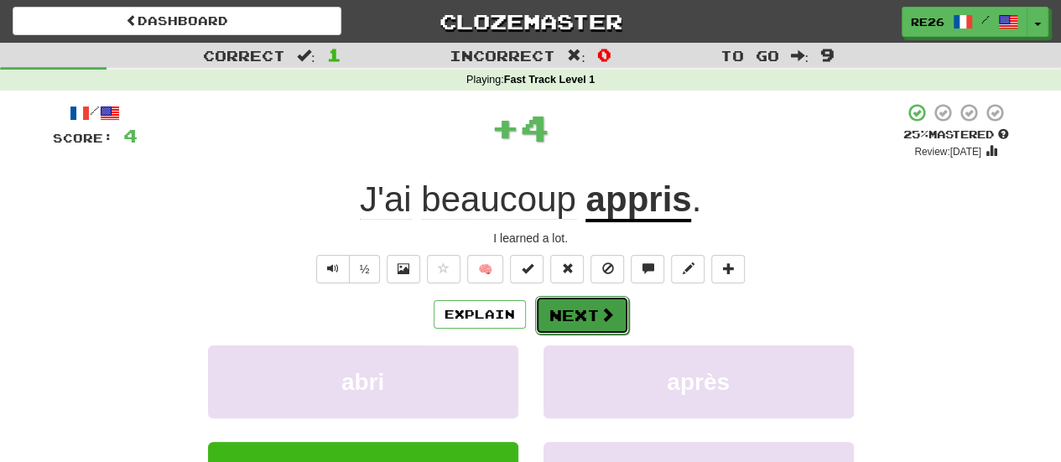
click at [570, 311] on button "Next" at bounding box center [582, 315] width 94 height 39
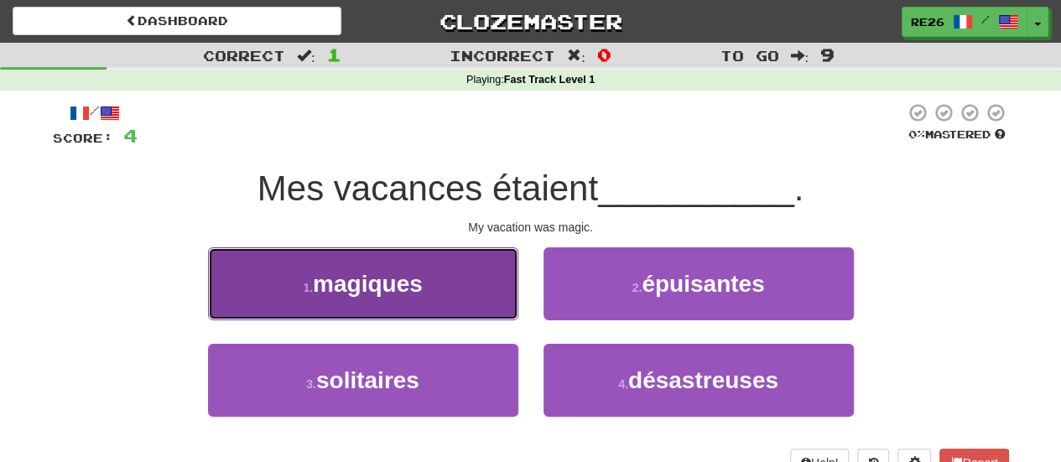
click at [478, 296] on button "1 . magiques" at bounding box center [363, 283] width 310 height 73
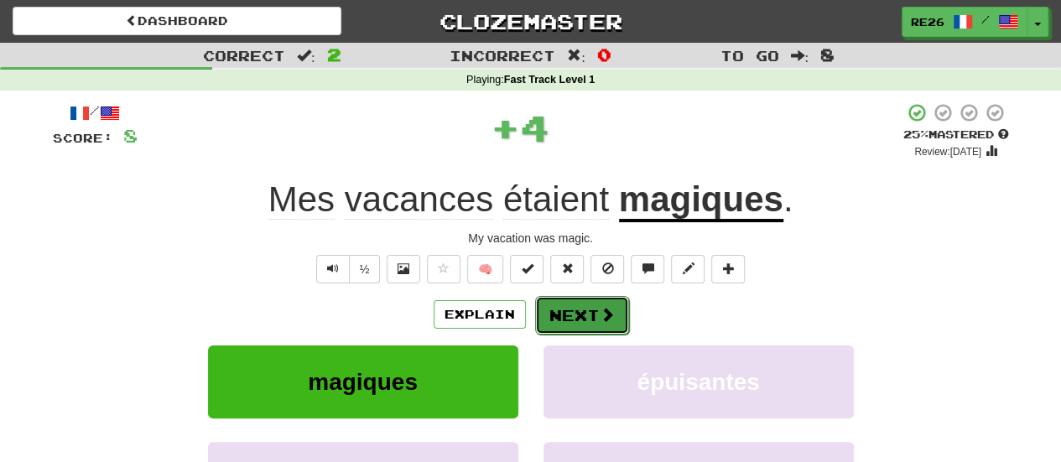
click at [562, 315] on button "Next" at bounding box center [582, 315] width 94 height 39
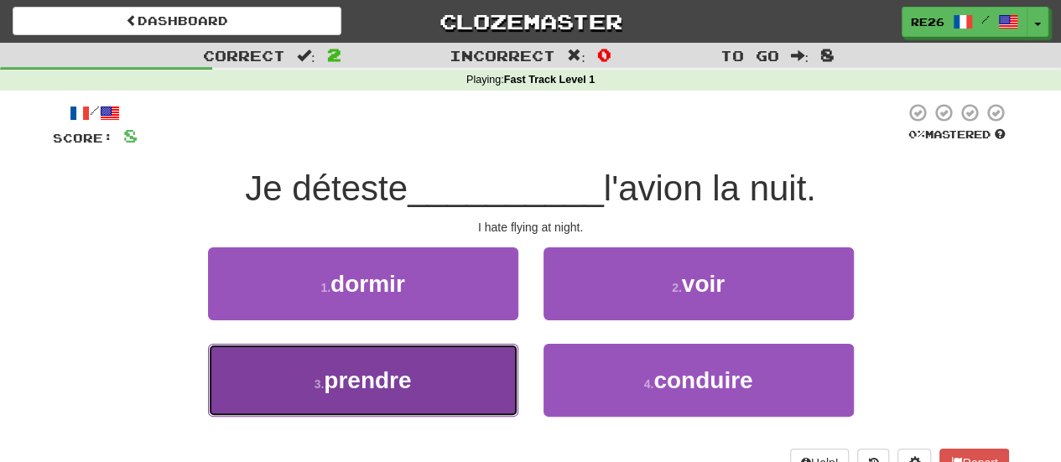
click at [446, 368] on button "3 . prendre" at bounding box center [363, 380] width 310 height 73
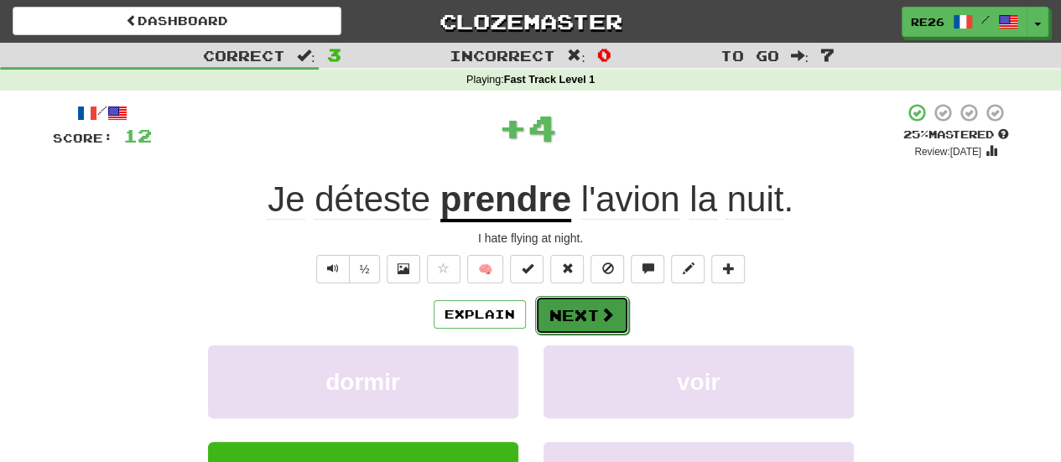
click at [566, 312] on button "Next" at bounding box center [582, 315] width 94 height 39
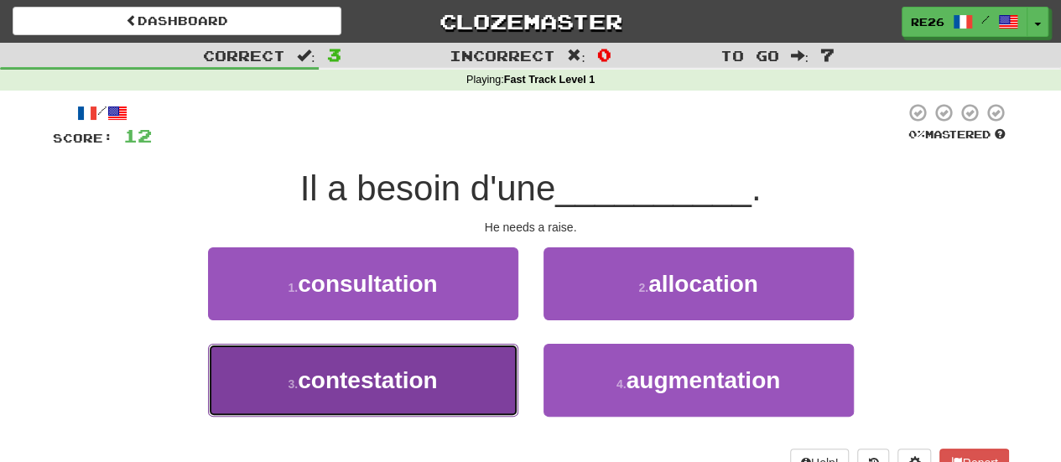
click at [427, 414] on button "3 . contestation" at bounding box center [363, 380] width 310 height 73
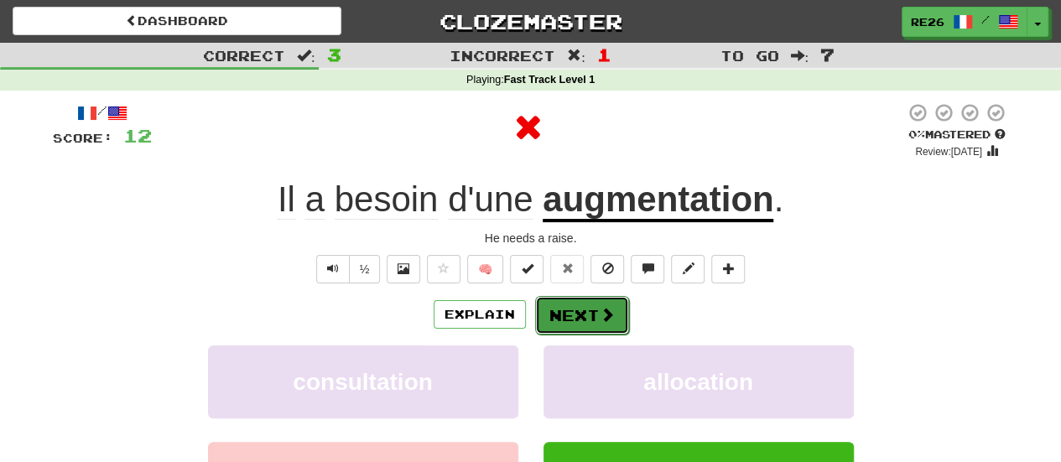
click at [556, 317] on button "Next" at bounding box center [582, 315] width 94 height 39
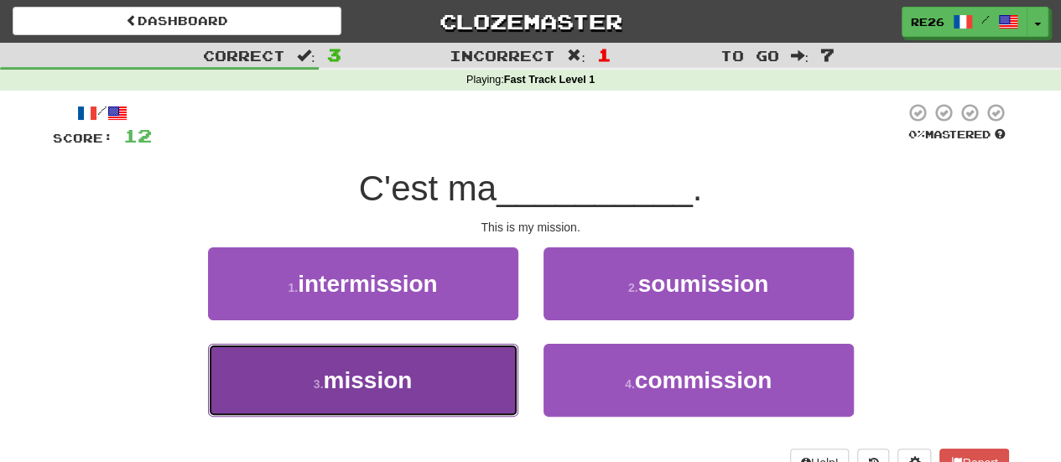
click at [422, 377] on button "3 . mission" at bounding box center [363, 380] width 310 height 73
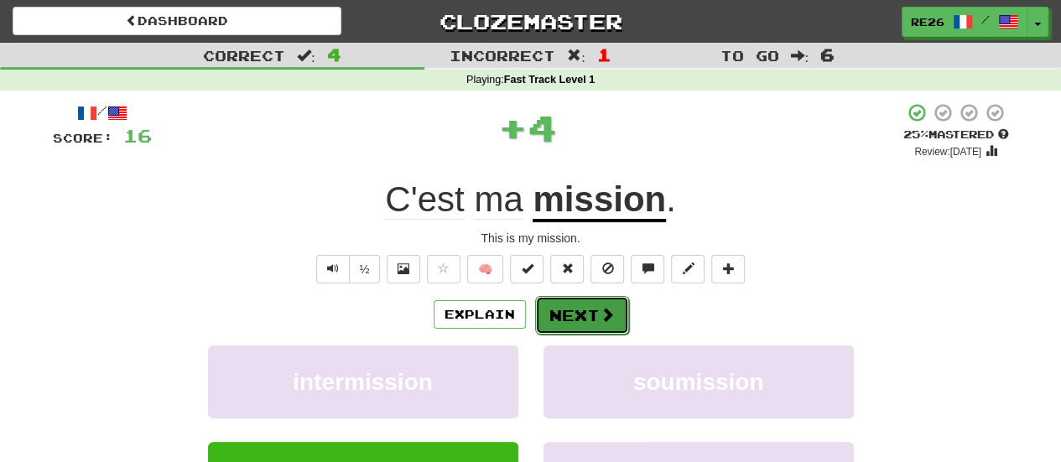
click at [560, 310] on button "Next" at bounding box center [582, 315] width 94 height 39
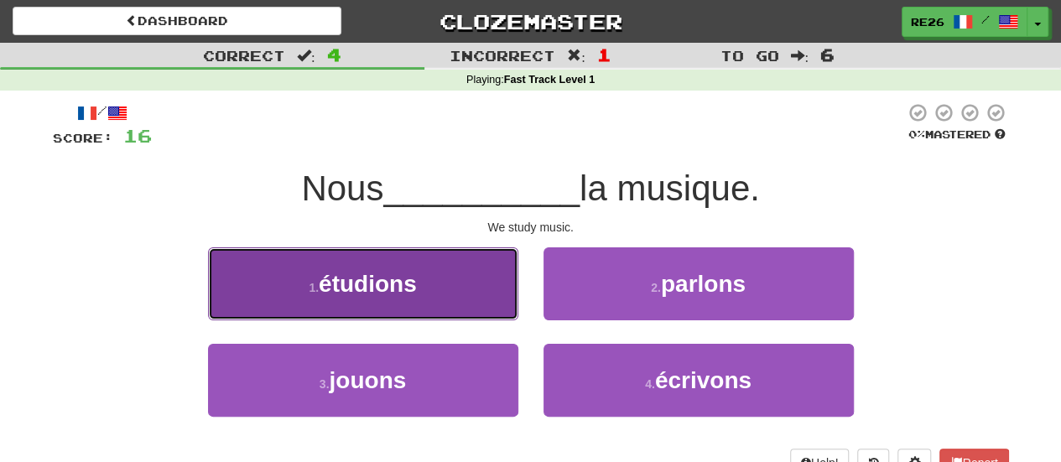
click at [458, 295] on button "1 . étudions" at bounding box center [363, 283] width 310 height 73
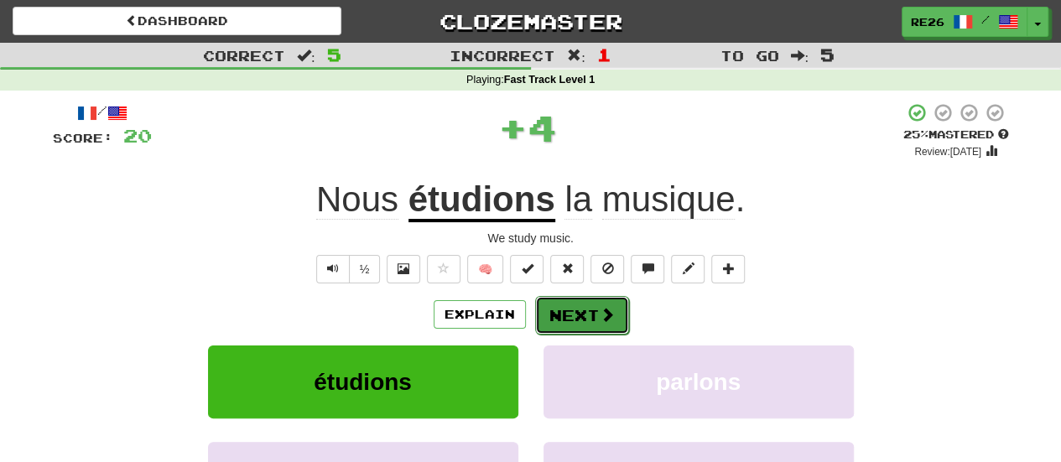
click at [547, 314] on button "Next" at bounding box center [582, 315] width 94 height 39
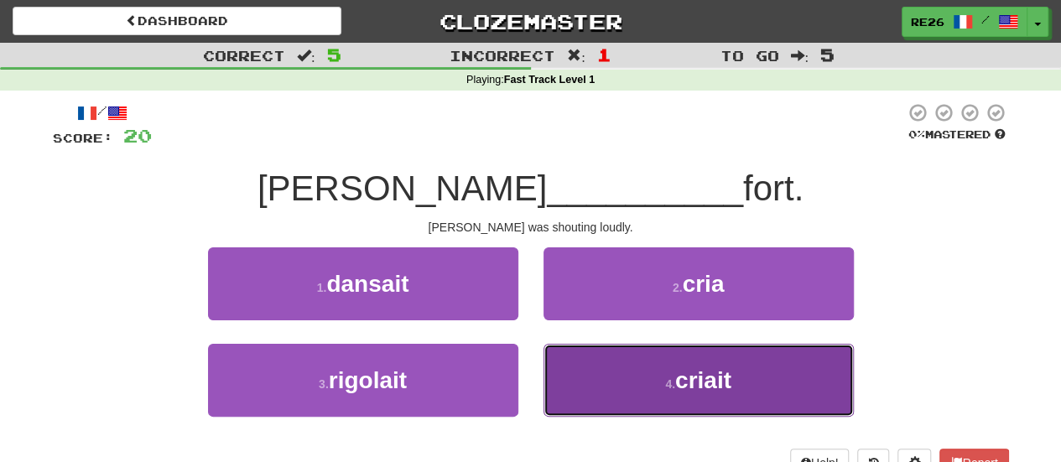
click at [696, 365] on button "4 . criait" at bounding box center [699, 380] width 310 height 73
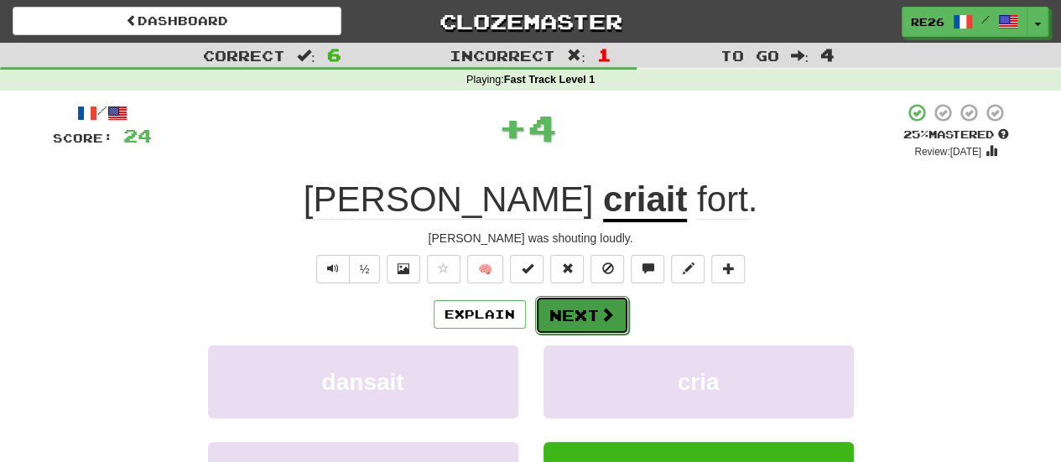
click at [587, 320] on button "Next" at bounding box center [582, 315] width 94 height 39
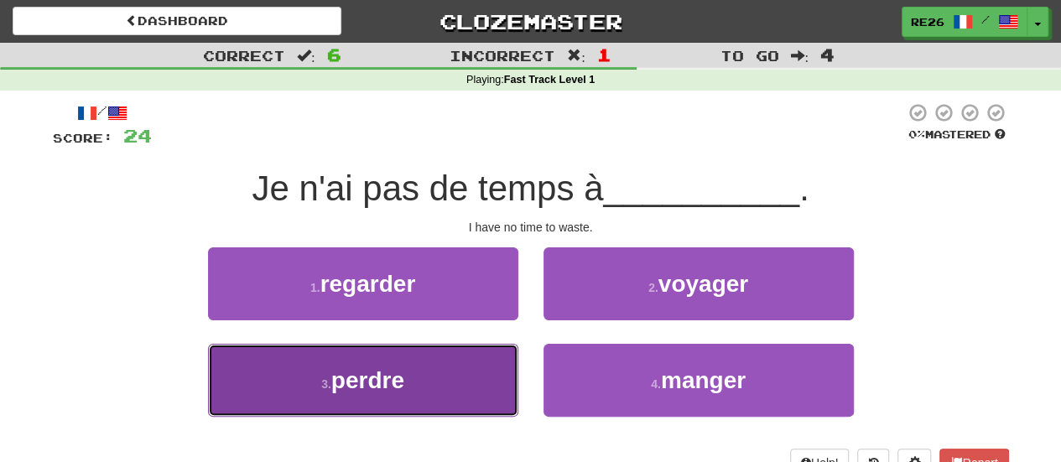
click at [470, 383] on button "3 . perdre" at bounding box center [363, 380] width 310 height 73
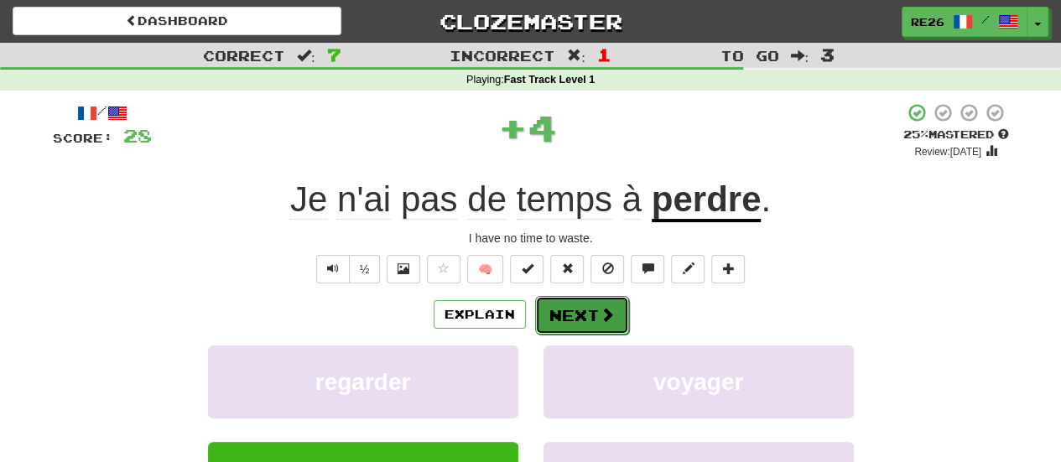
click at [570, 311] on button "Next" at bounding box center [582, 315] width 94 height 39
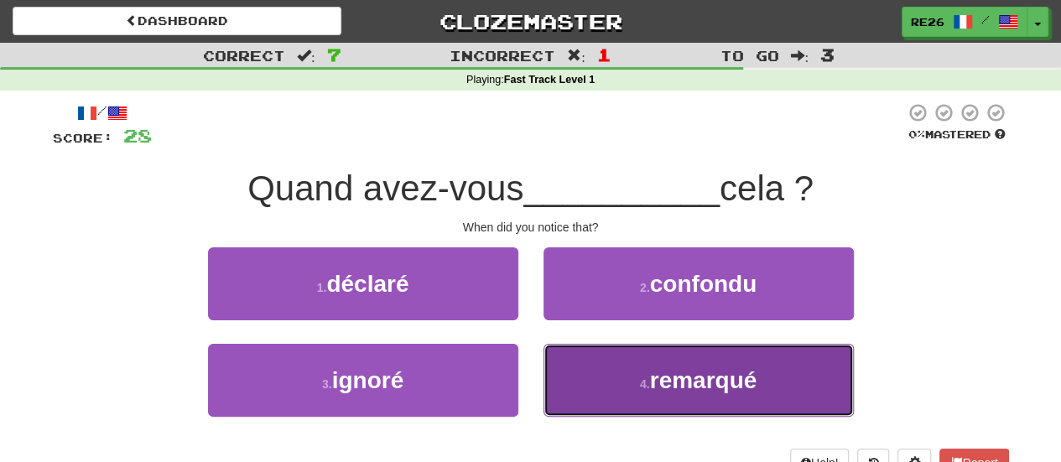
click at [646, 383] on small "4 ." at bounding box center [645, 383] width 10 height 13
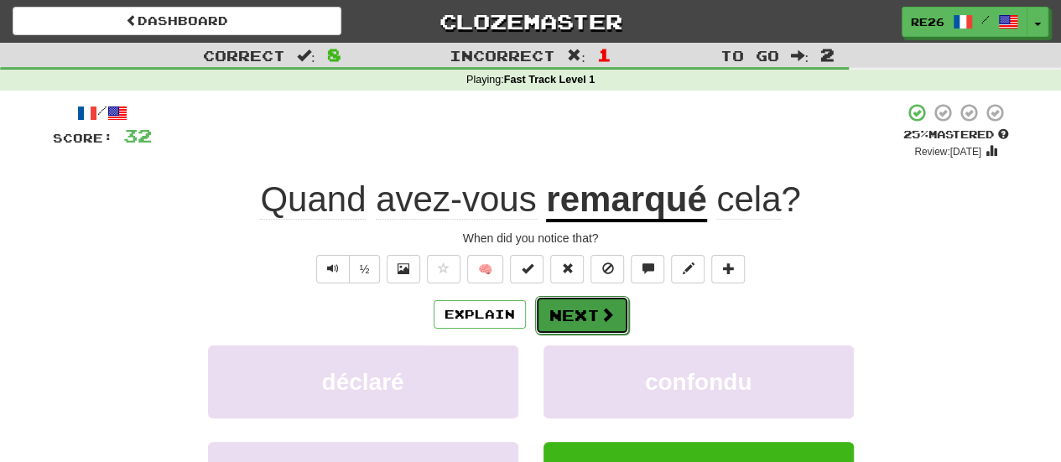
click at [565, 318] on button "Next" at bounding box center [582, 315] width 94 height 39
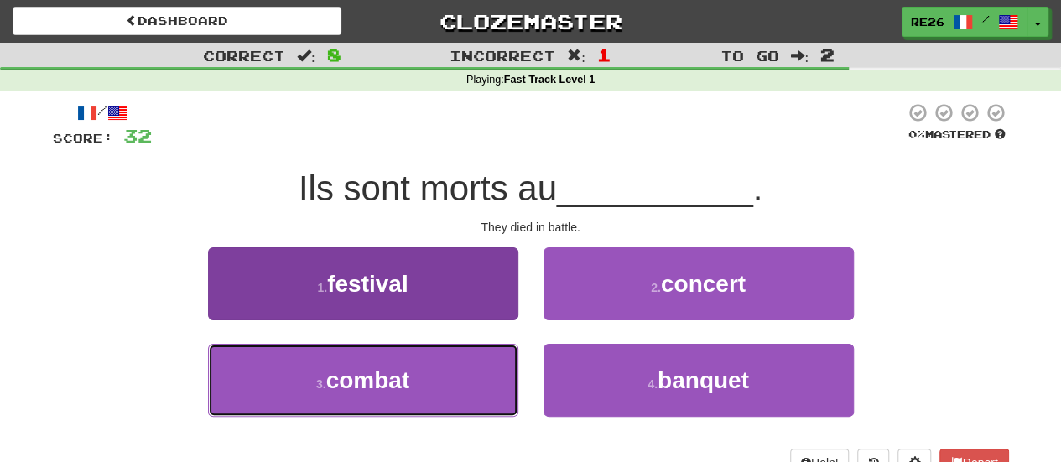
click at [455, 364] on button "3 . combat" at bounding box center [363, 380] width 310 height 73
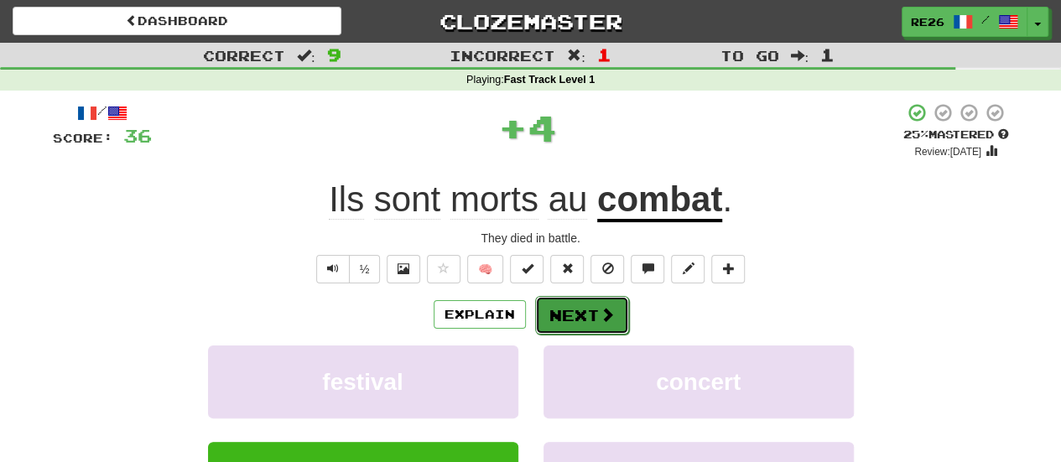
click at [552, 314] on button "Next" at bounding box center [582, 315] width 94 height 39
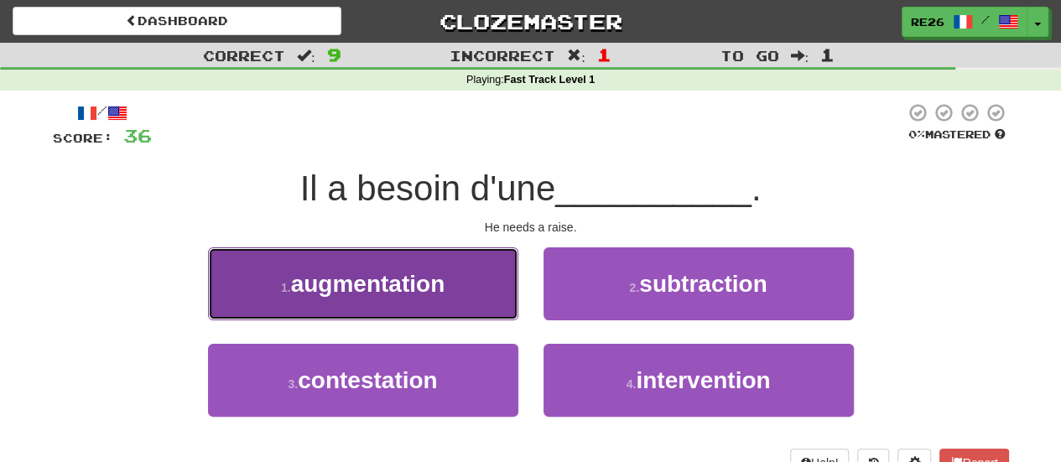
click at [475, 302] on button "1 . augmentation" at bounding box center [363, 283] width 310 height 73
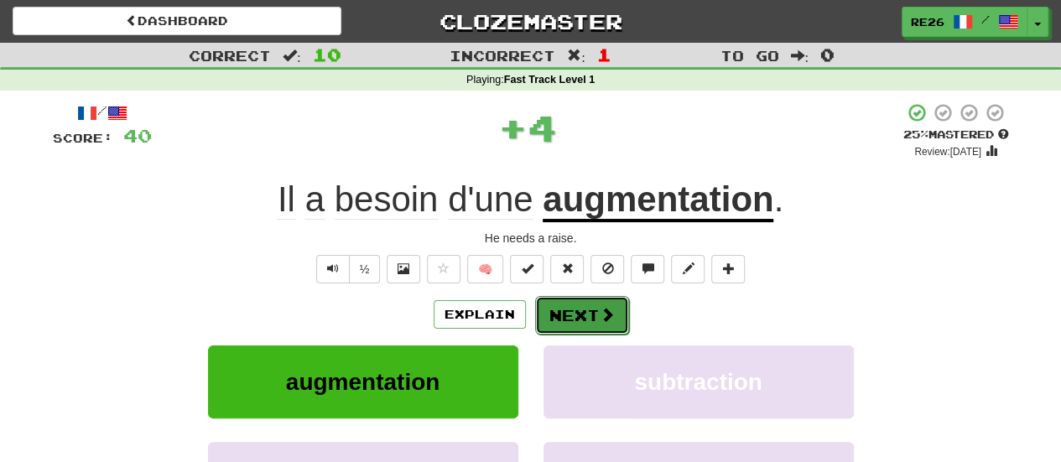
click at [559, 307] on button "Next" at bounding box center [582, 315] width 94 height 39
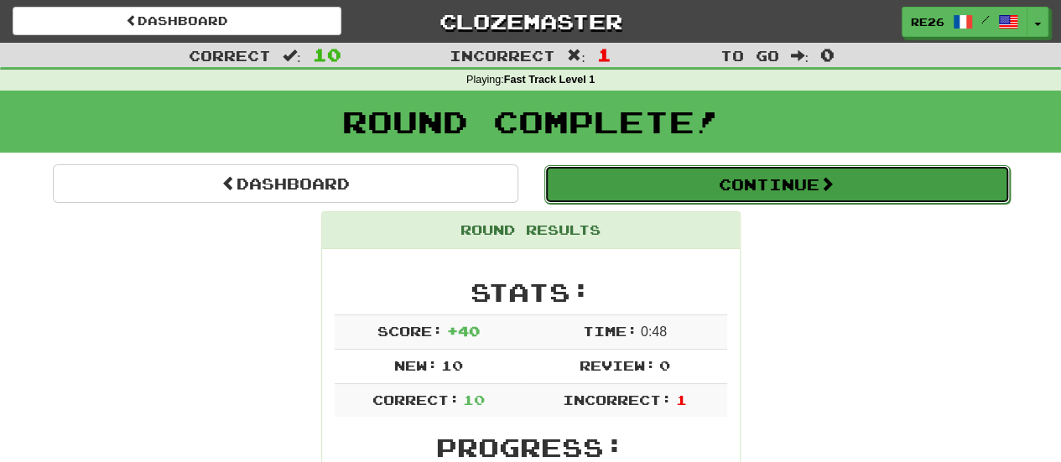
click at [713, 174] on button "Continue" at bounding box center [777, 184] width 466 height 39
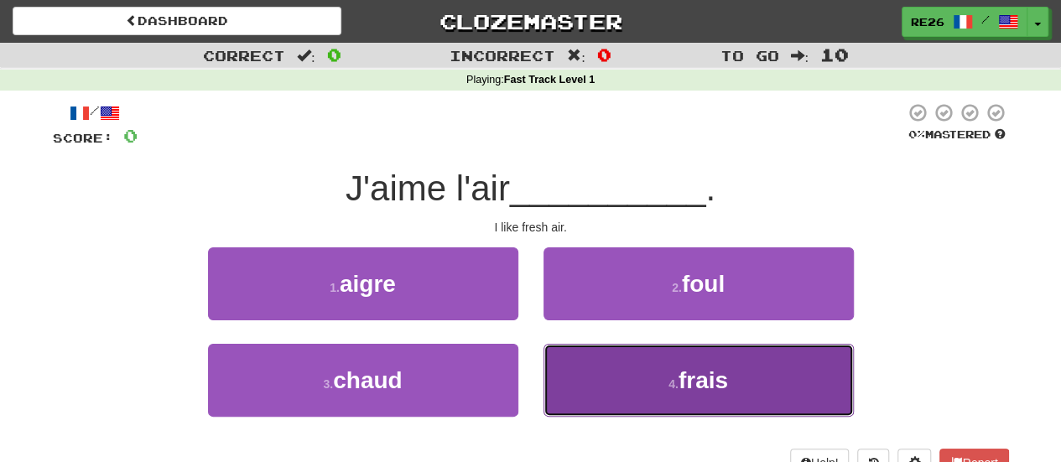
click at [740, 385] on button "4 . frais" at bounding box center [699, 380] width 310 height 73
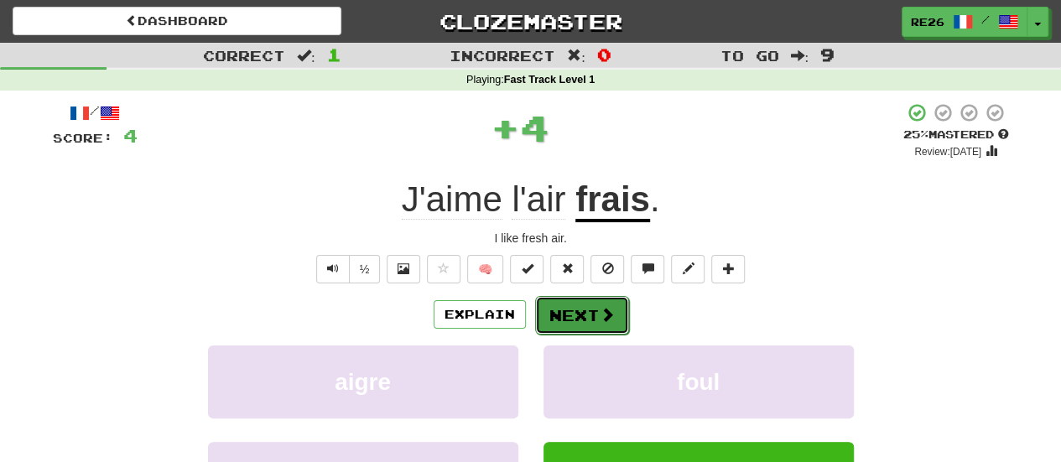
click at [580, 317] on button "Next" at bounding box center [582, 315] width 94 height 39
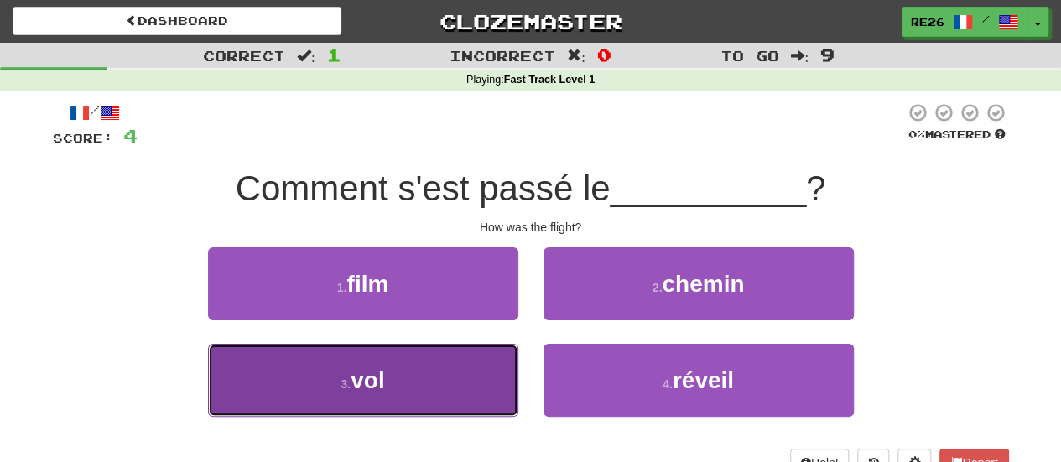
click at [428, 372] on button "3 . vol" at bounding box center [363, 380] width 310 height 73
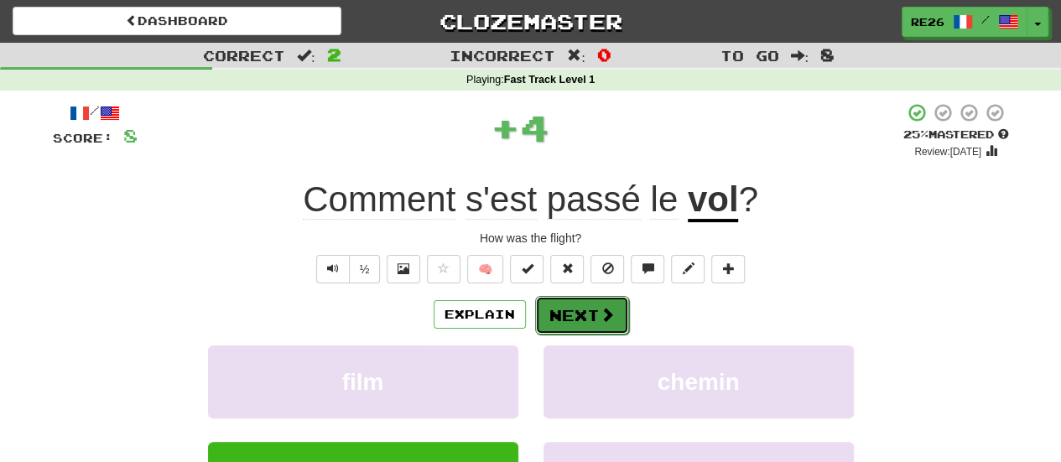
click at [559, 312] on button "Next" at bounding box center [582, 315] width 94 height 39
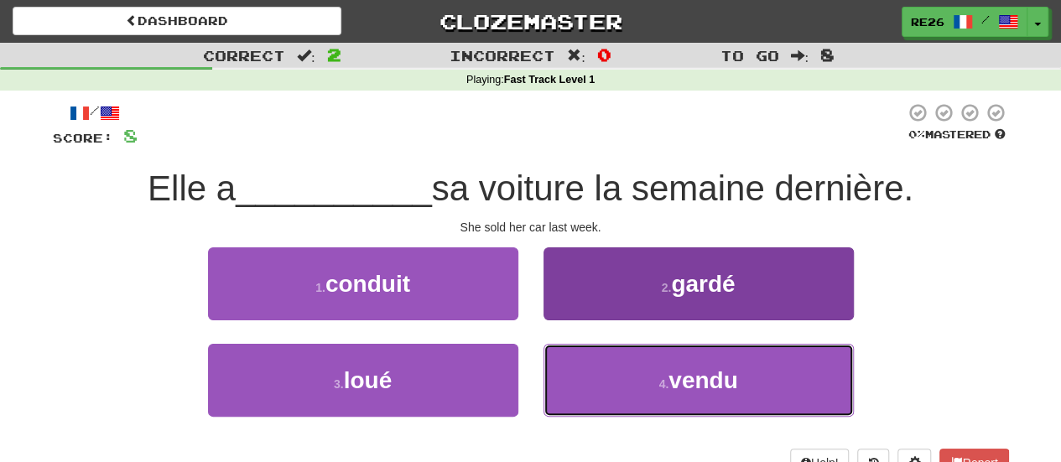
click at [591, 372] on button "4 . vendu" at bounding box center [699, 380] width 310 height 73
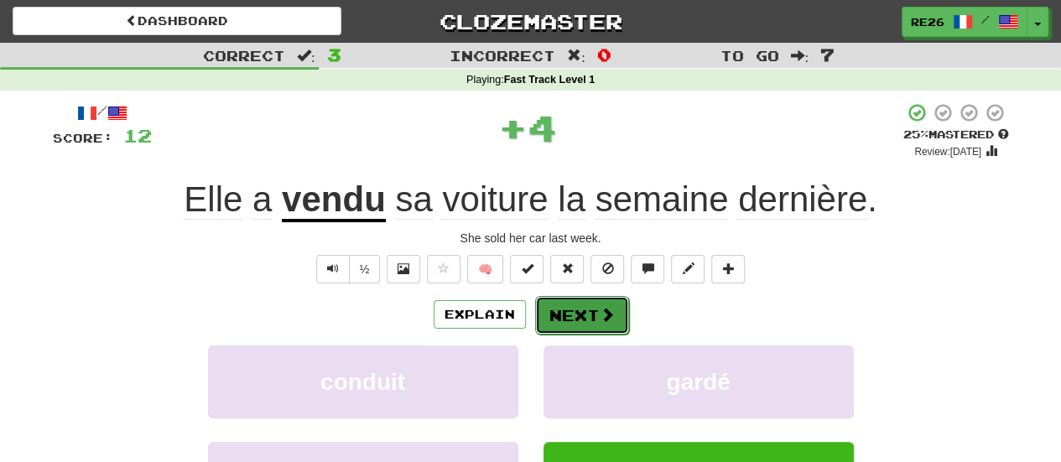
click at [559, 316] on button "Next" at bounding box center [582, 315] width 94 height 39
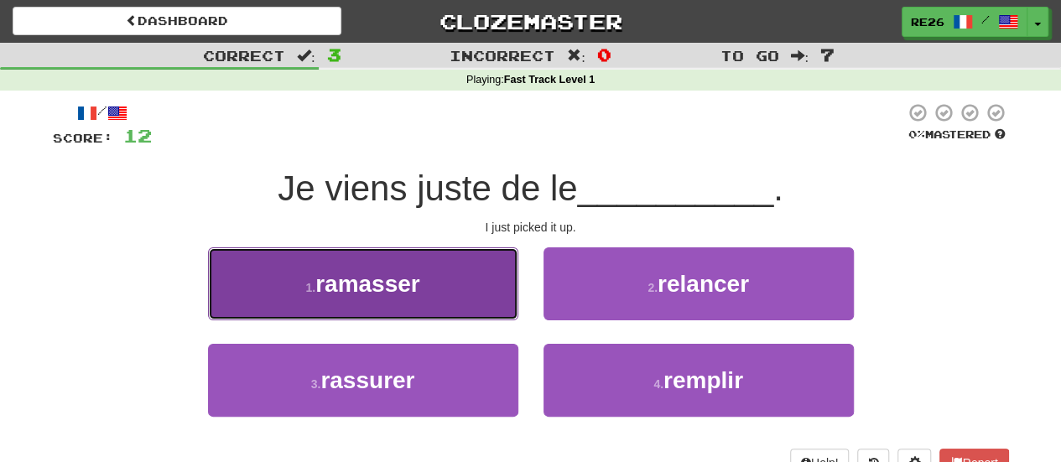
click at [498, 301] on button "1 . ramasser" at bounding box center [363, 283] width 310 height 73
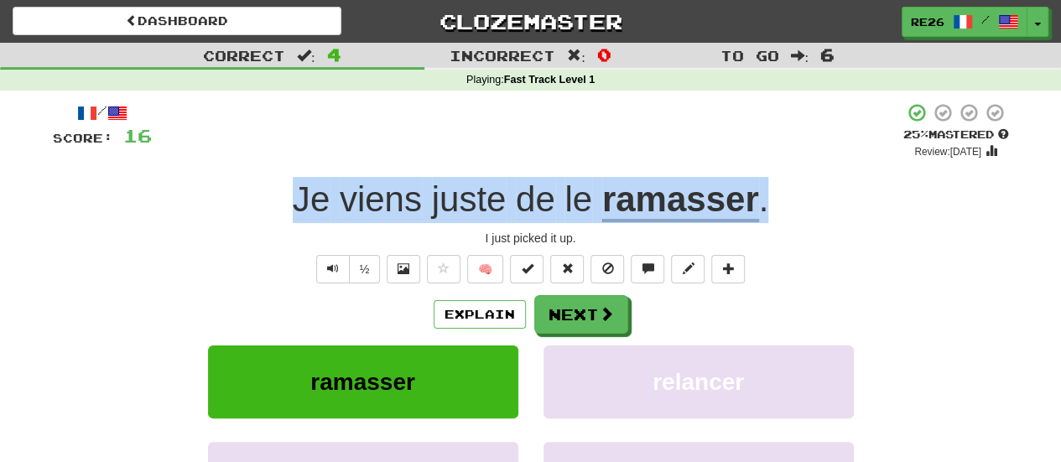
drag, startPoint x: 823, startPoint y: 202, endPoint x: 262, endPoint y: 180, distance: 561.6
click at [262, 180] on div "Je viens juste de le ramasser ." at bounding box center [531, 200] width 956 height 46
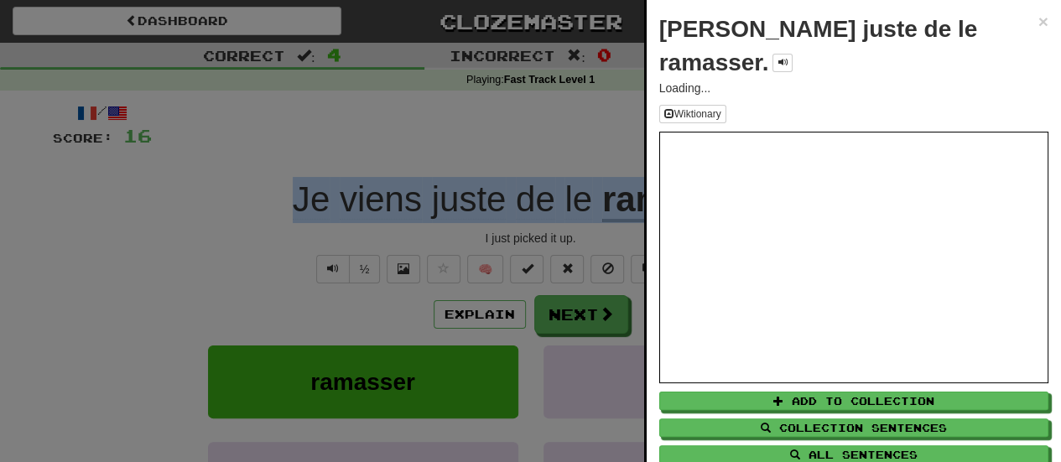
copy div "Je viens juste de le ramasser ."
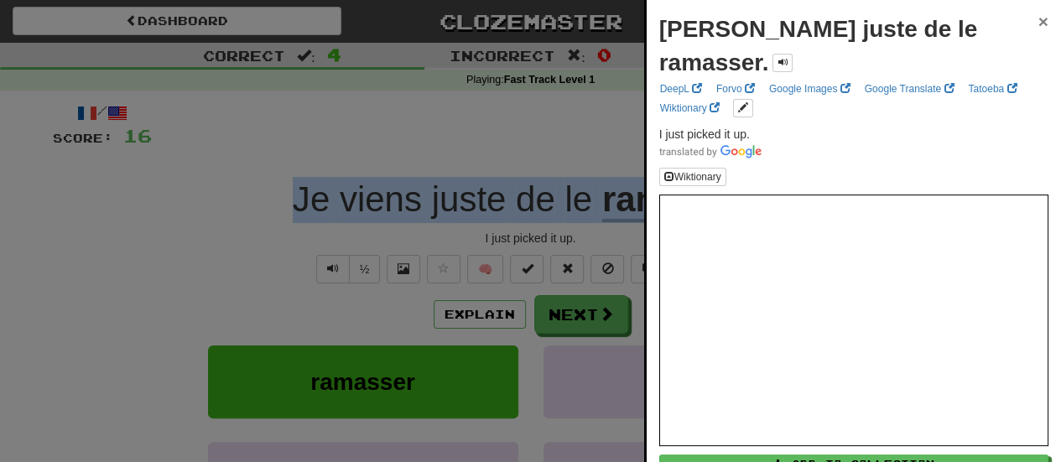
click at [1038, 26] on span "×" at bounding box center [1043, 21] width 10 height 19
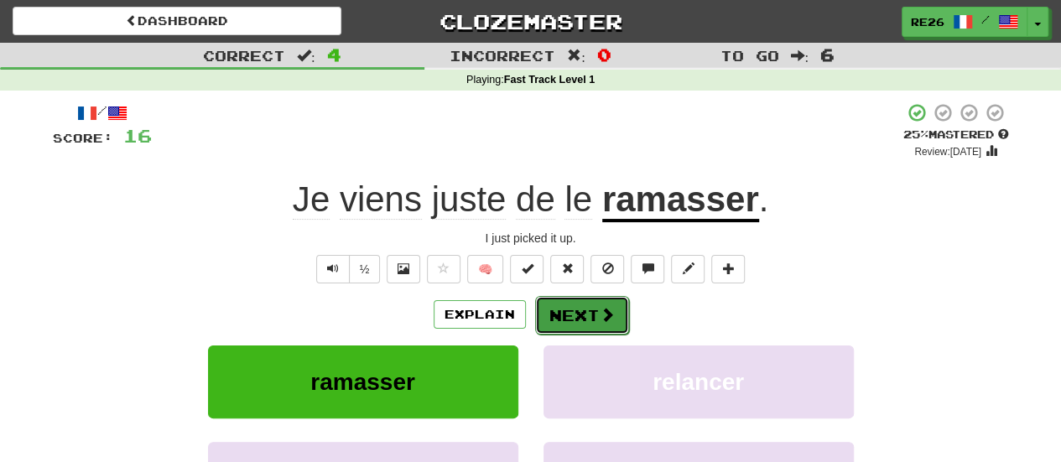
click at [570, 316] on button "Next" at bounding box center [582, 315] width 94 height 39
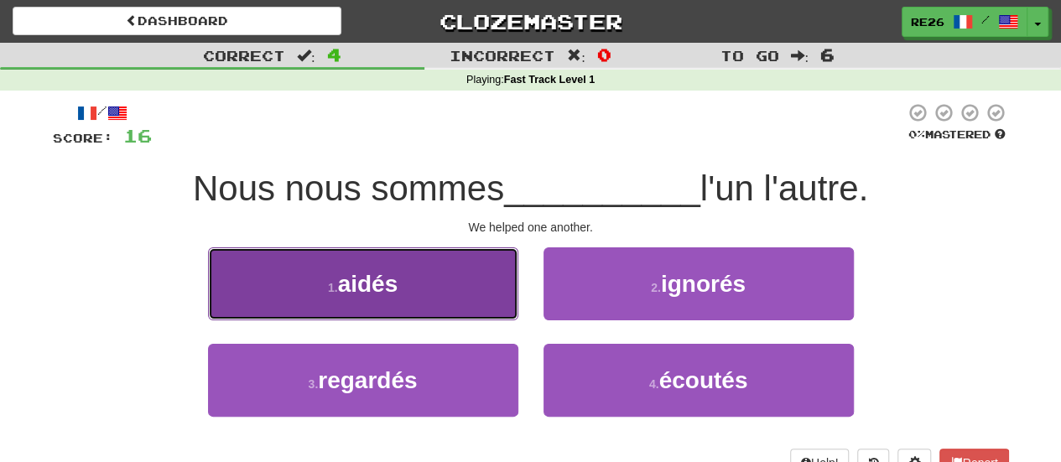
click at [497, 311] on button "1 . aidés" at bounding box center [363, 283] width 310 height 73
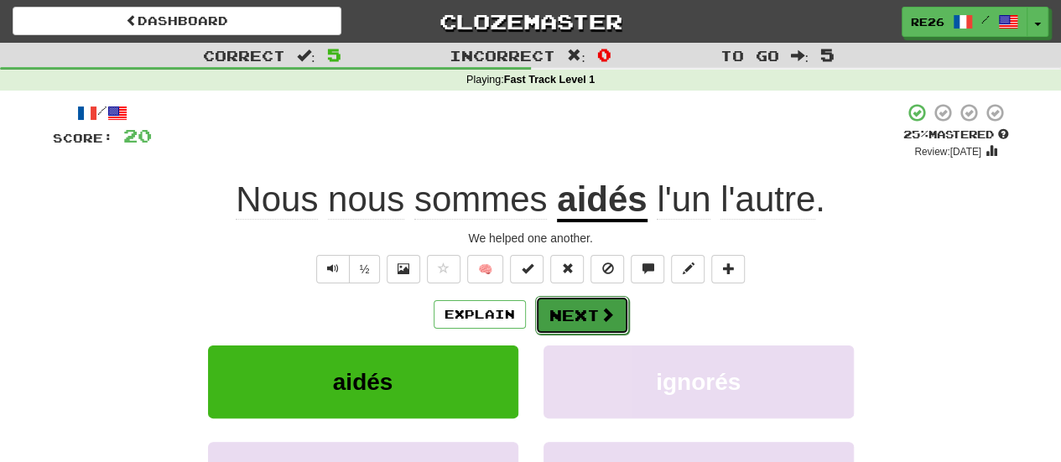
click at [578, 312] on button "Next" at bounding box center [582, 315] width 94 height 39
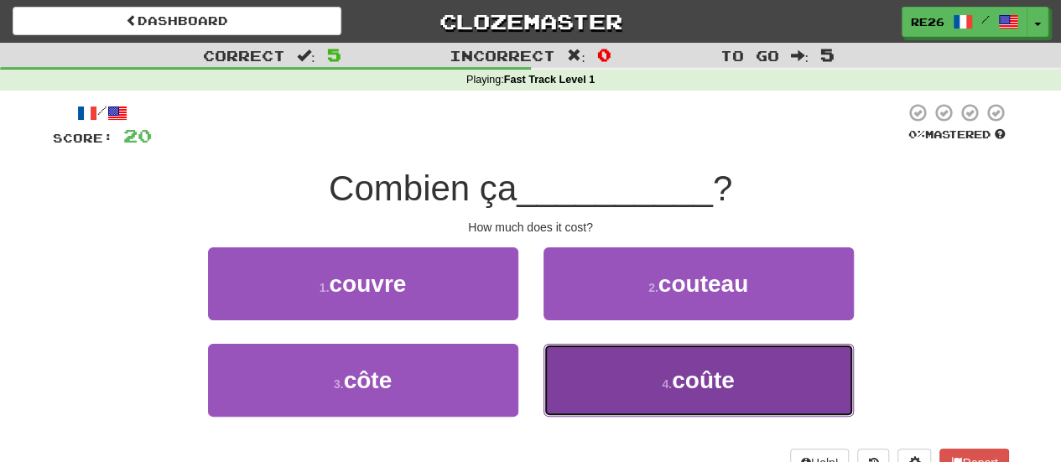
click at [595, 368] on button "4 . coûte" at bounding box center [699, 380] width 310 height 73
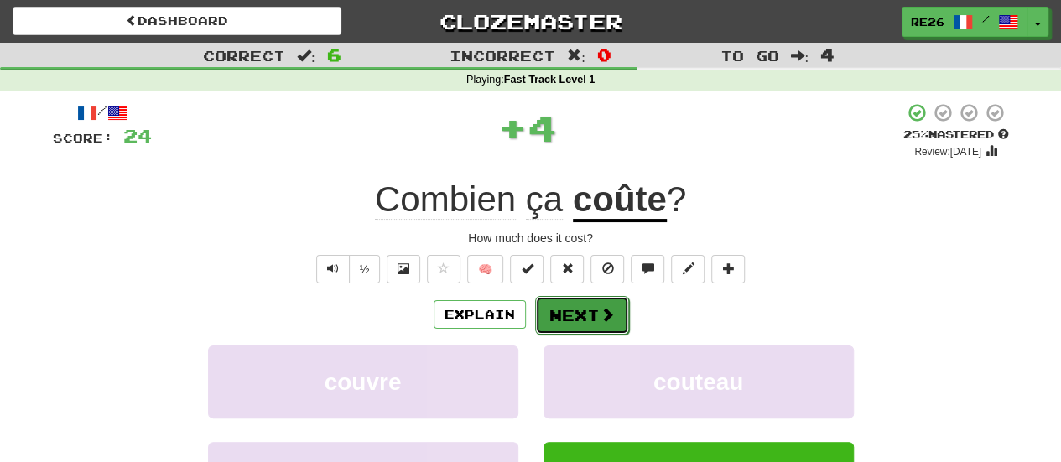
click at [584, 323] on button "Next" at bounding box center [582, 315] width 94 height 39
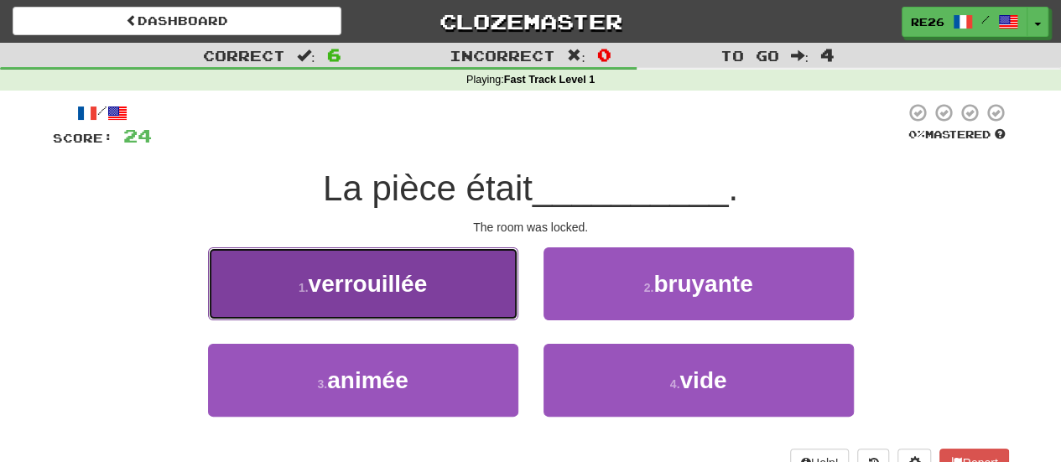
click at [486, 304] on button "1 . verrouillée" at bounding box center [363, 283] width 310 height 73
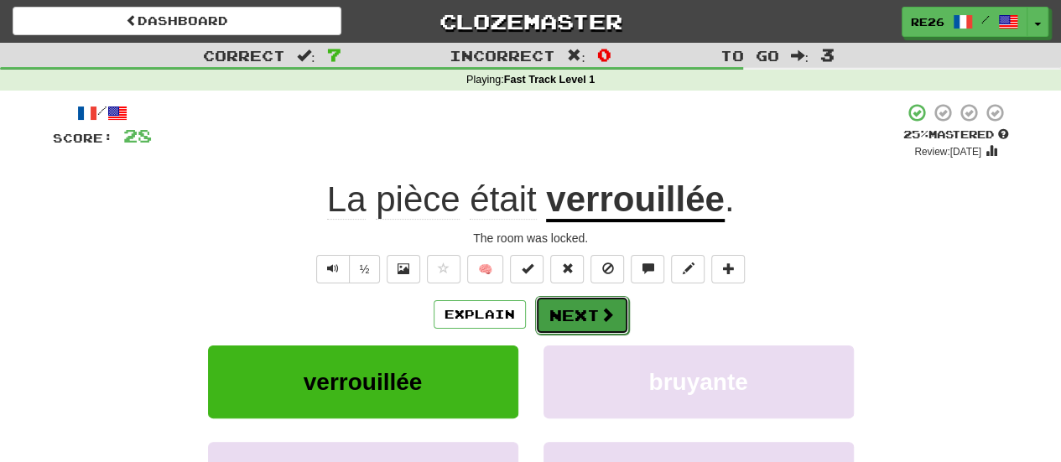
click at [572, 316] on button "Next" at bounding box center [582, 315] width 94 height 39
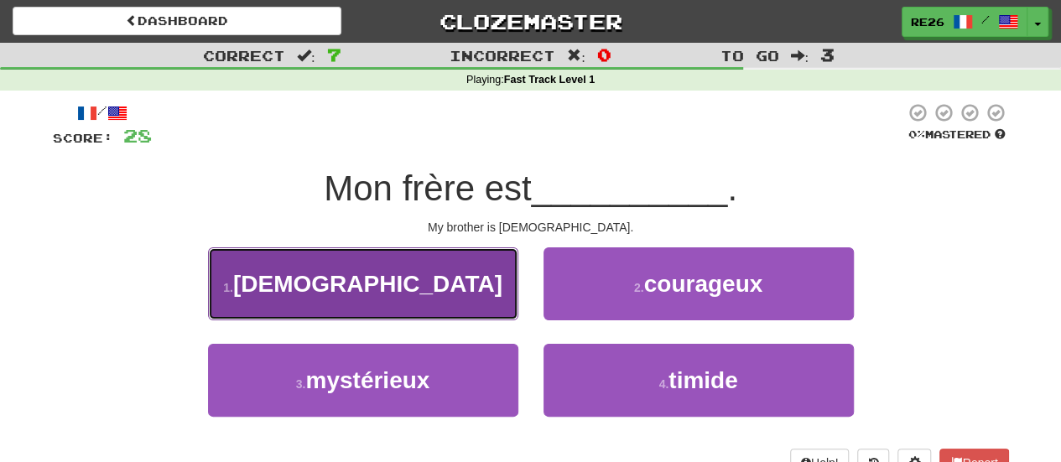
click at [410, 282] on button "1 . gay" at bounding box center [363, 283] width 310 height 73
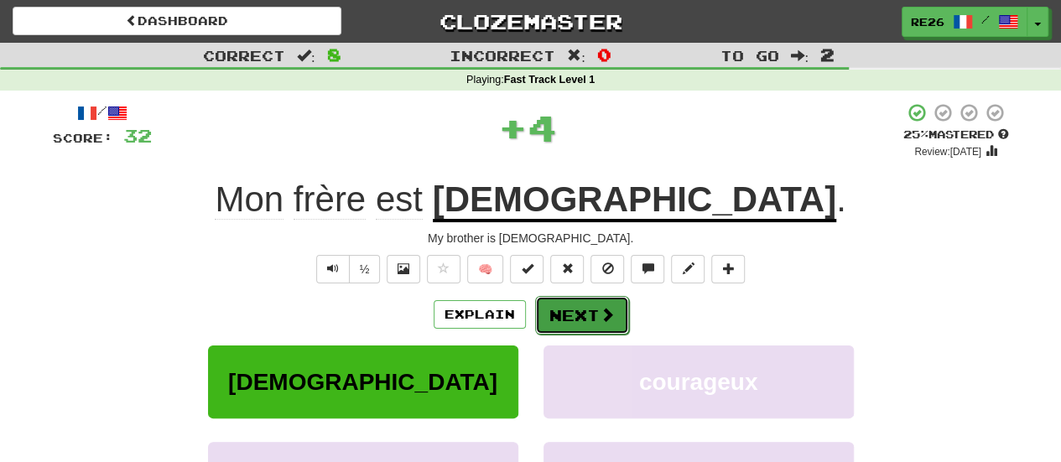
click at [572, 315] on button "Next" at bounding box center [582, 315] width 94 height 39
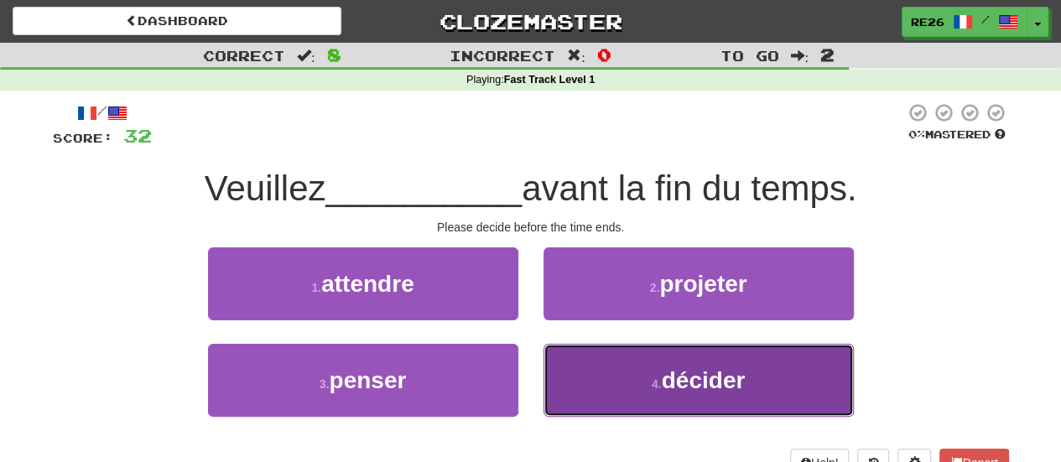
click at [601, 373] on button "4 . décider" at bounding box center [699, 380] width 310 height 73
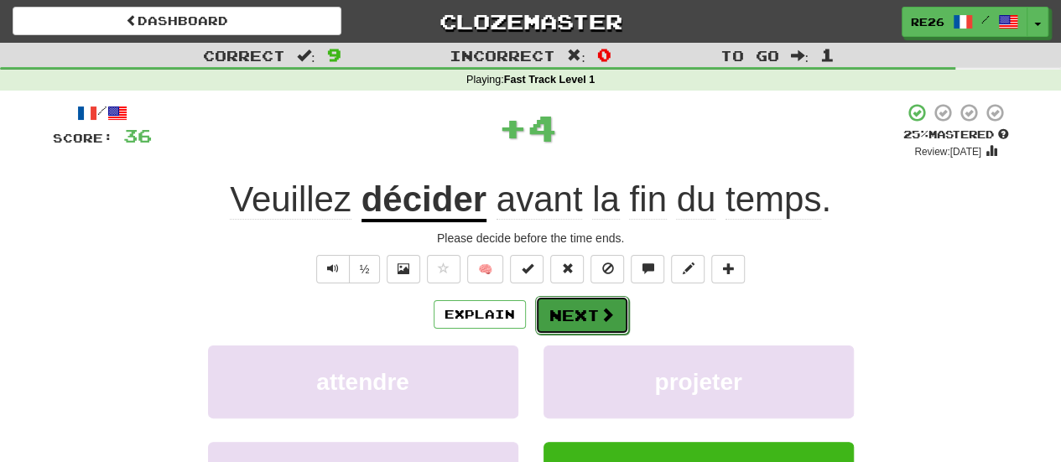
click at [584, 313] on button "Next" at bounding box center [582, 315] width 94 height 39
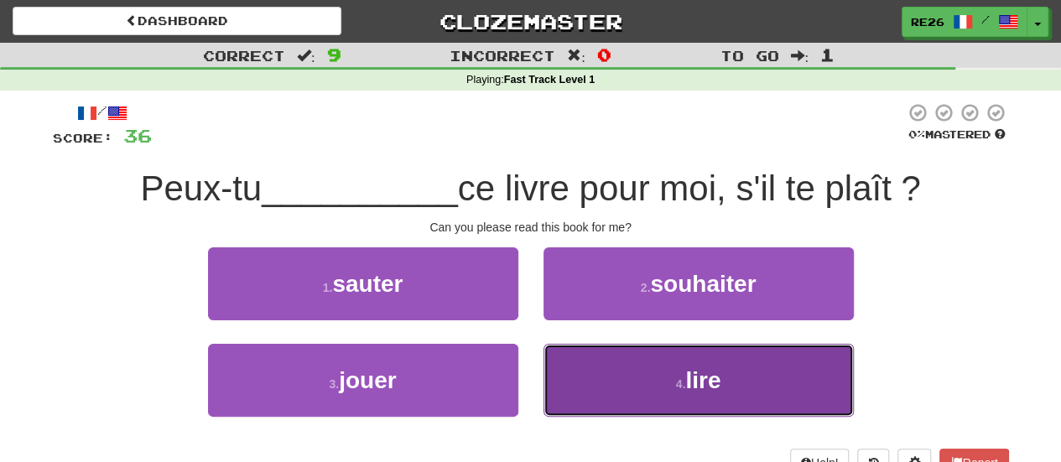
click at [607, 383] on button "4 . lire" at bounding box center [699, 380] width 310 height 73
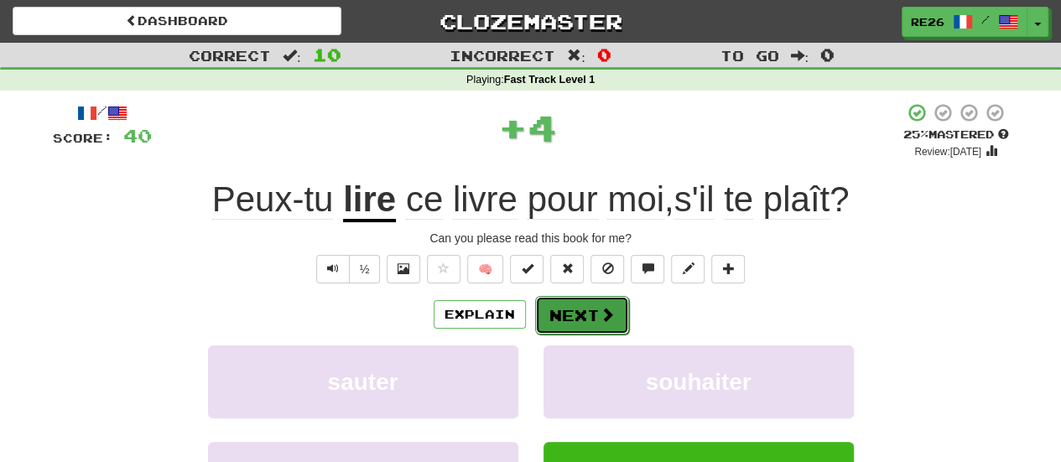
click at [584, 315] on button "Next" at bounding box center [582, 315] width 94 height 39
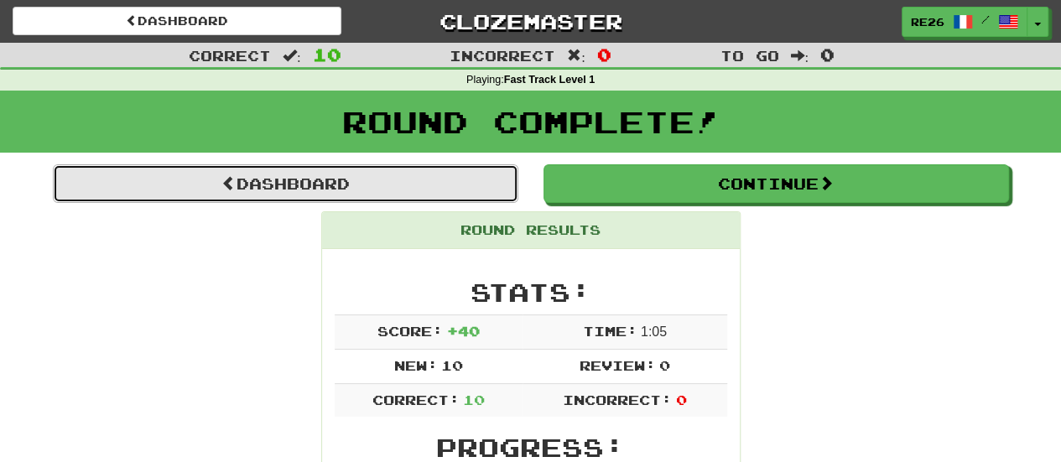
click at [473, 190] on link "Dashboard" at bounding box center [286, 183] width 466 height 39
